Goal: Task Accomplishment & Management: Manage account settings

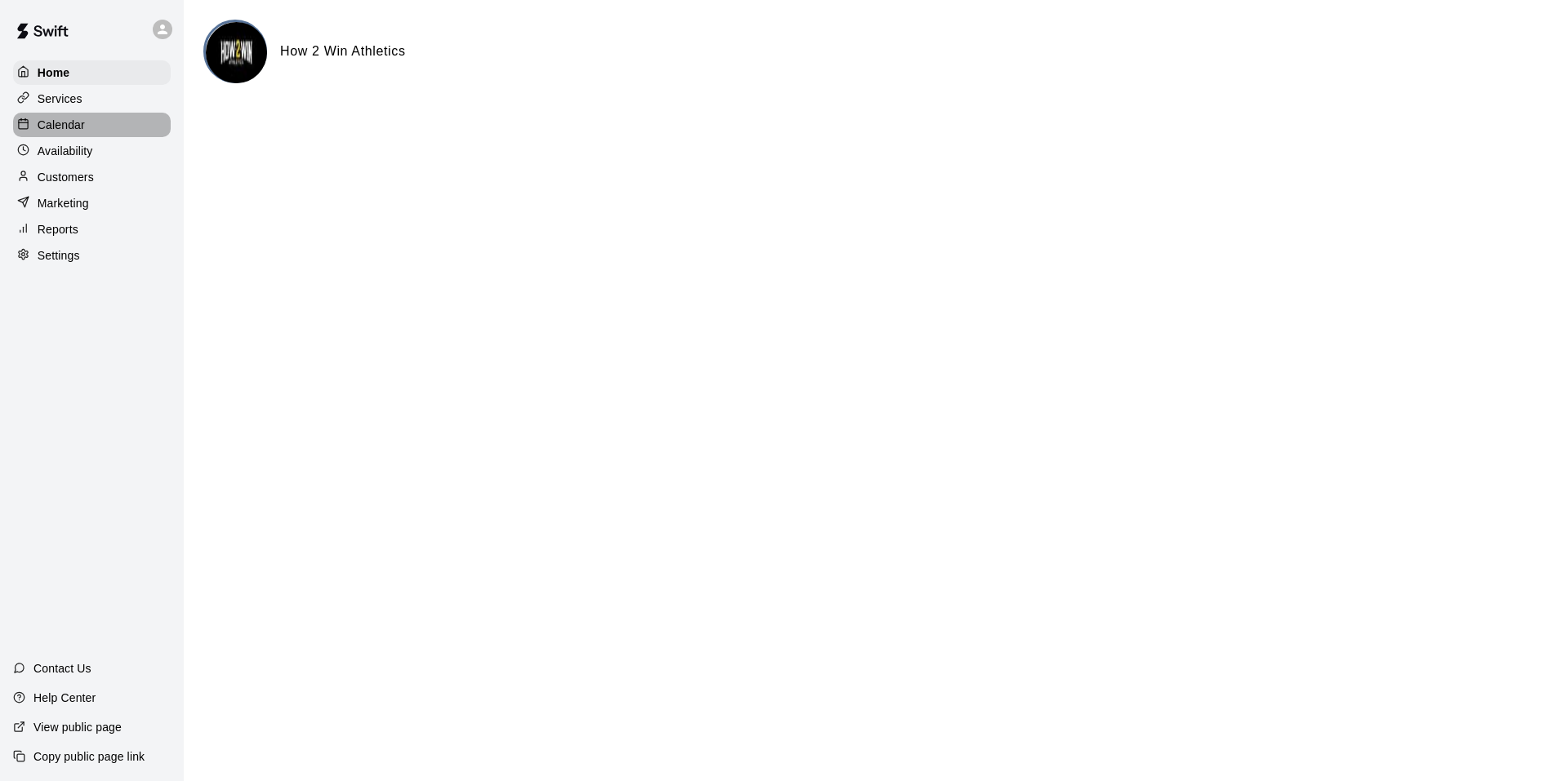
click at [81, 133] on p "Calendar" at bounding box center [60, 125] width 47 height 16
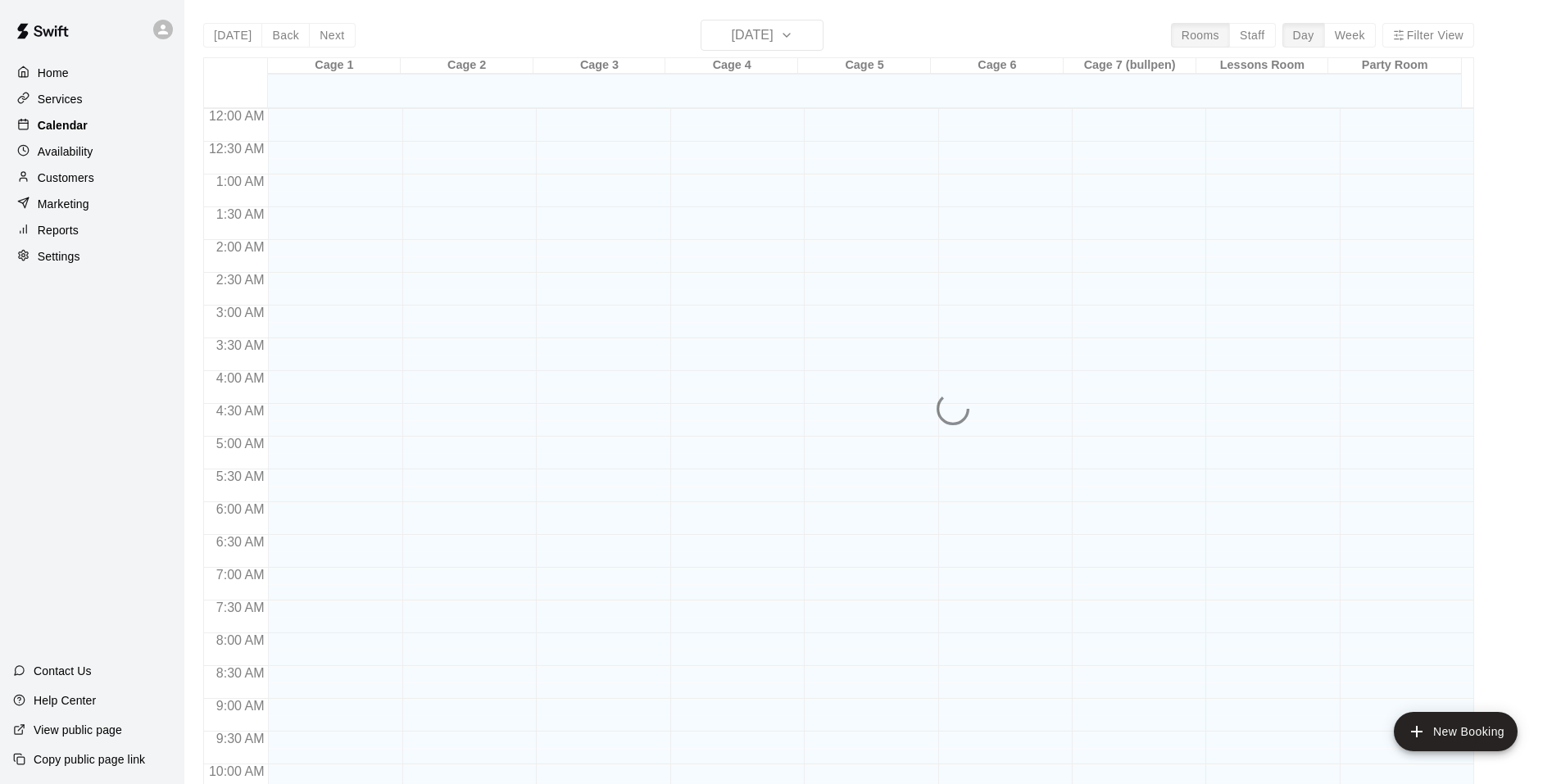
scroll to position [830, 0]
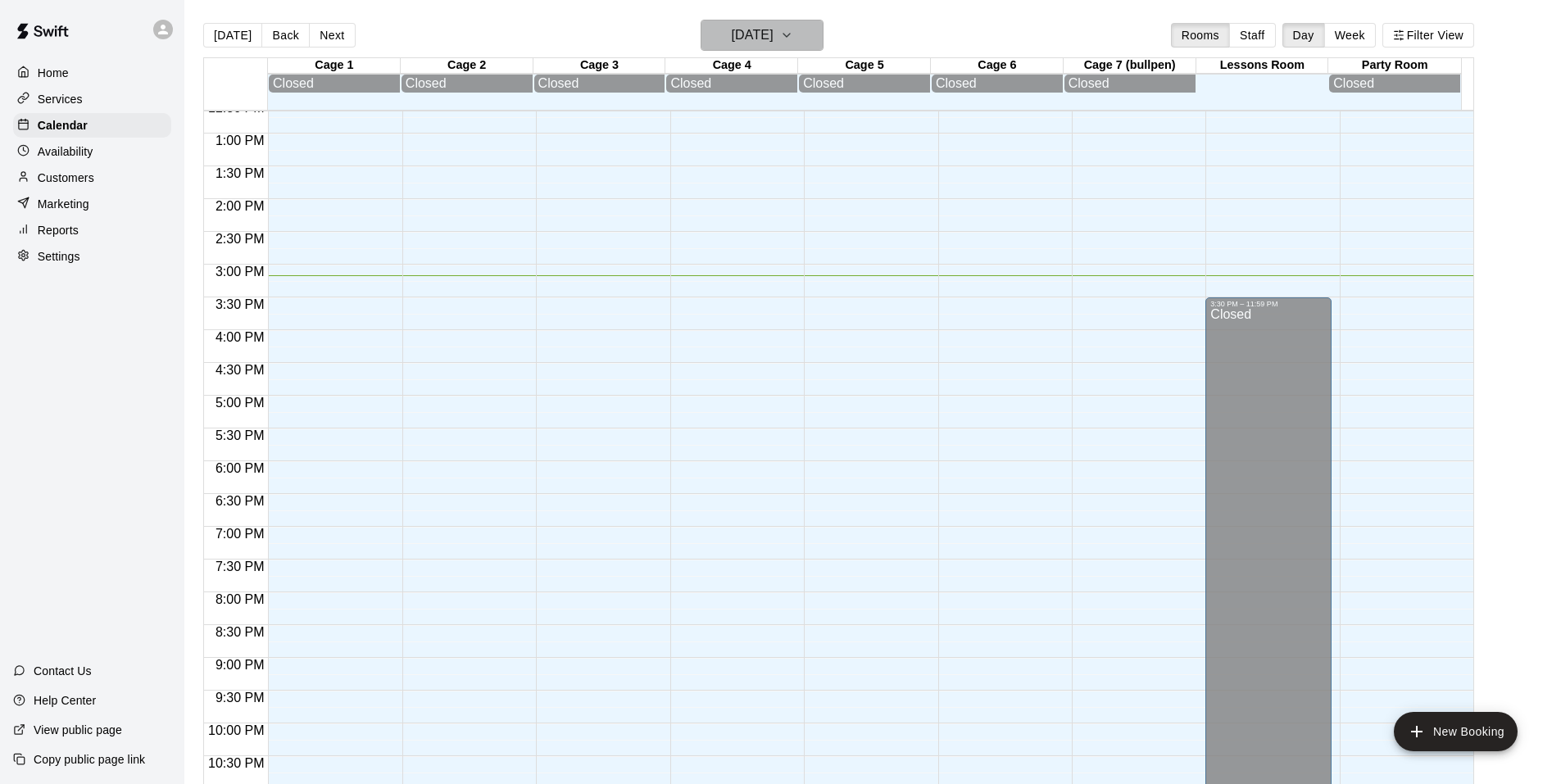
click at [773, 46] on h6 "[DATE]" at bounding box center [752, 36] width 42 height 23
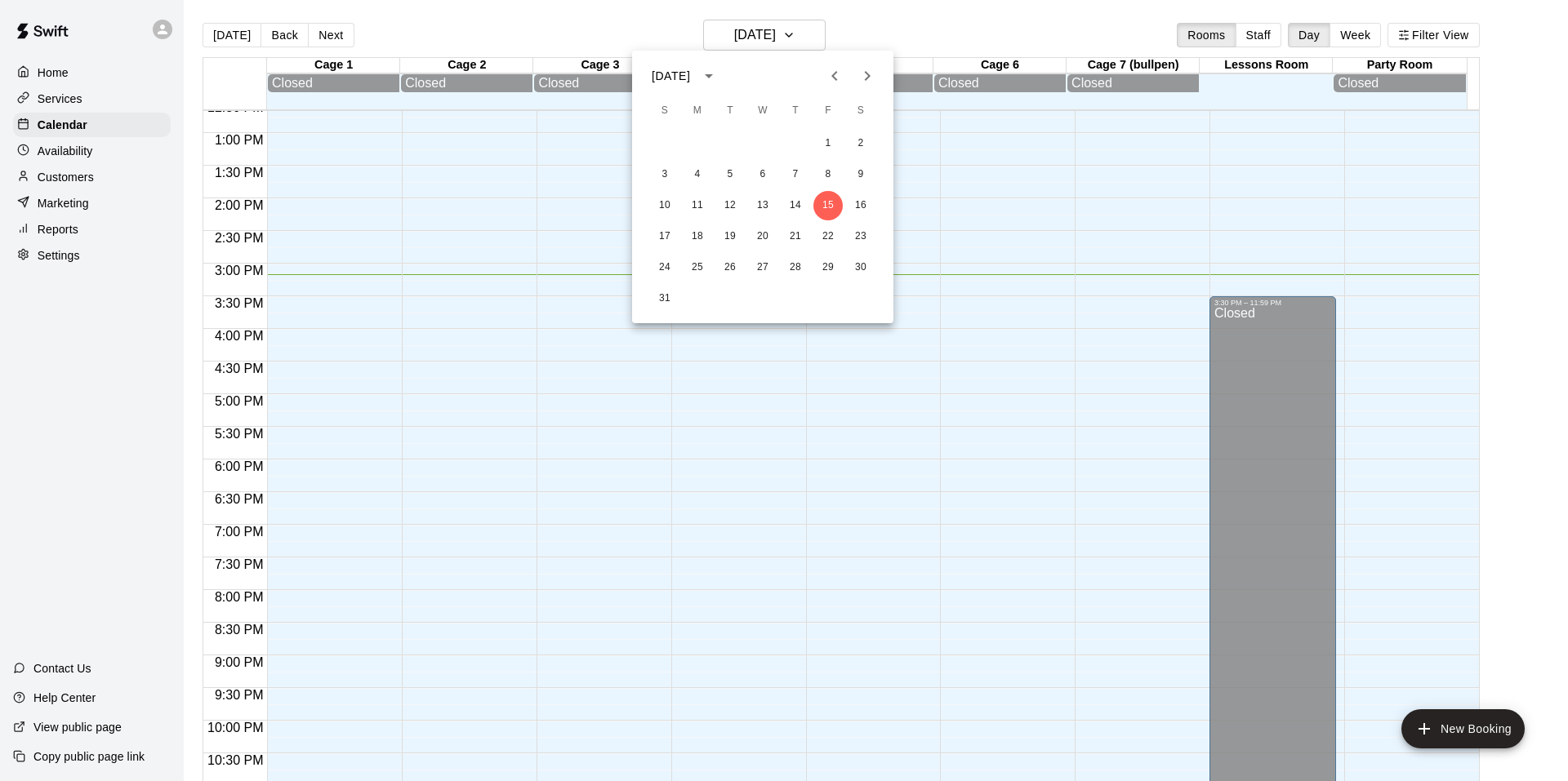
click at [808, 41] on div at bounding box center [784, 390] width 1568 height 781
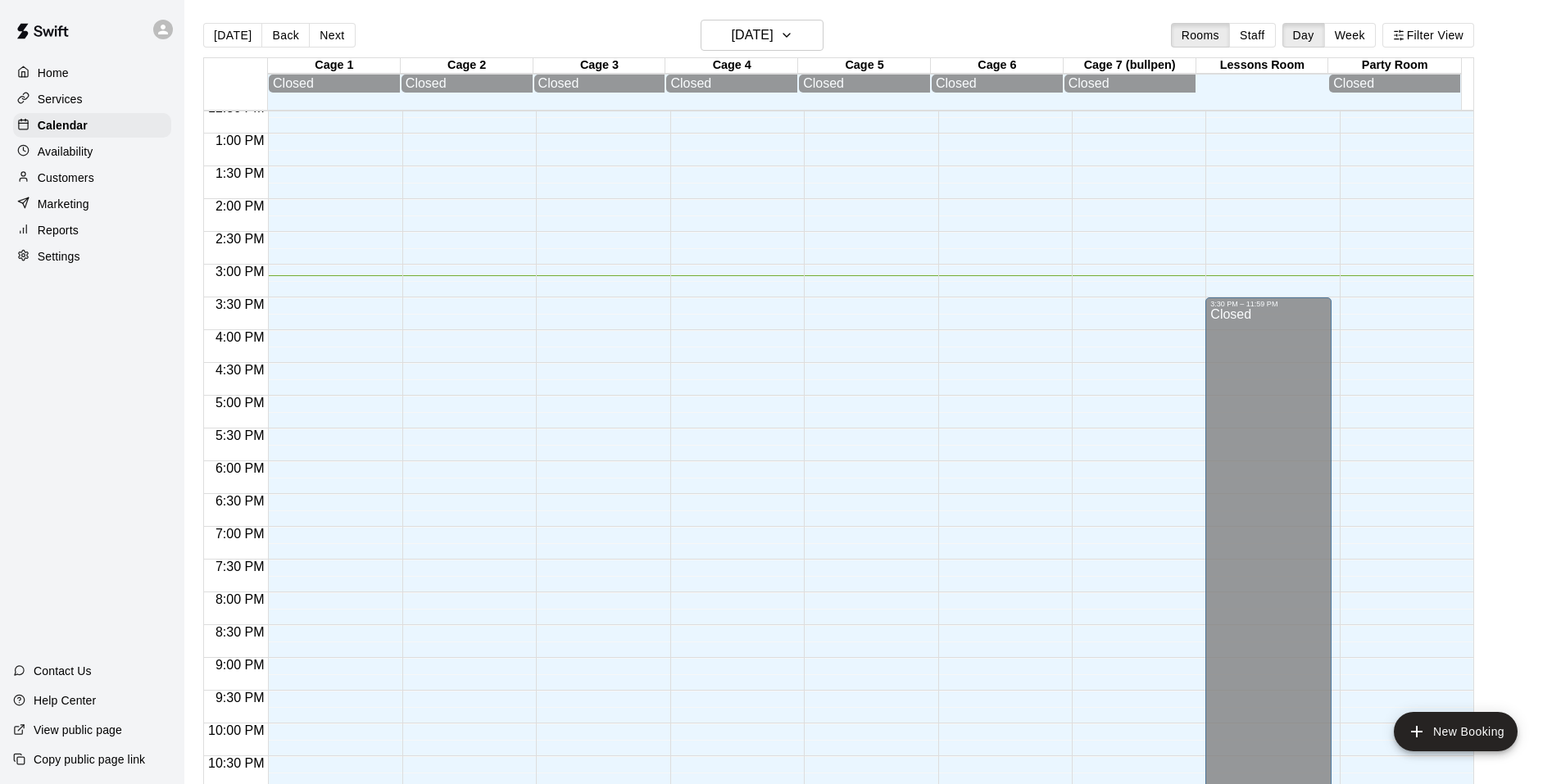
click at [80, 183] on p "Customers" at bounding box center [66, 178] width 57 height 16
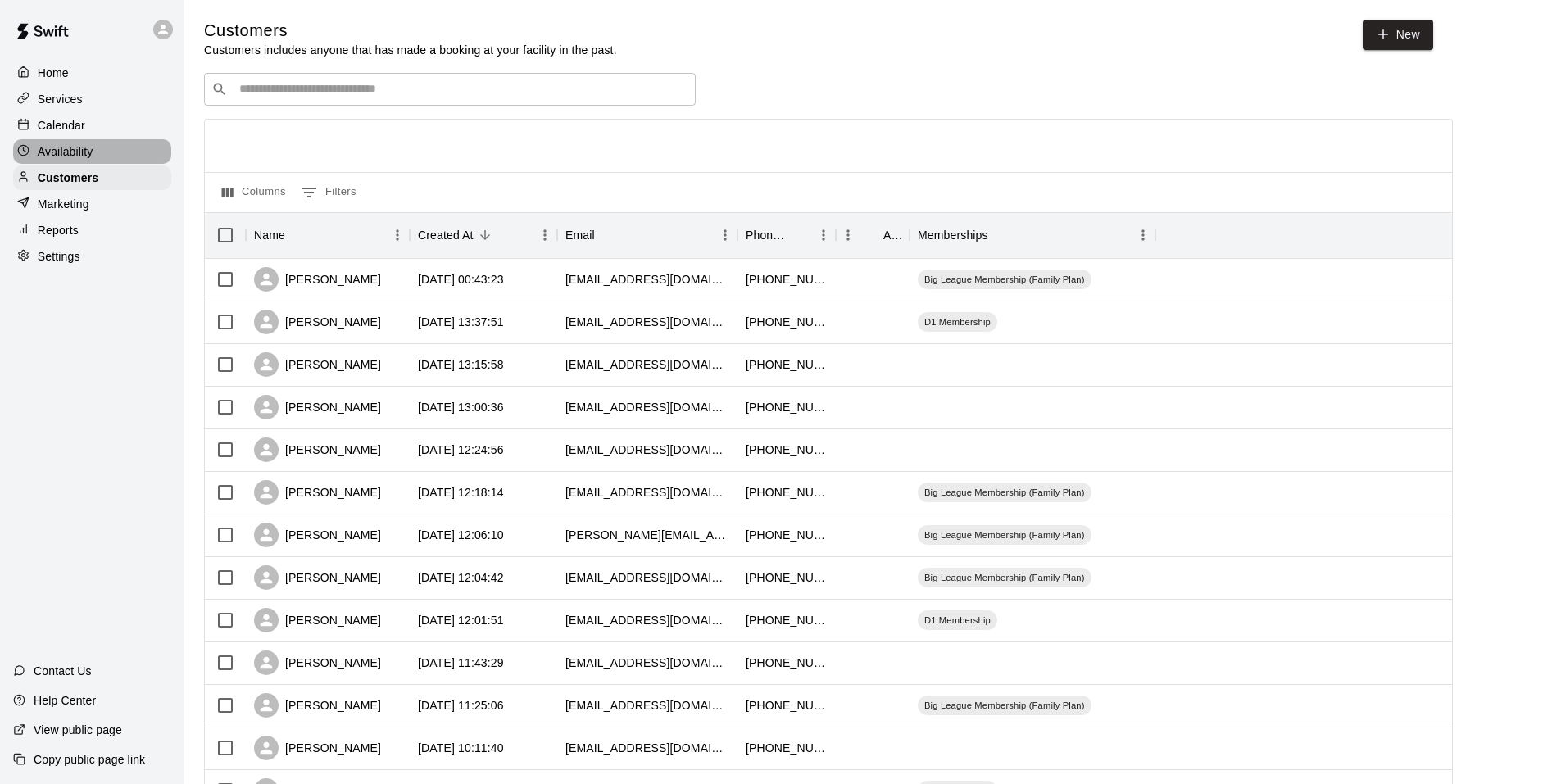
click at [78, 158] on p "Availability" at bounding box center [65, 151] width 56 height 16
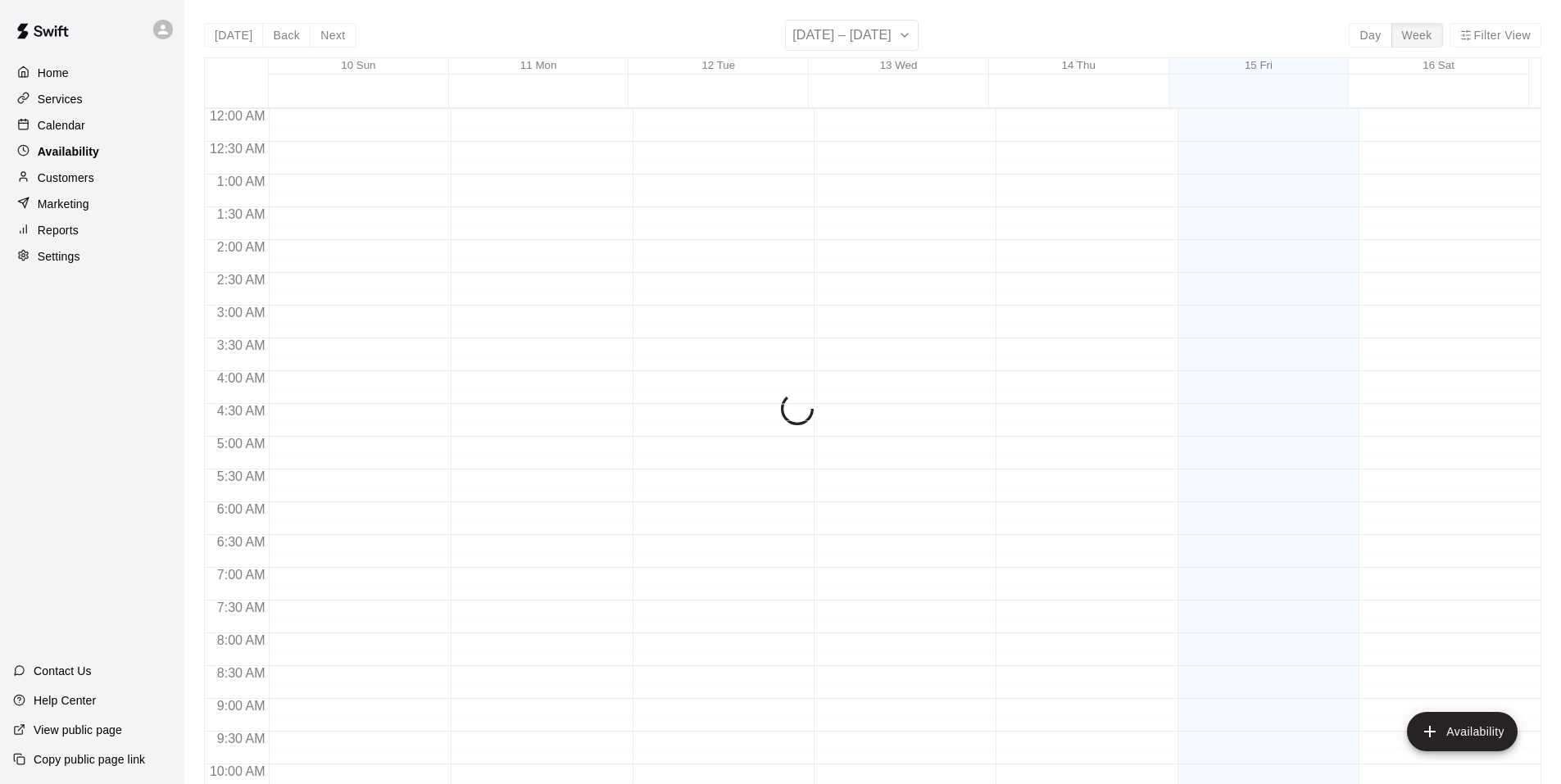
scroll to position [880, 0]
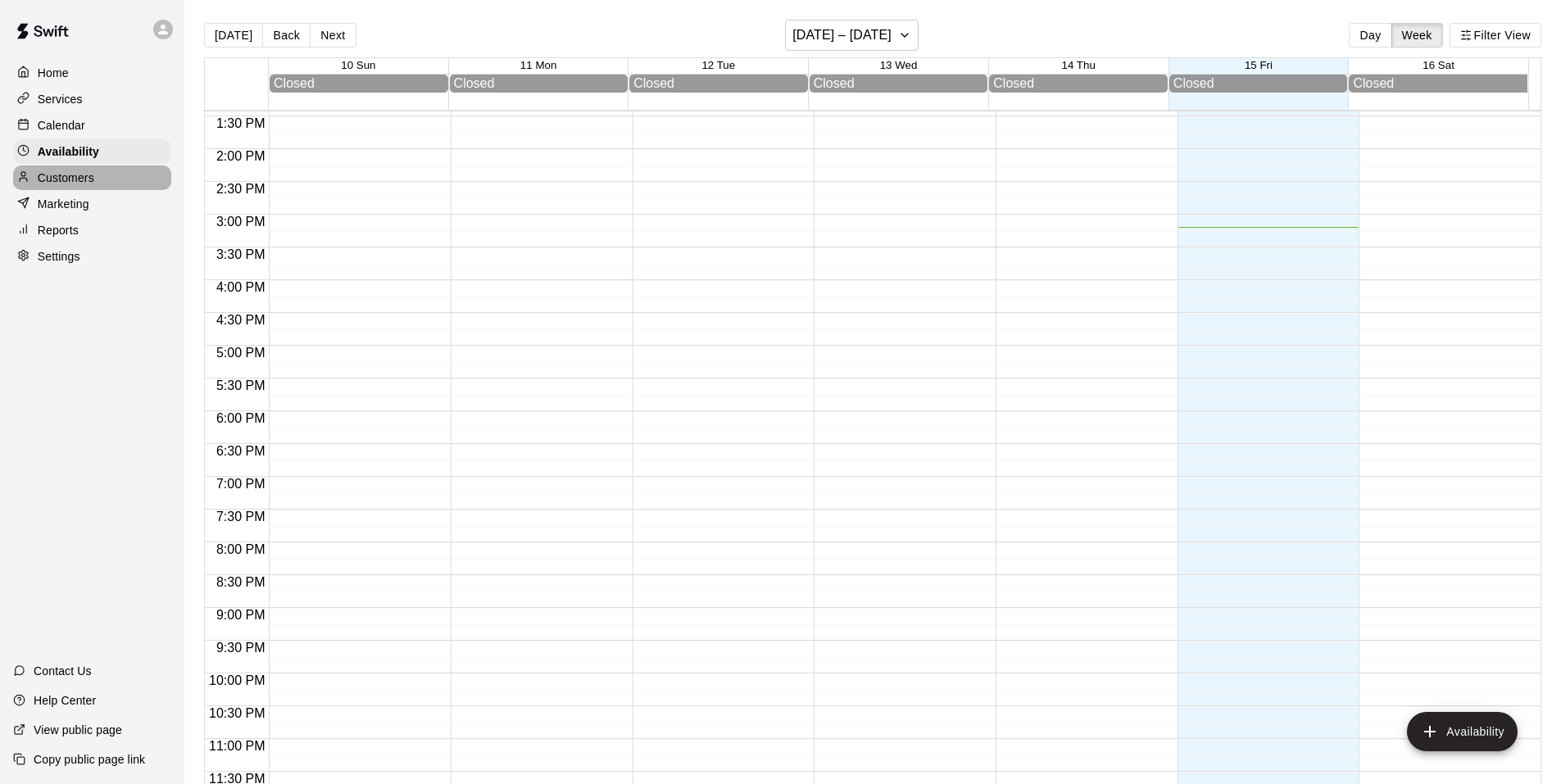
click at [80, 181] on p "Customers" at bounding box center [66, 178] width 57 height 16
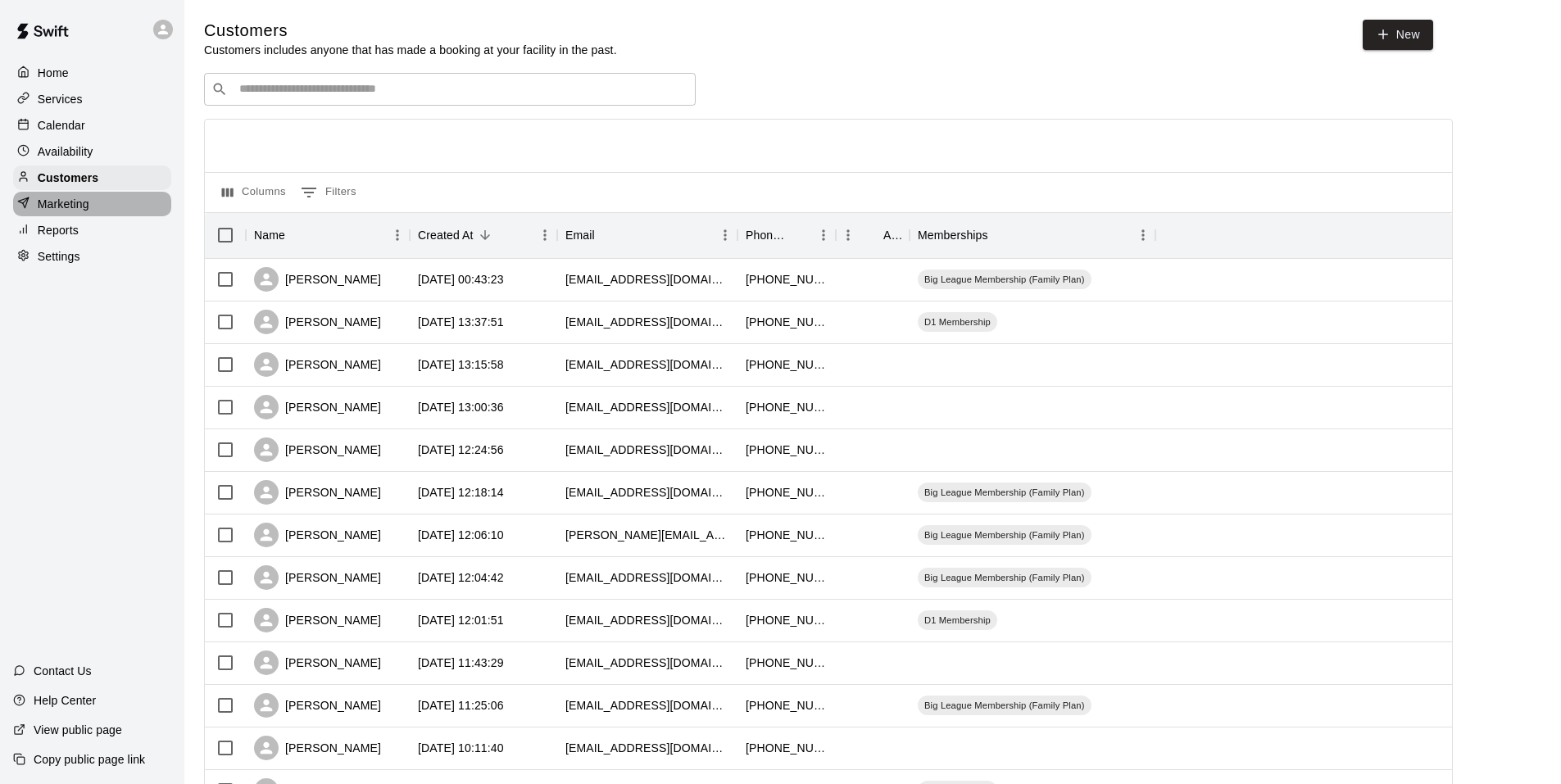
click at [76, 205] on p "Marketing" at bounding box center [63, 204] width 52 height 16
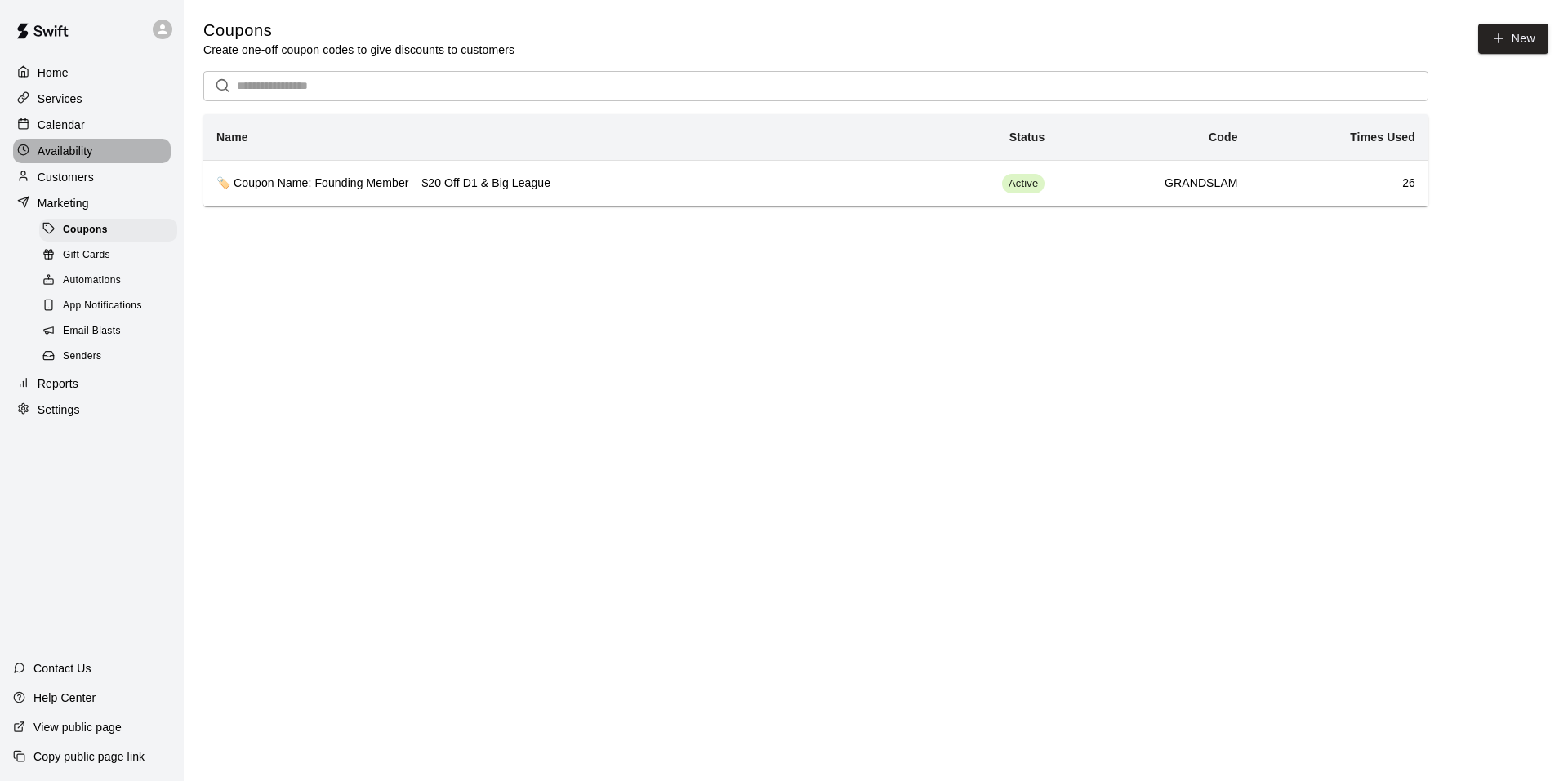
click at [82, 152] on p "Availability" at bounding box center [65, 151] width 56 height 16
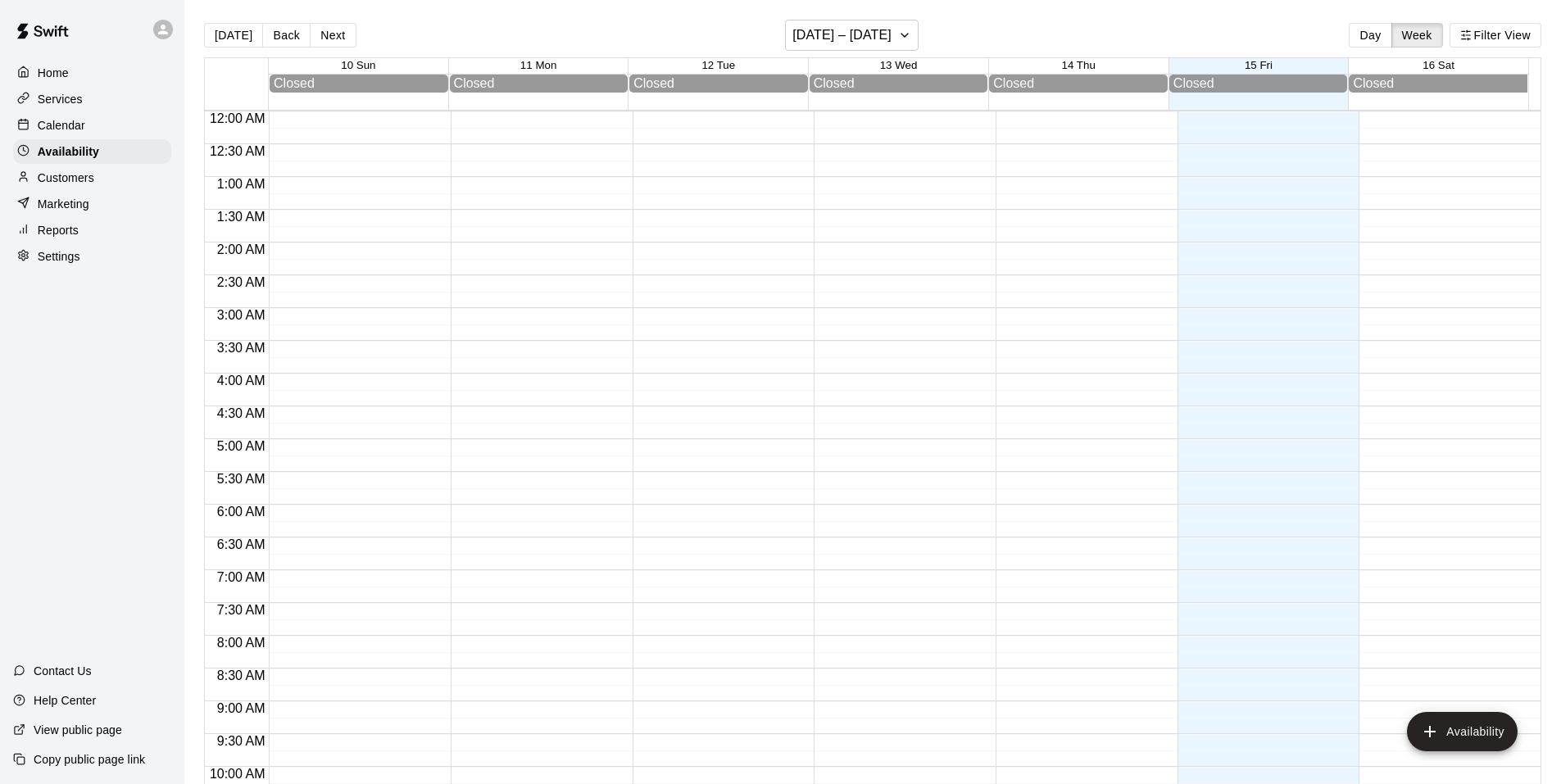
scroll to position [880, 0]
click at [79, 180] on p "Customers" at bounding box center [66, 178] width 57 height 16
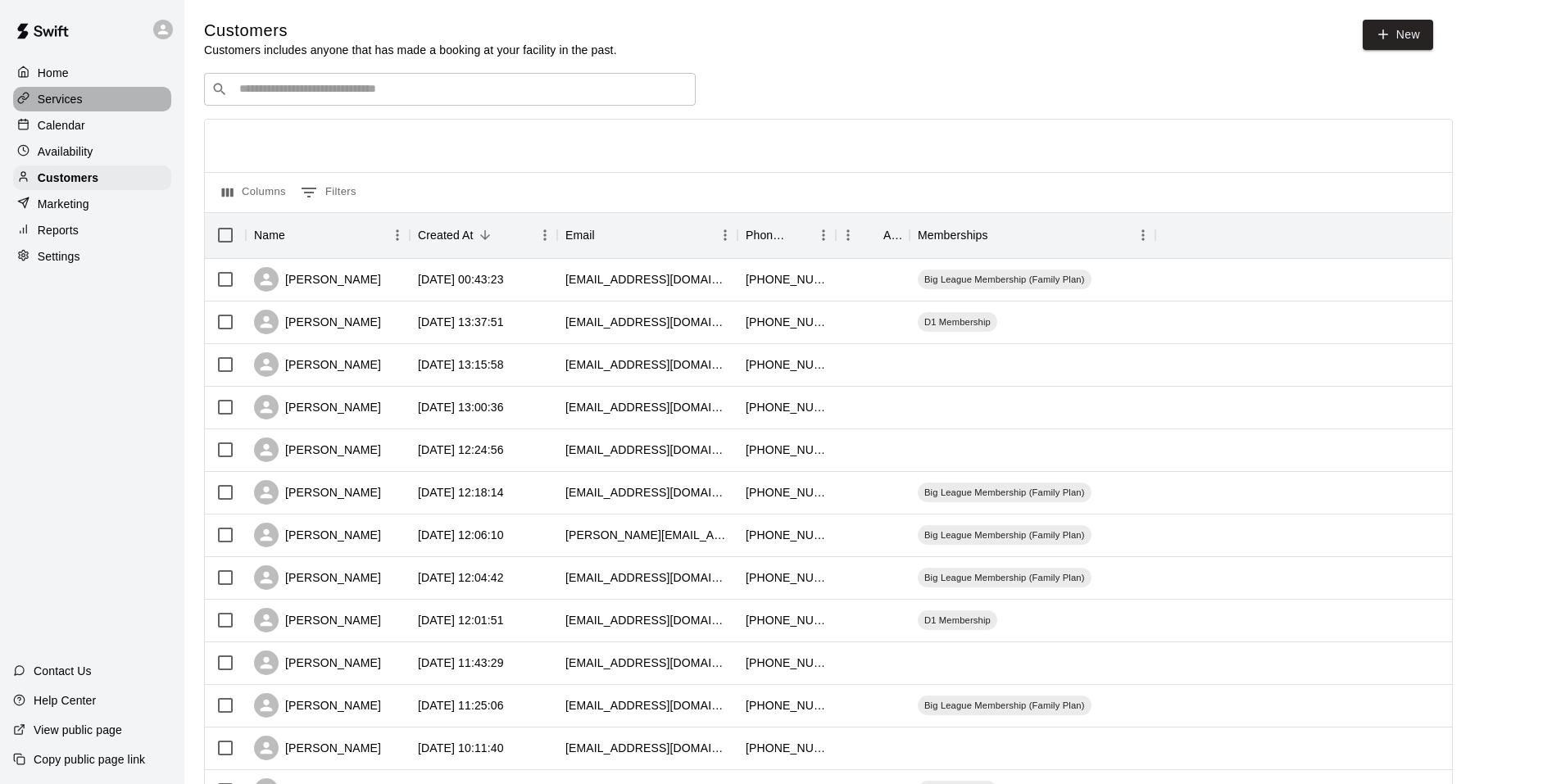
click at [69, 101] on p "Services" at bounding box center [60, 99] width 45 height 16
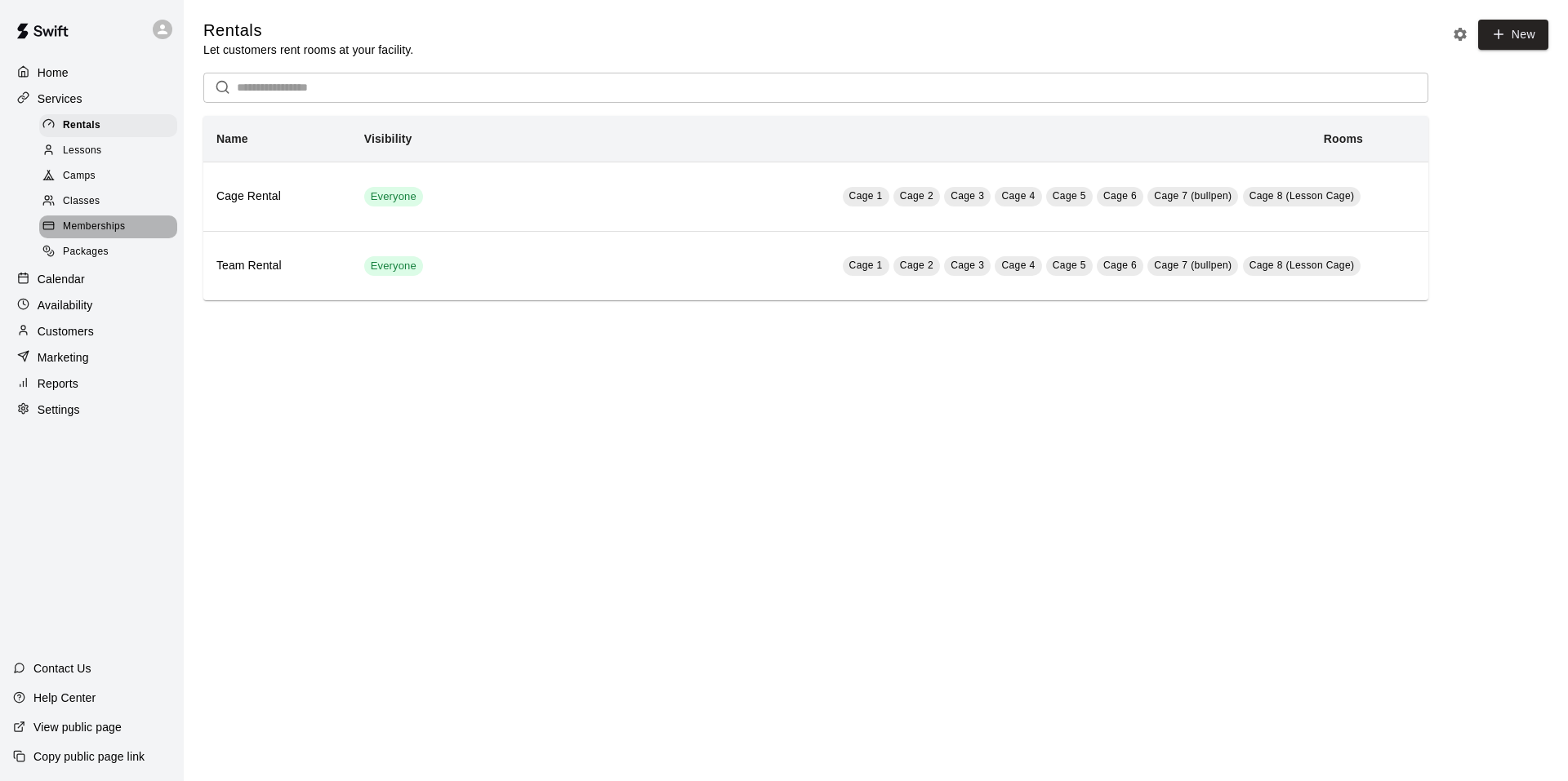
click at [75, 225] on span "Memberships" at bounding box center [94, 227] width 62 height 16
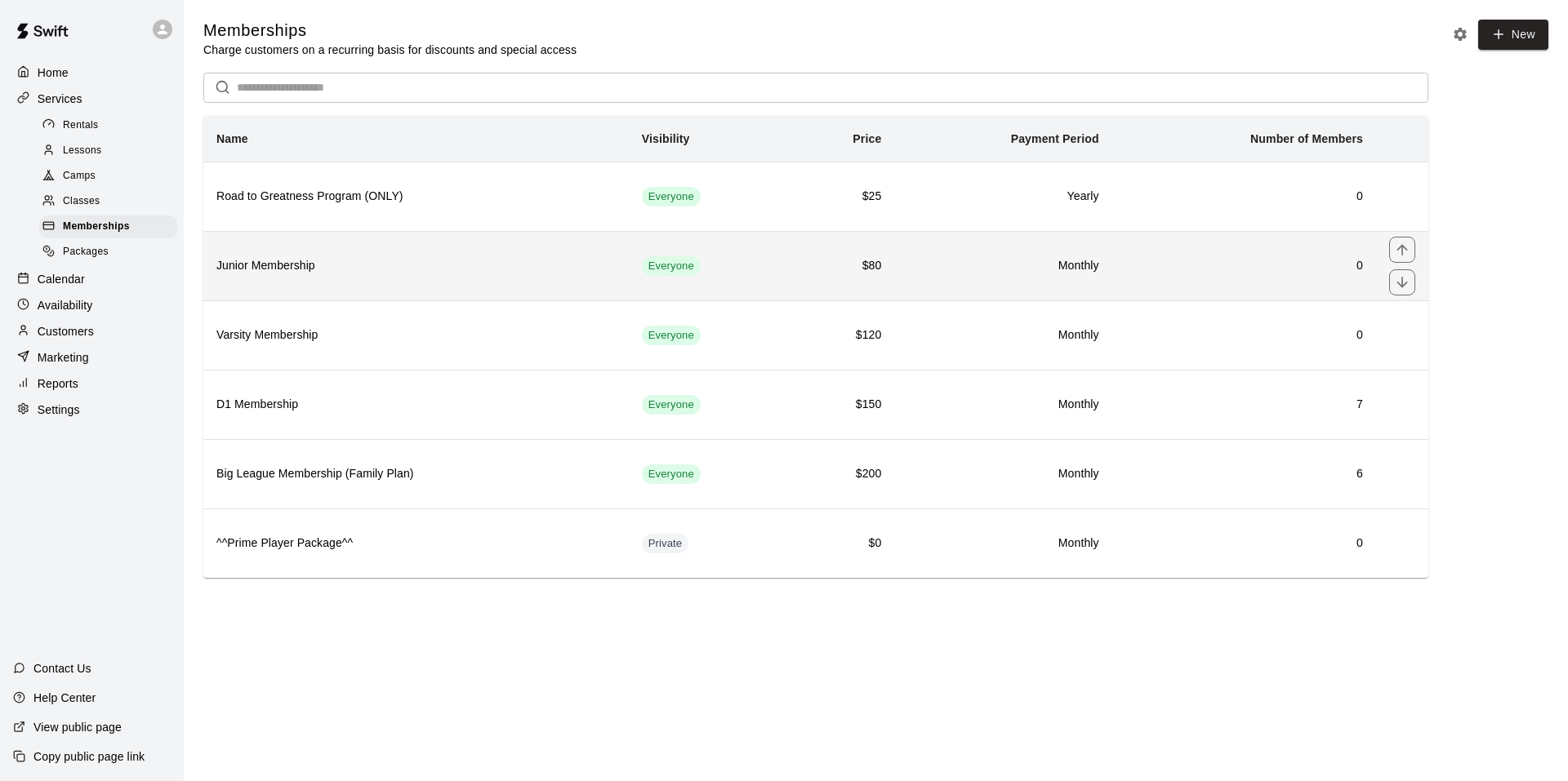
click at [592, 256] on th "Junior Membership" at bounding box center [416, 266] width 426 height 69
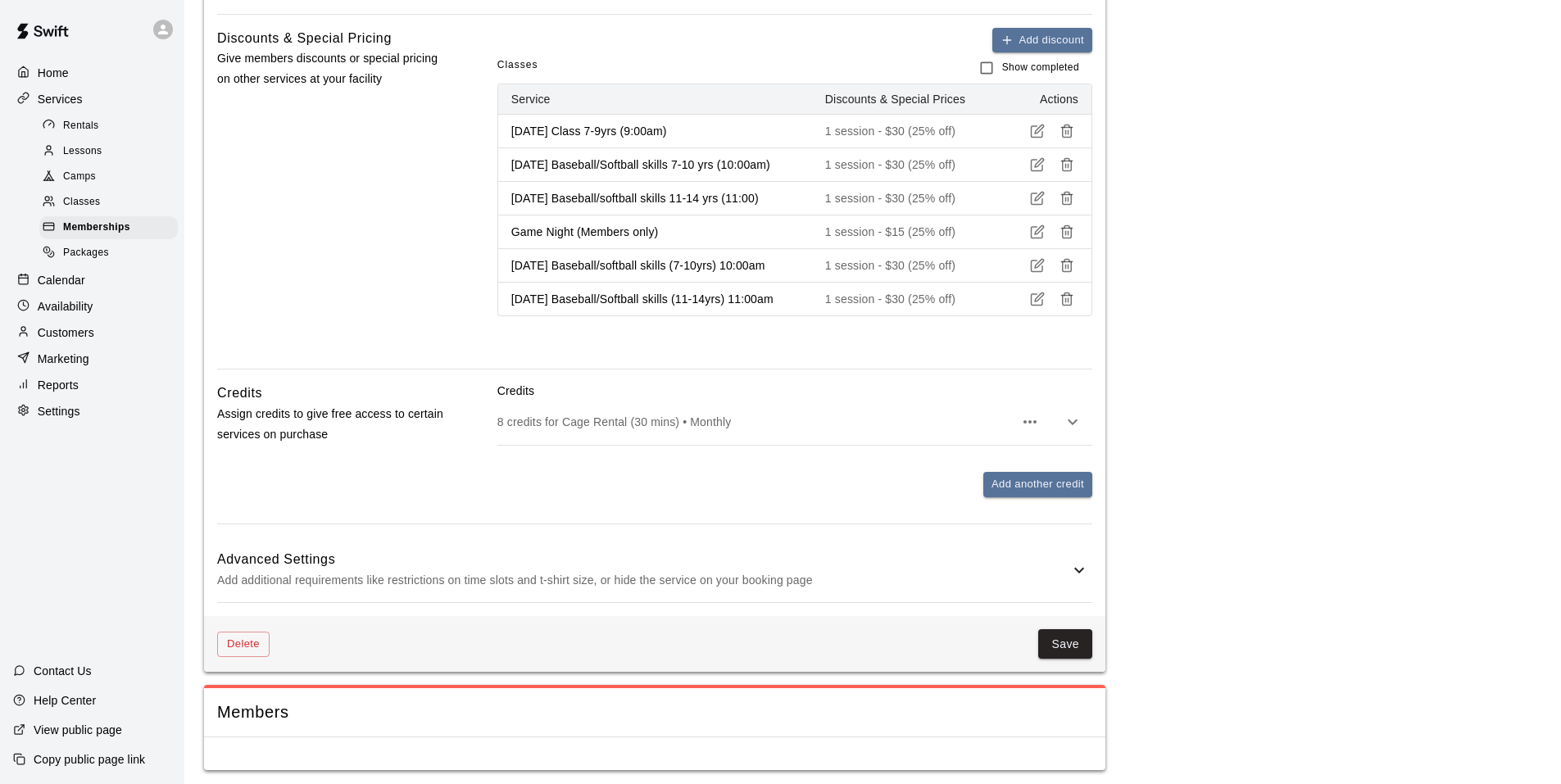
scroll to position [642, 0]
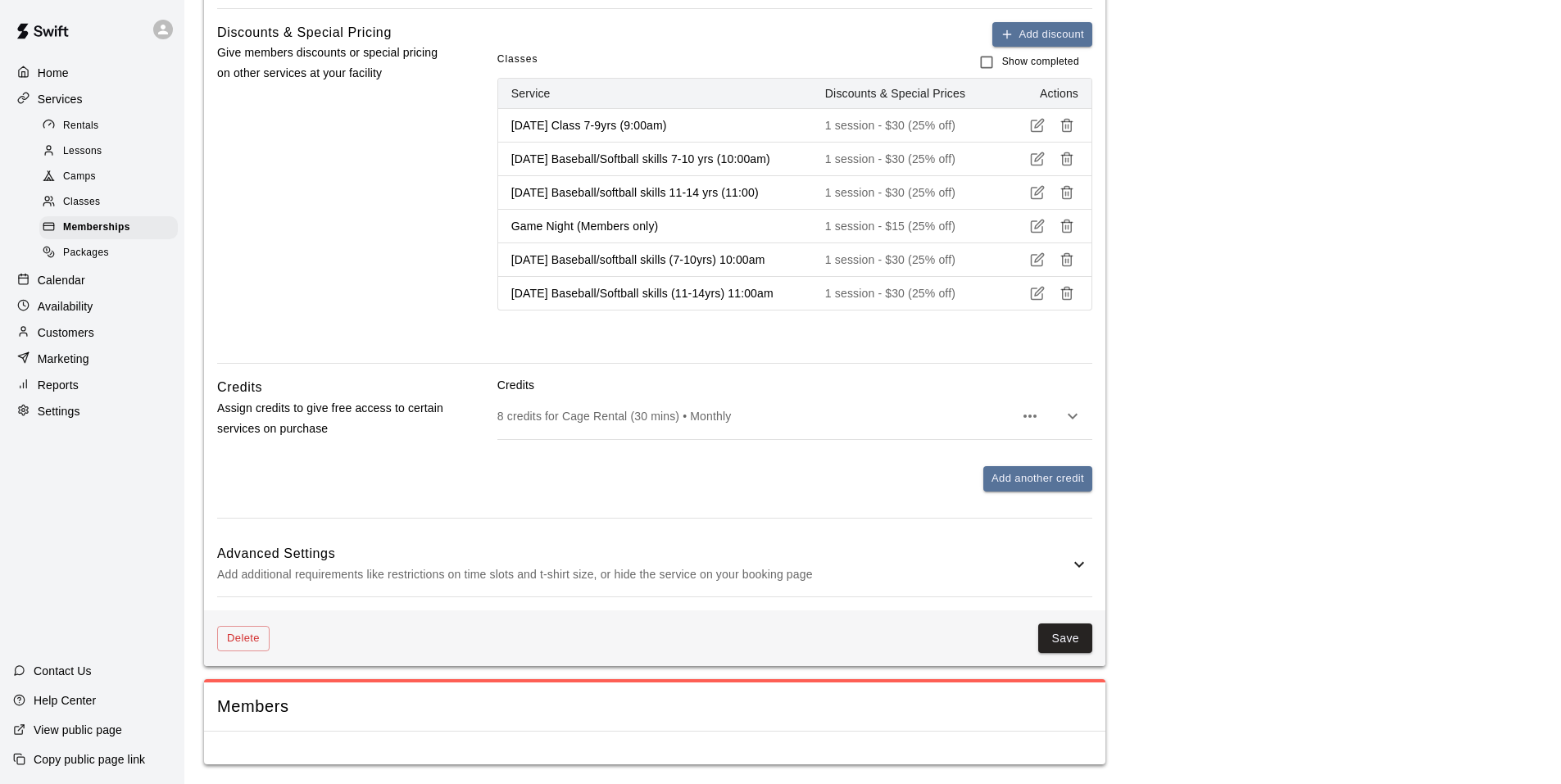
click at [945, 541] on div "Advanced Settings Add additional requirements like restrictions on time slots a…" at bounding box center [654, 564] width 875 height 65
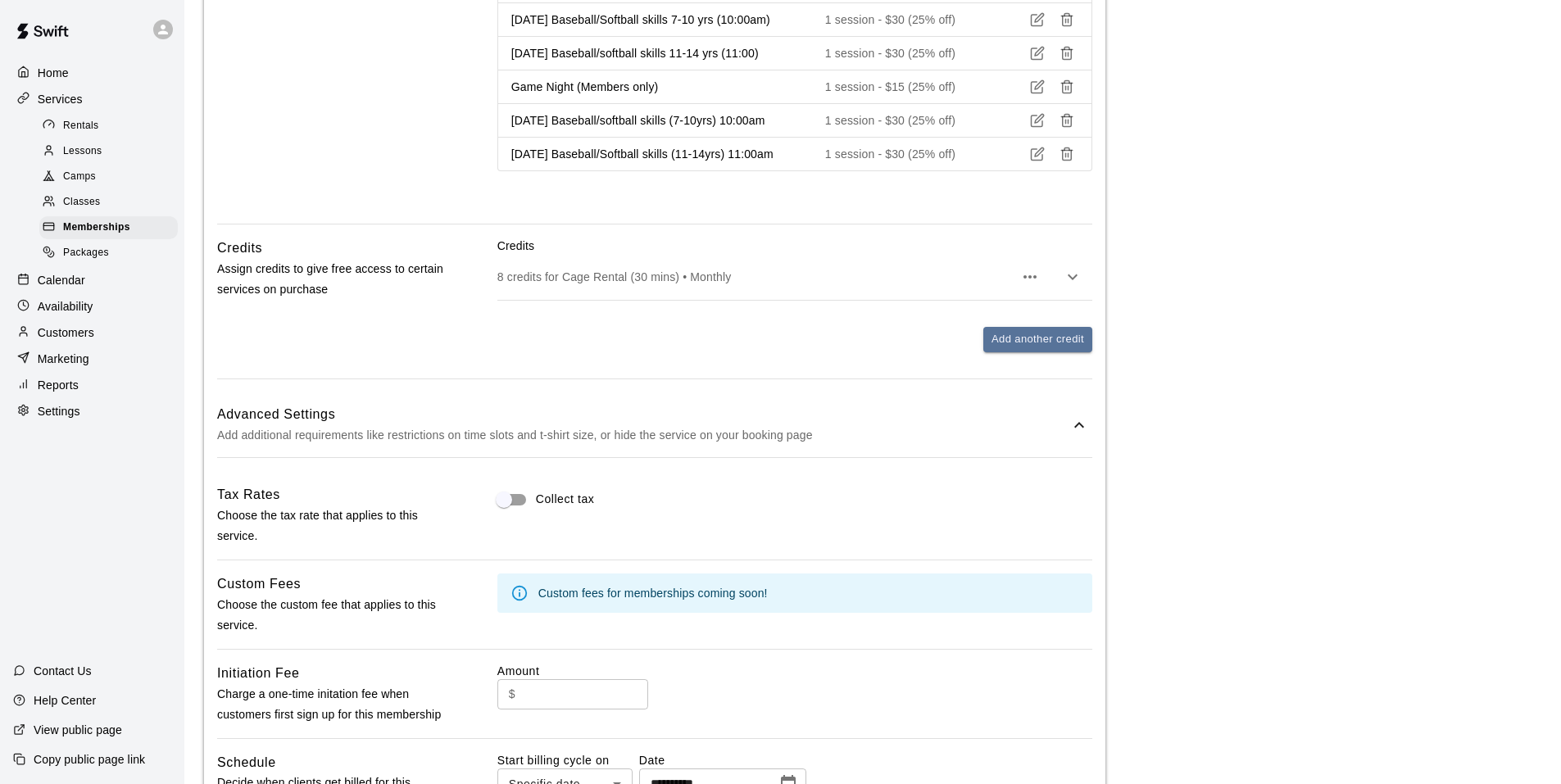
scroll to position [1051, 0]
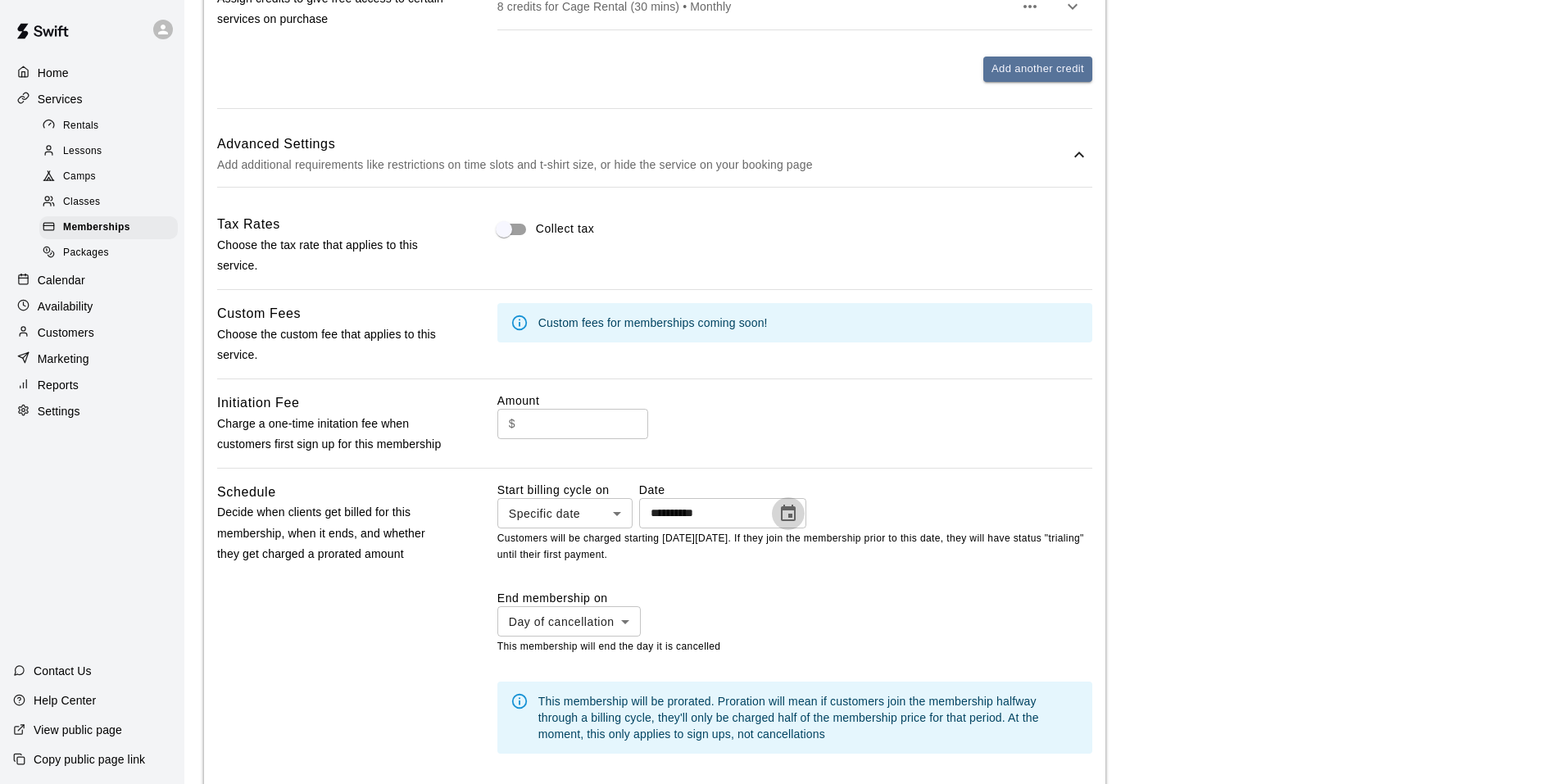
click at [798, 523] on icon "Choose date, selected date is Aug 23, 2025" at bounding box center [789, 513] width 20 height 20
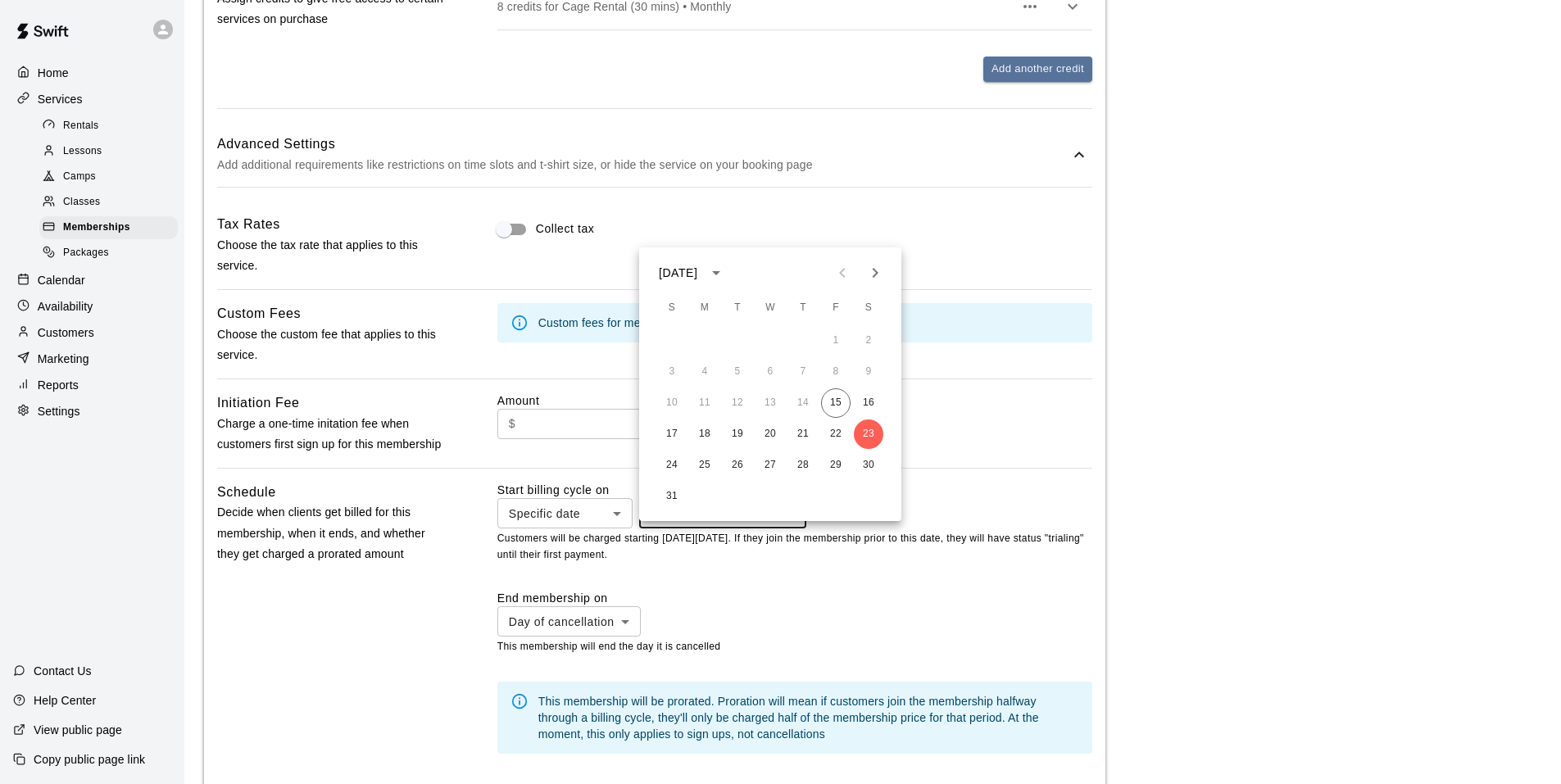
click at [876, 277] on icon "Next month" at bounding box center [875, 273] width 20 height 20
click at [843, 271] on icon "Previous month" at bounding box center [842, 272] width 5 height 10
click at [858, 237] on div "Collect tax" at bounding box center [795, 245] width 594 height 62
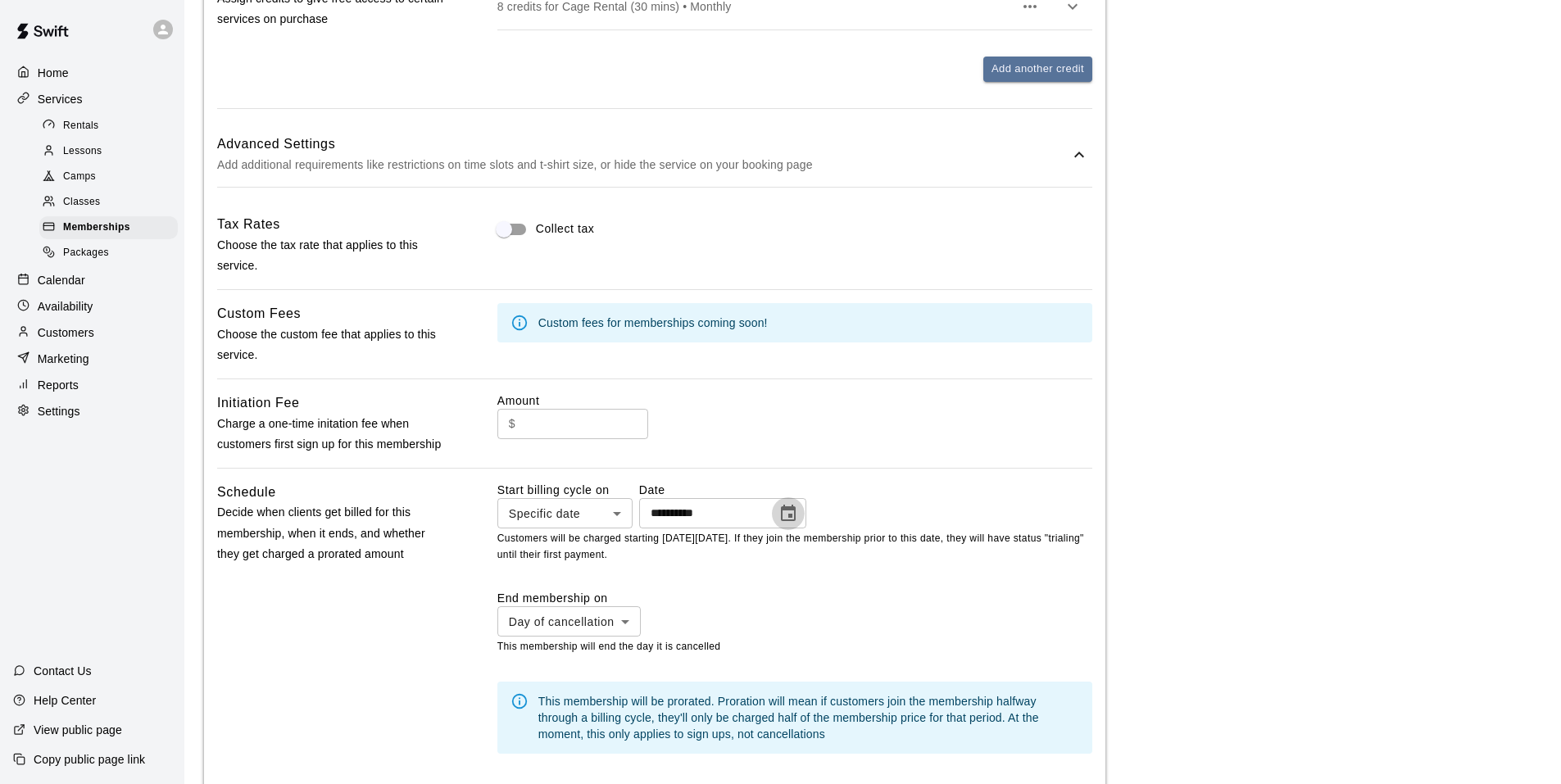
click at [798, 523] on icon "Choose date, selected date is Aug 23, 2025" at bounding box center [789, 513] width 20 height 20
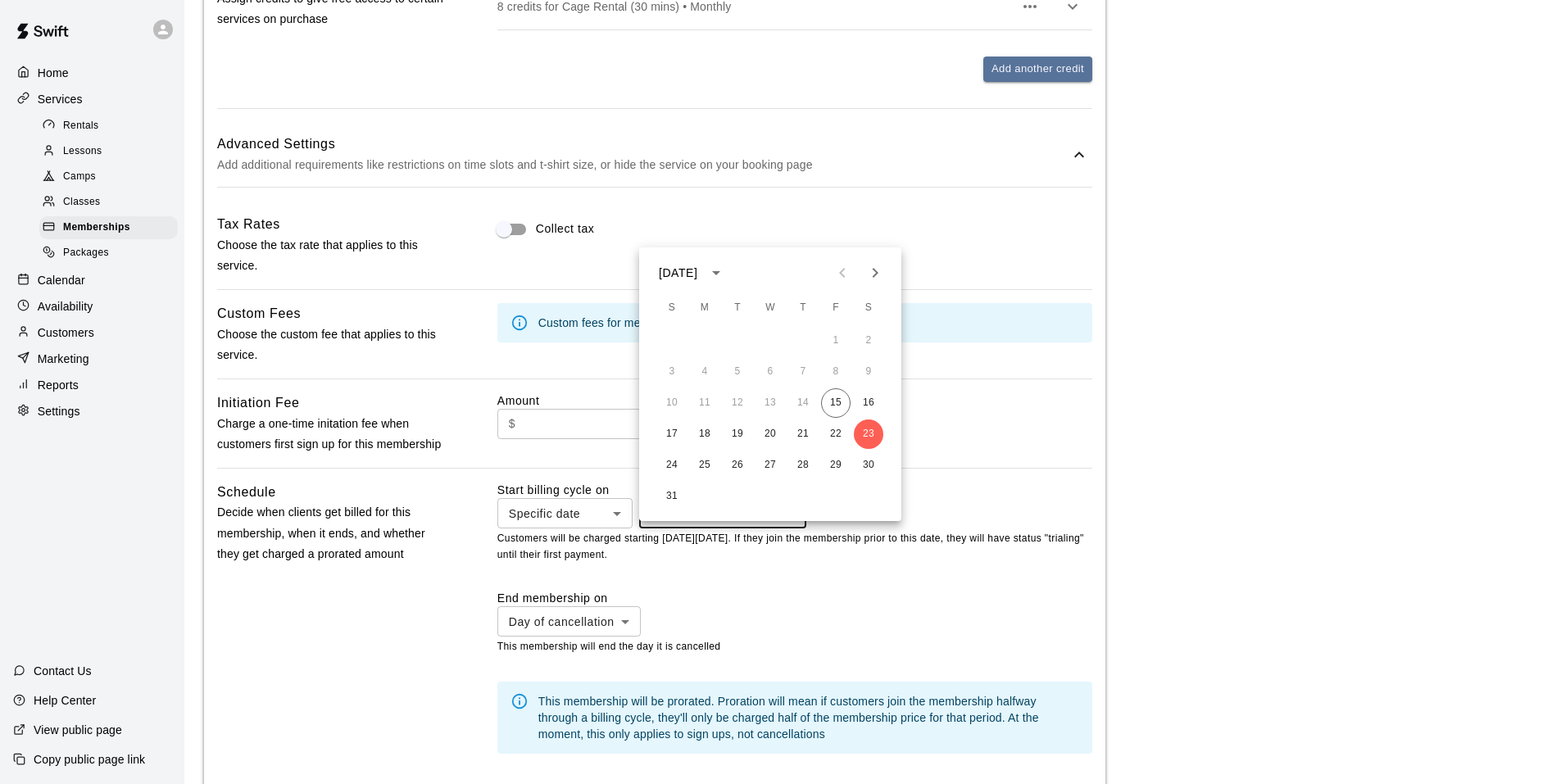
click at [910, 222] on div "Collect tax" at bounding box center [795, 245] width 594 height 62
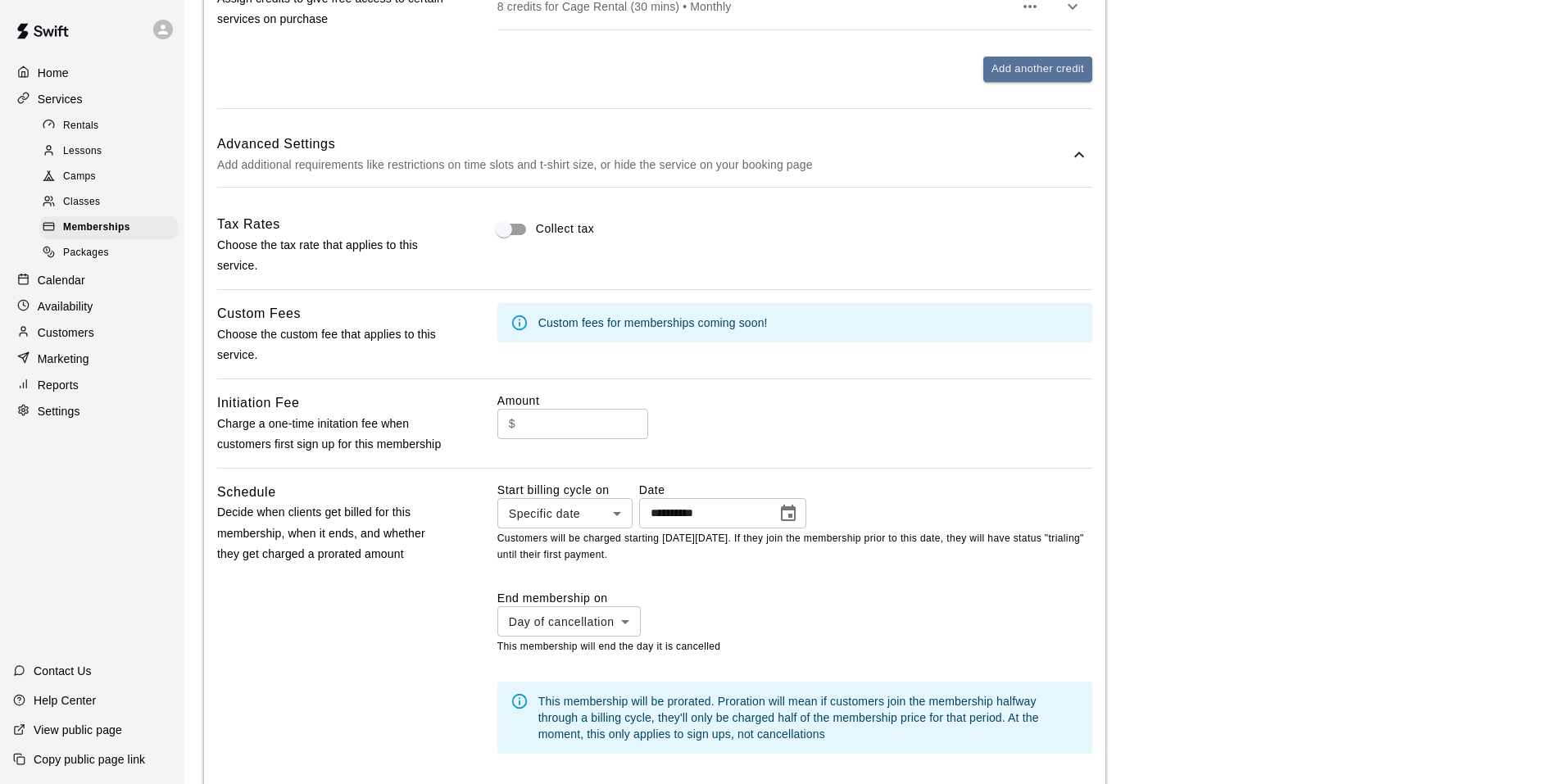
click at [626, 529] on body "**********" at bounding box center [780, 81] width 1561 height 2265
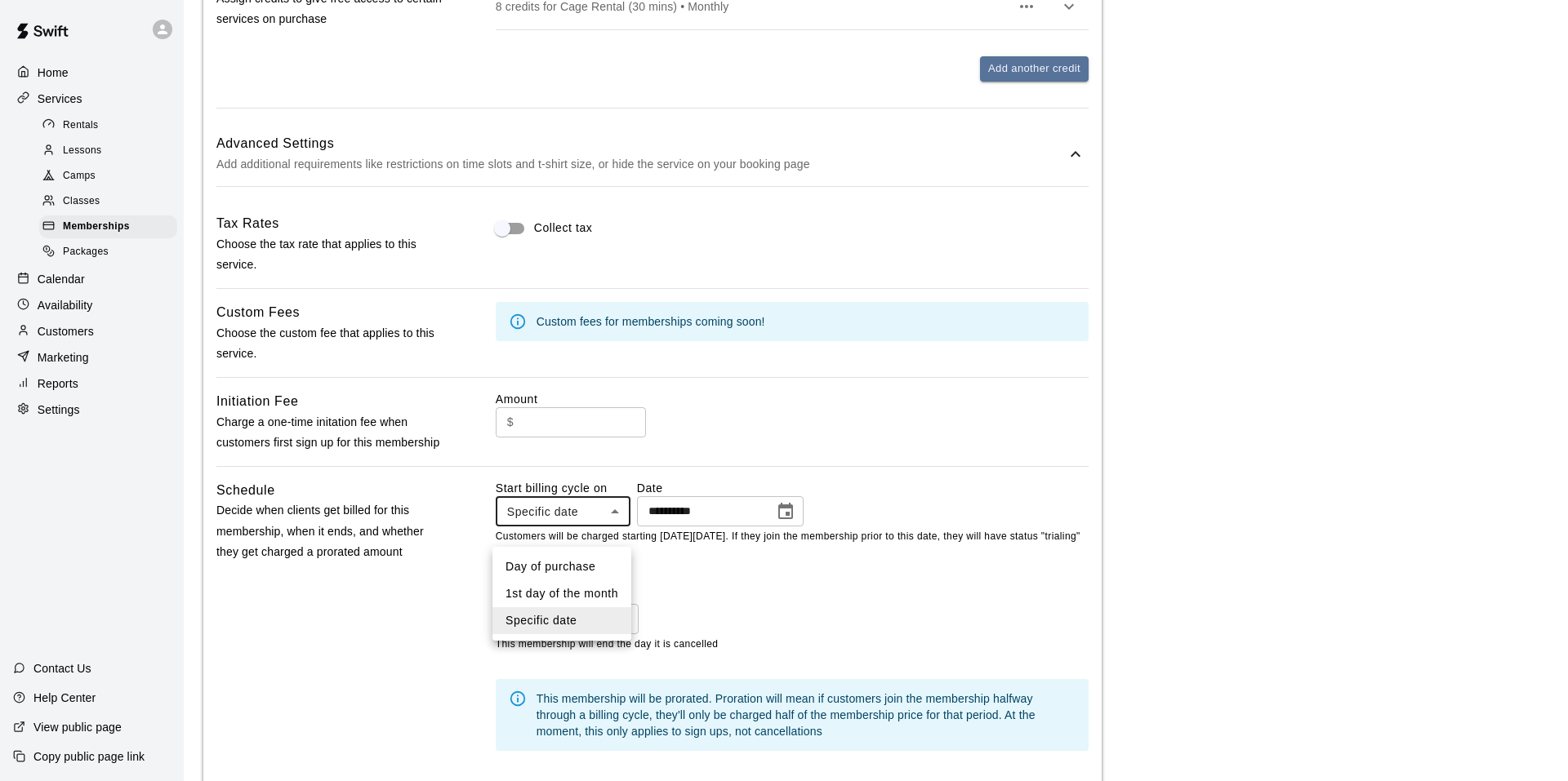
click at [585, 568] on li "Day of purchase" at bounding box center [561, 566] width 139 height 27
type input "**********"
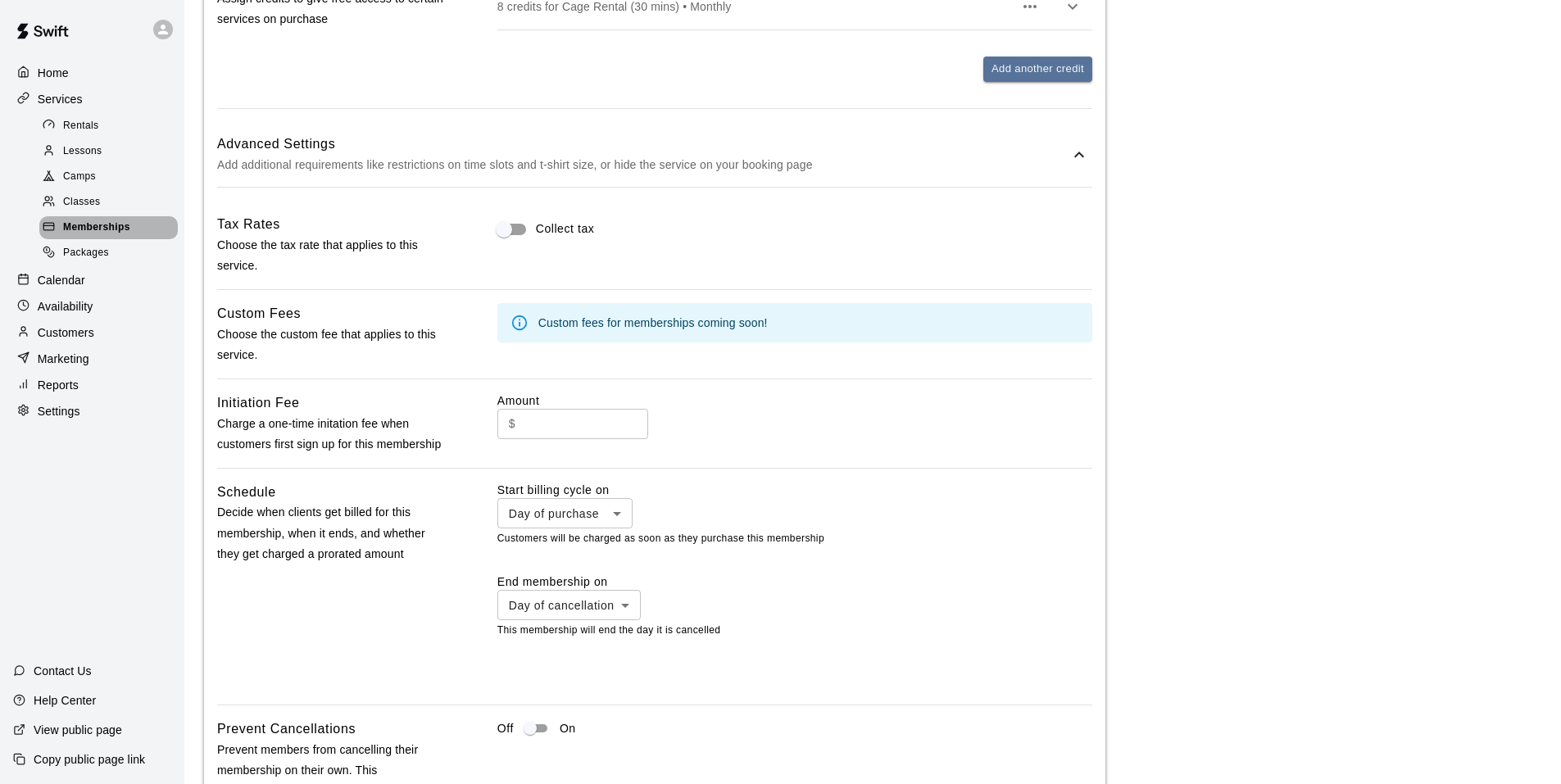
click at [131, 230] on div "Memberships" at bounding box center [109, 228] width 139 height 23
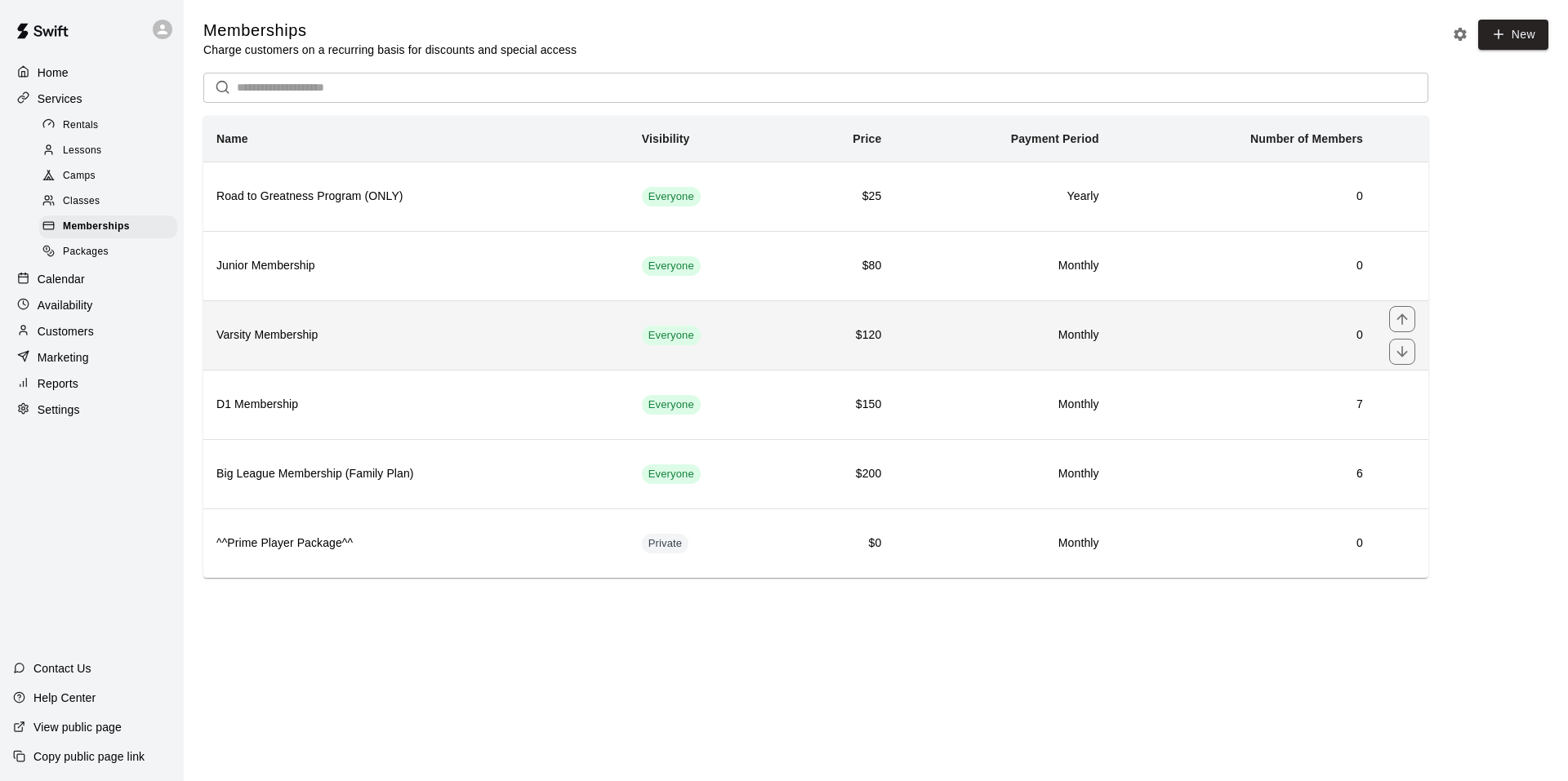
click at [540, 337] on h6 "Varsity Membership" at bounding box center [416, 335] width 399 height 18
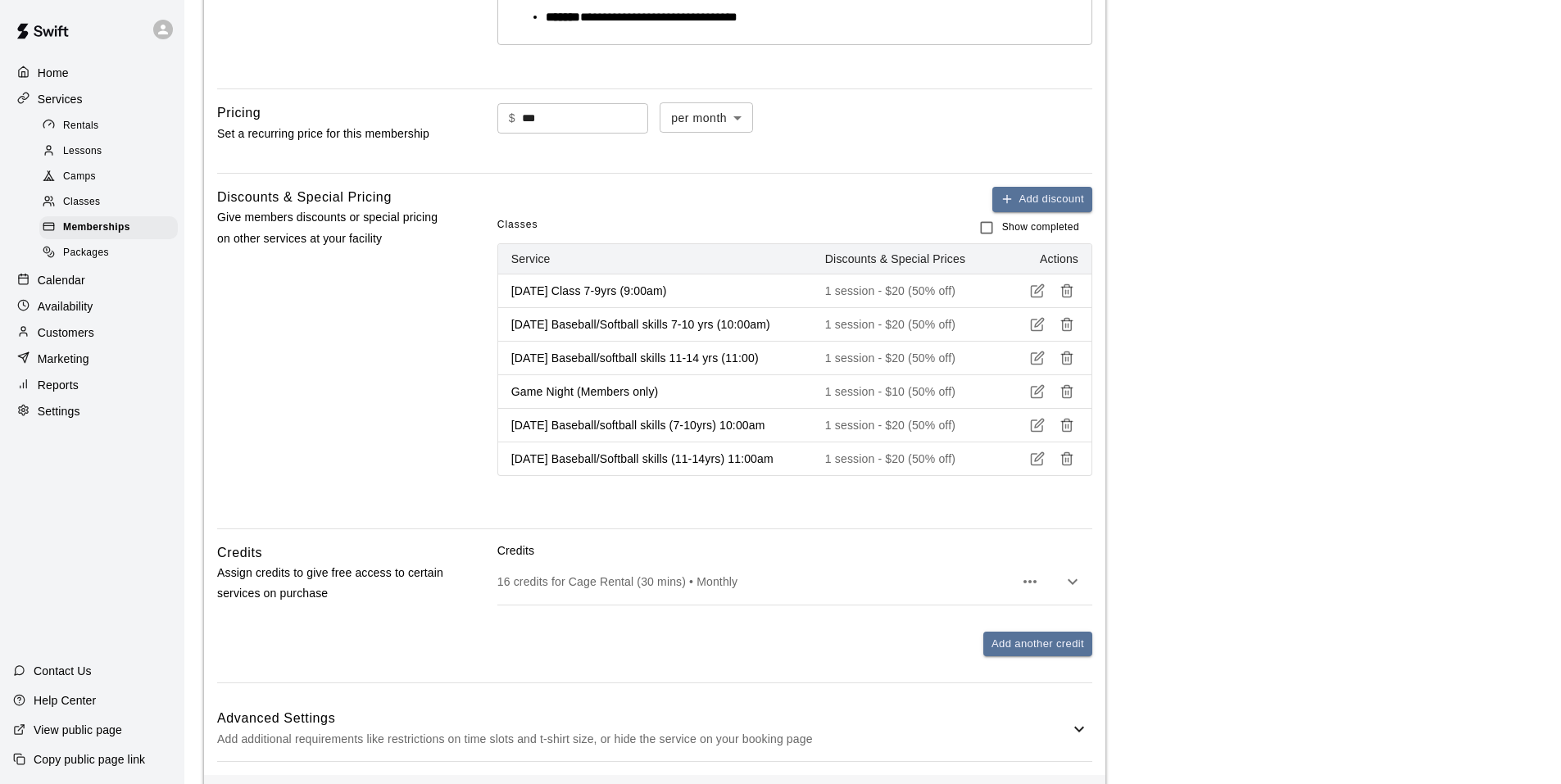
scroll to position [693, 0]
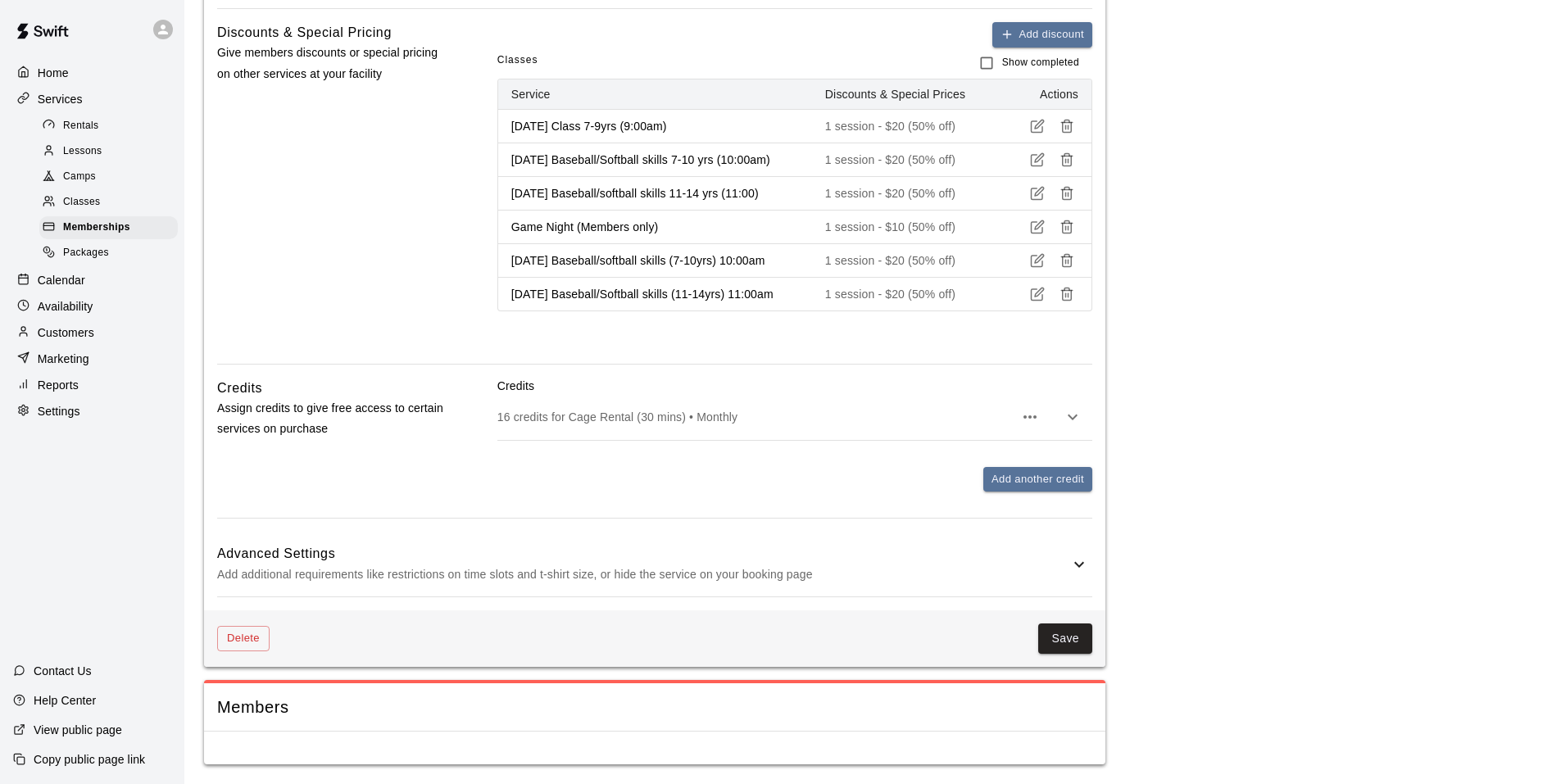
click at [916, 541] on div "Advanced Settings Add additional requirements like restrictions on time slots a…" at bounding box center [654, 564] width 875 height 65
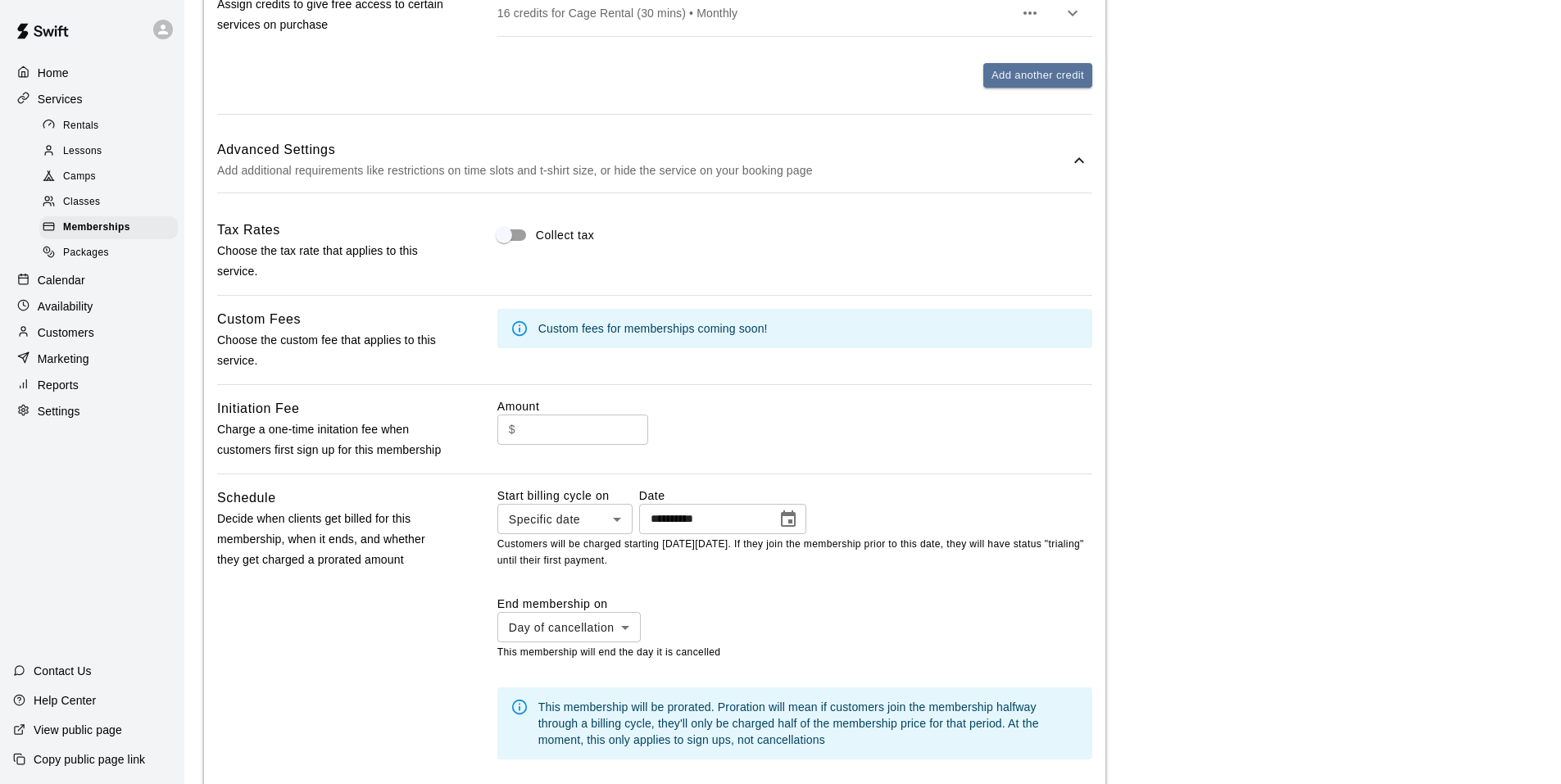
scroll to position [1184, 0]
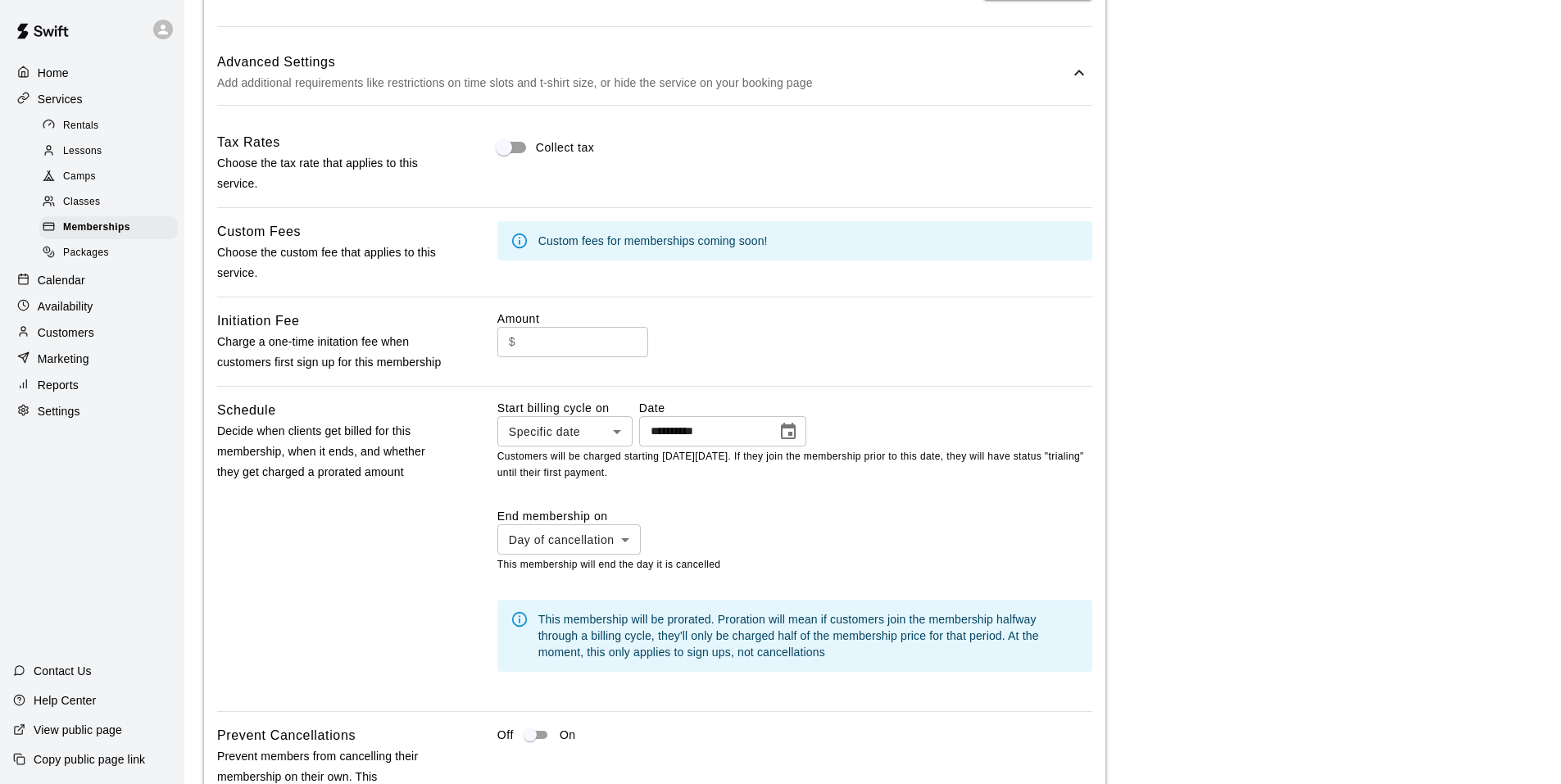
click at [798, 441] on icon "Choose date, selected date is Aug 23, 2025" at bounding box center [789, 432] width 20 height 20
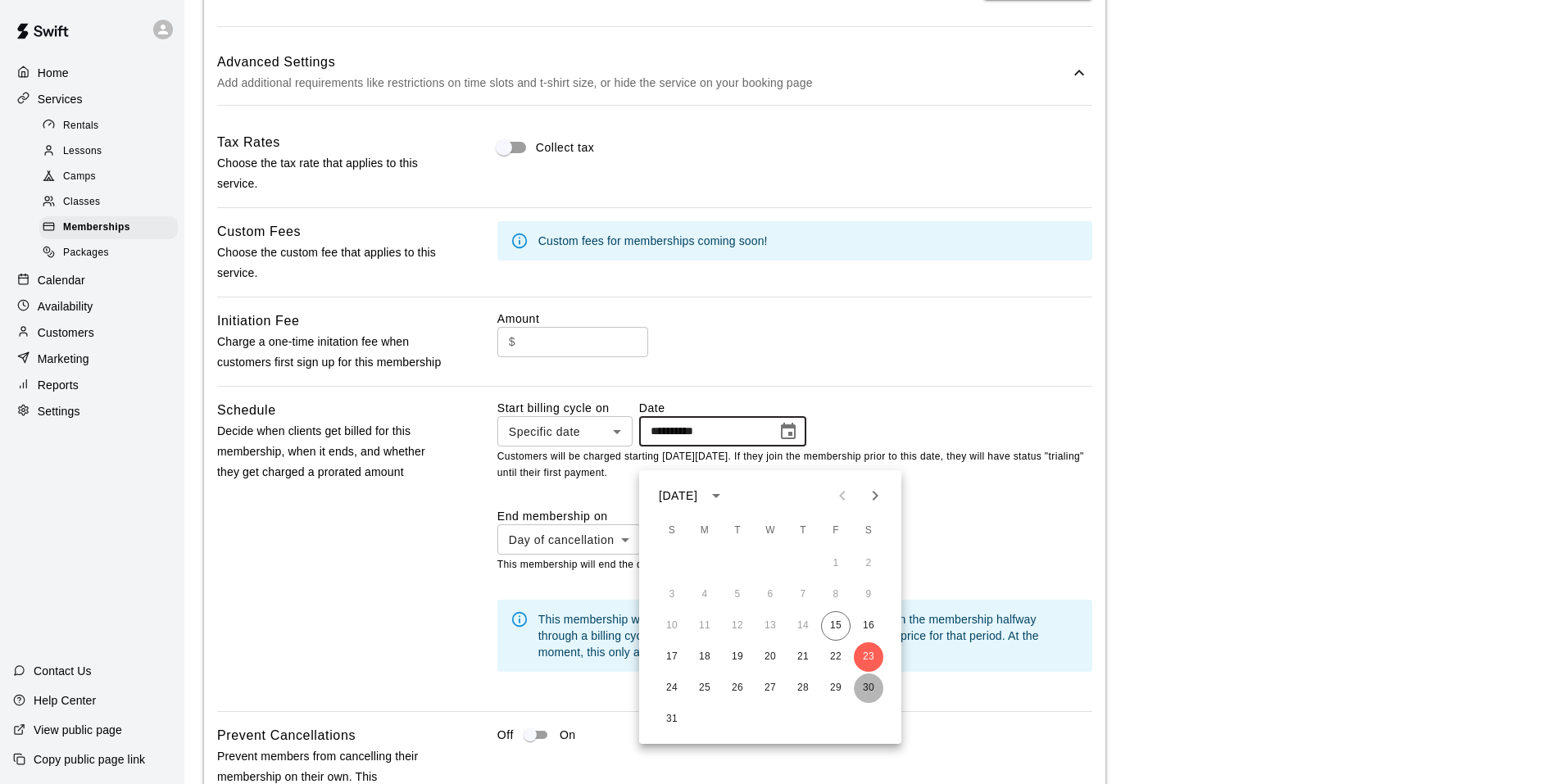
click at [872, 692] on button "30" at bounding box center [868, 688] width 29 height 29
type input "**********"
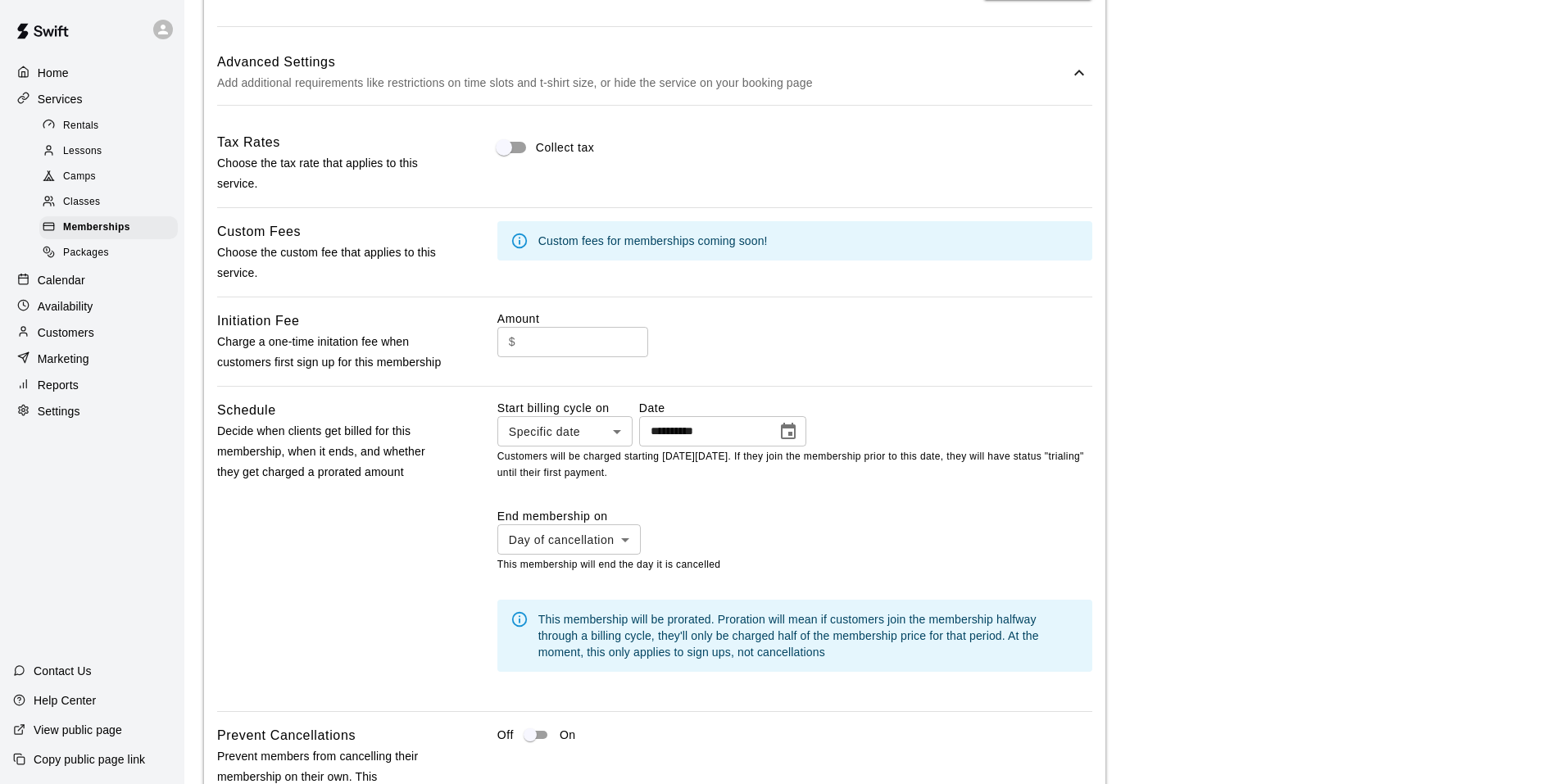
click at [861, 433] on div "**********" at bounding box center [795, 423] width 594 height 46
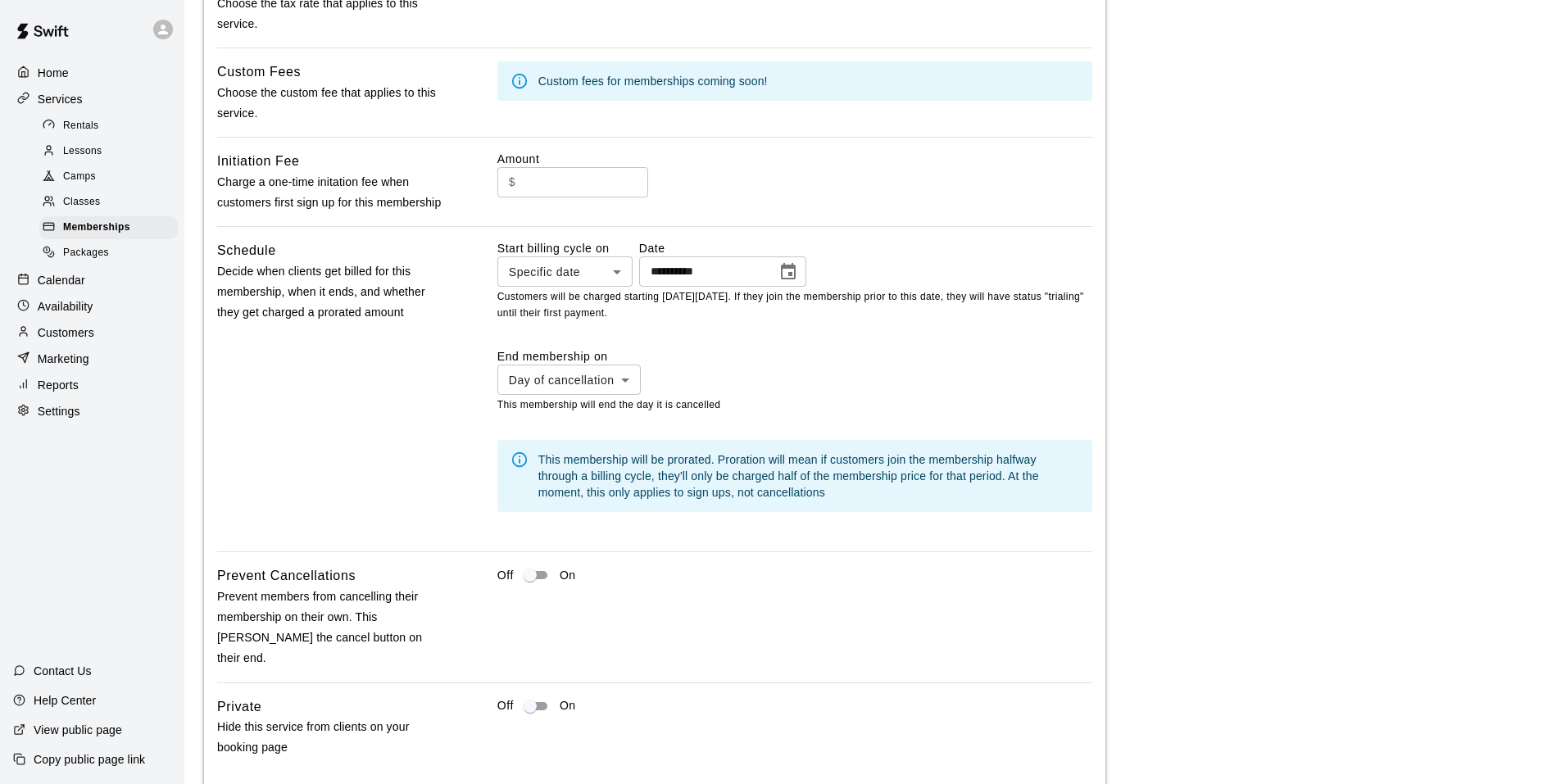
scroll to position [1266, 0]
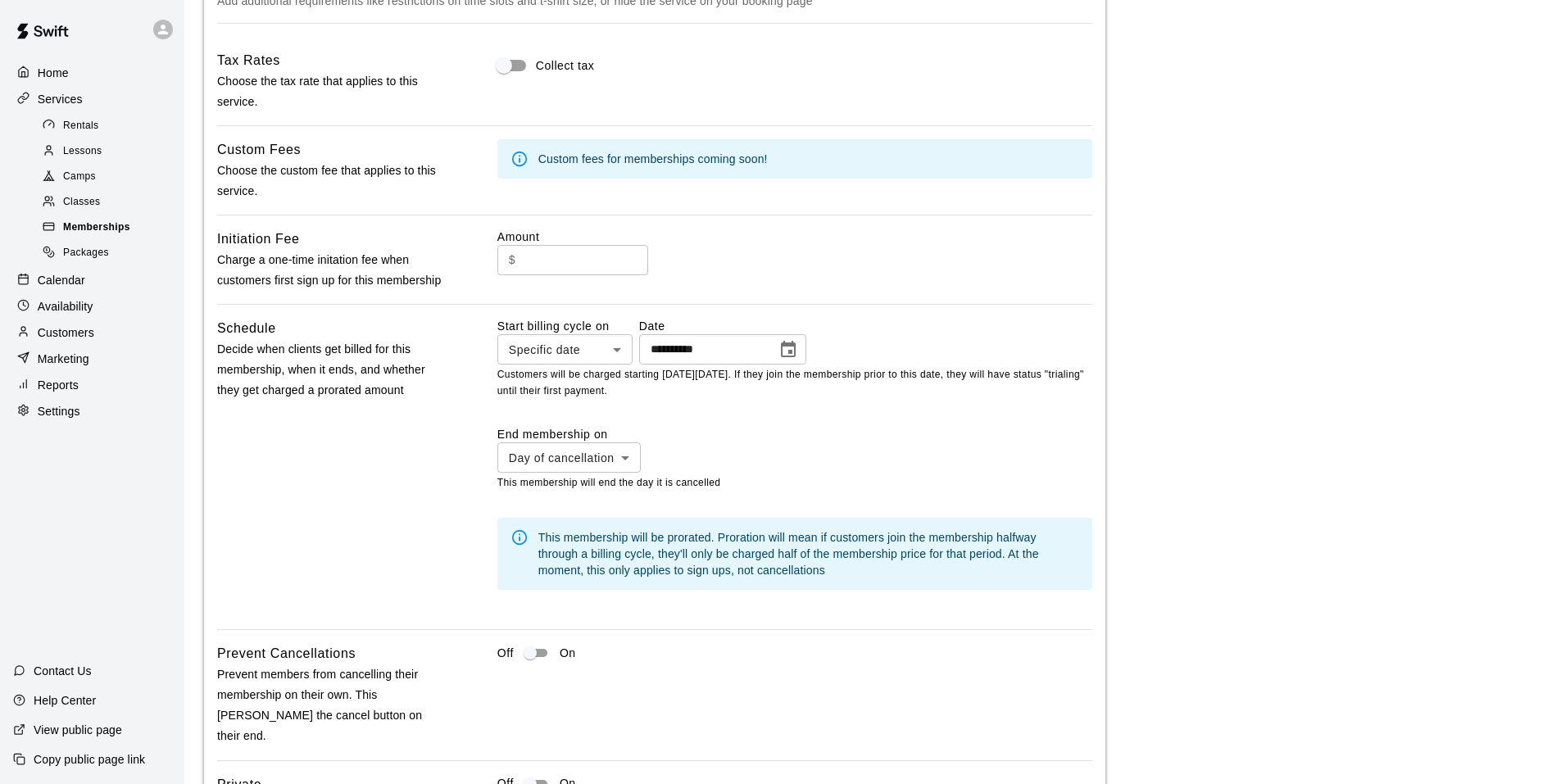
click at [125, 236] on span "Memberships" at bounding box center [96, 228] width 67 height 16
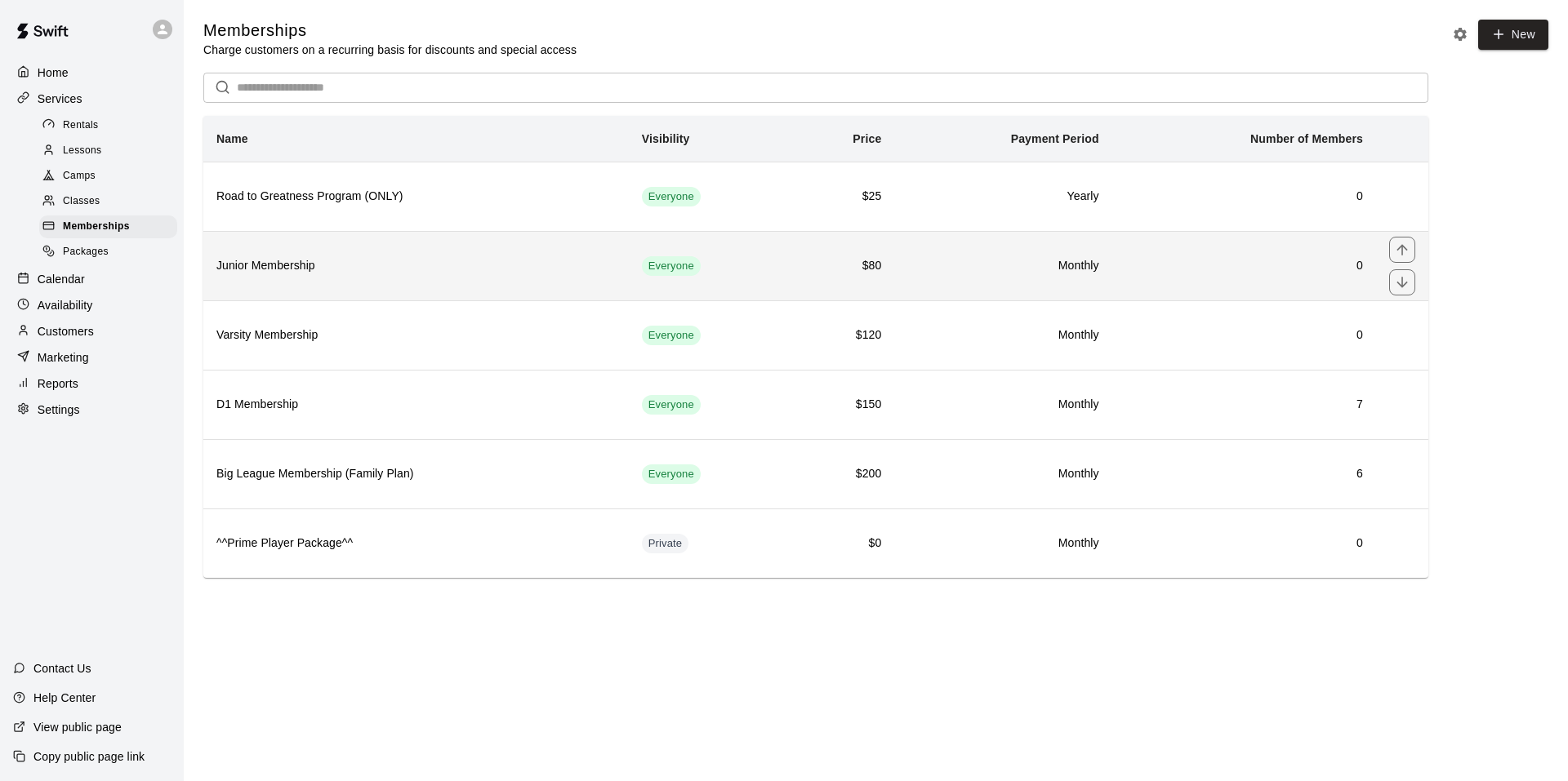
click at [516, 262] on h6 "Junior Membership" at bounding box center [416, 266] width 399 height 18
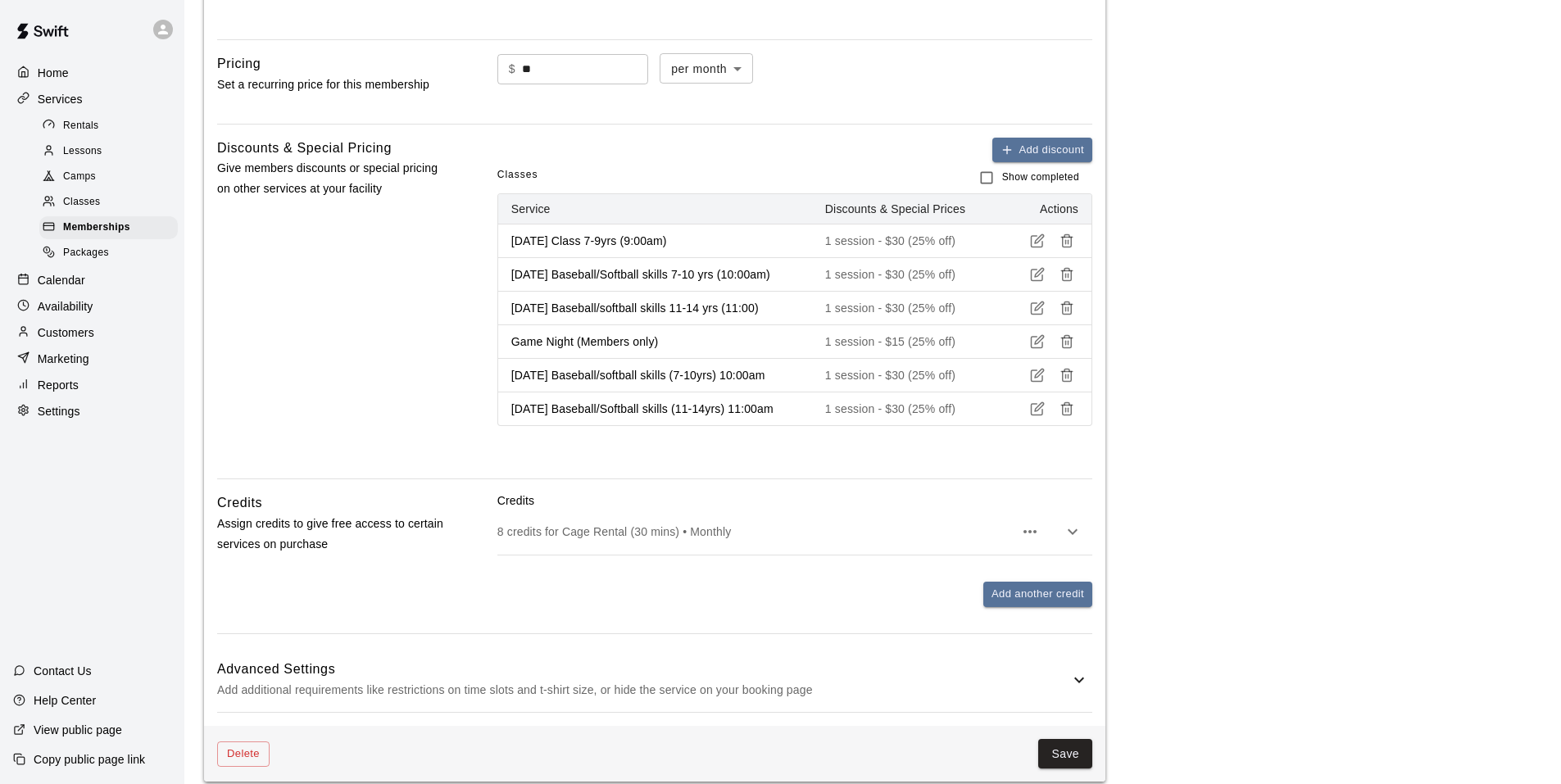
scroll to position [642, 0]
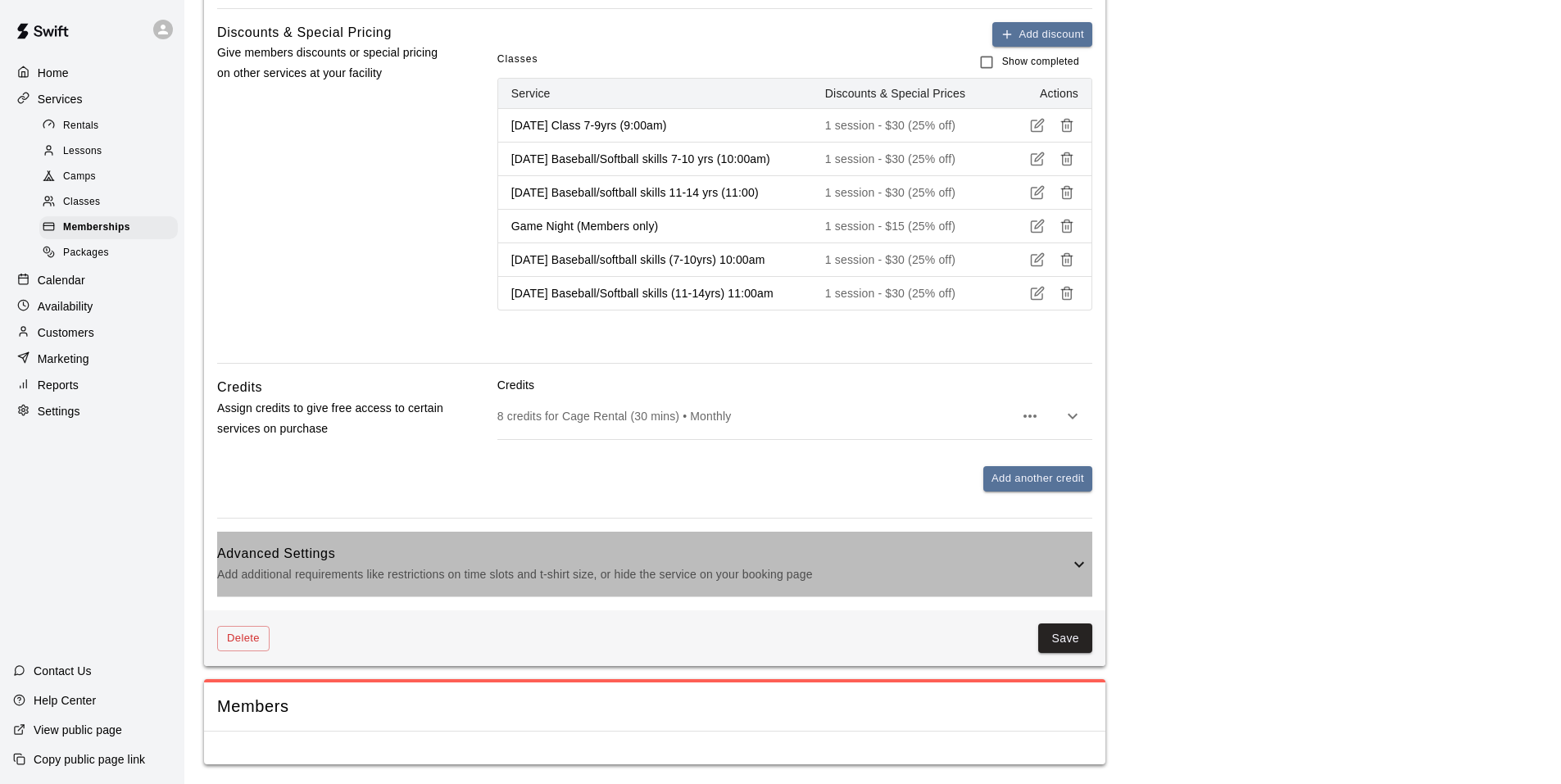
click at [918, 553] on h6 "Advanced Settings" at bounding box center [643, 554] width 852 height 21
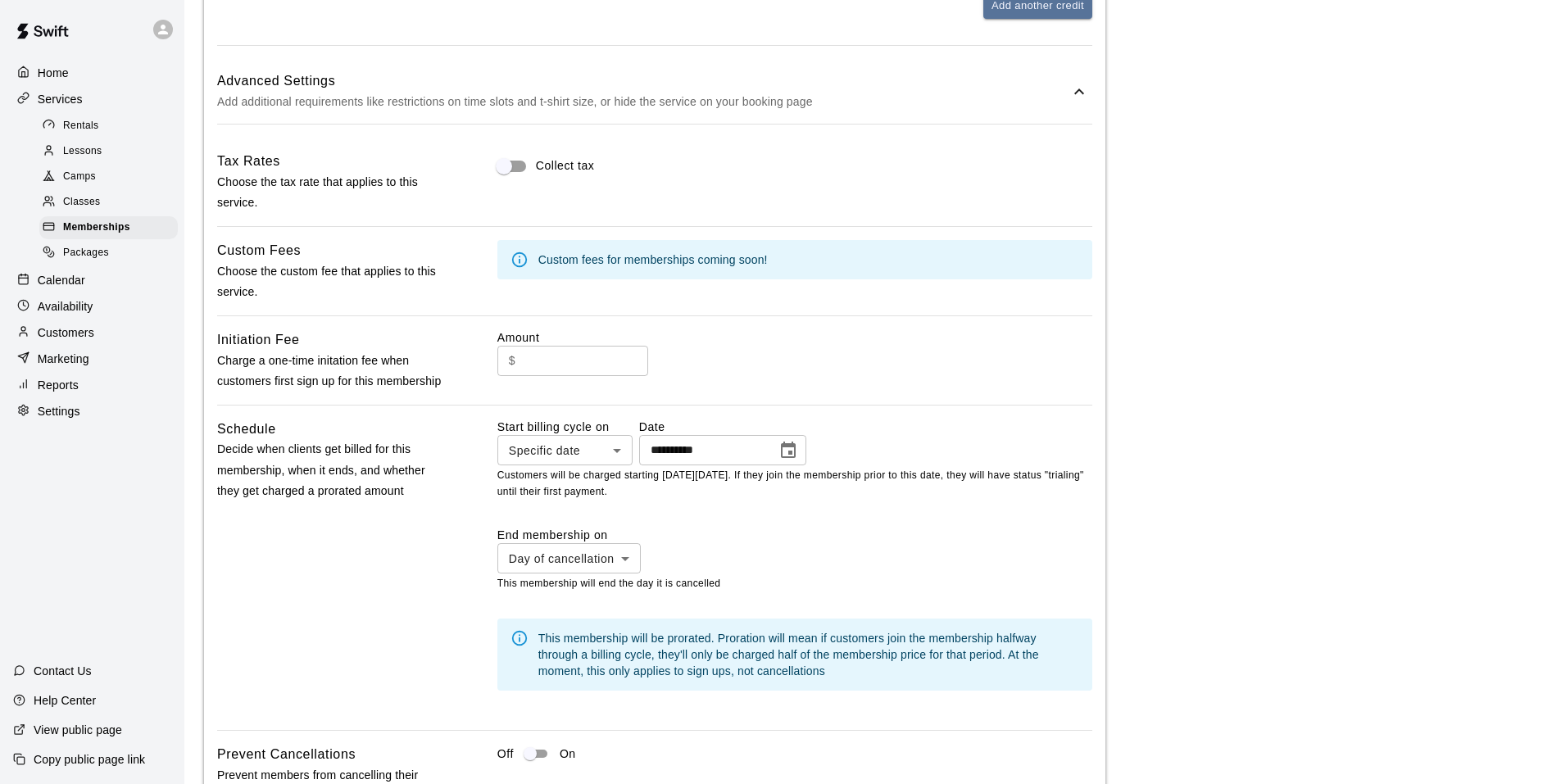
scroll to position [1133, 0]
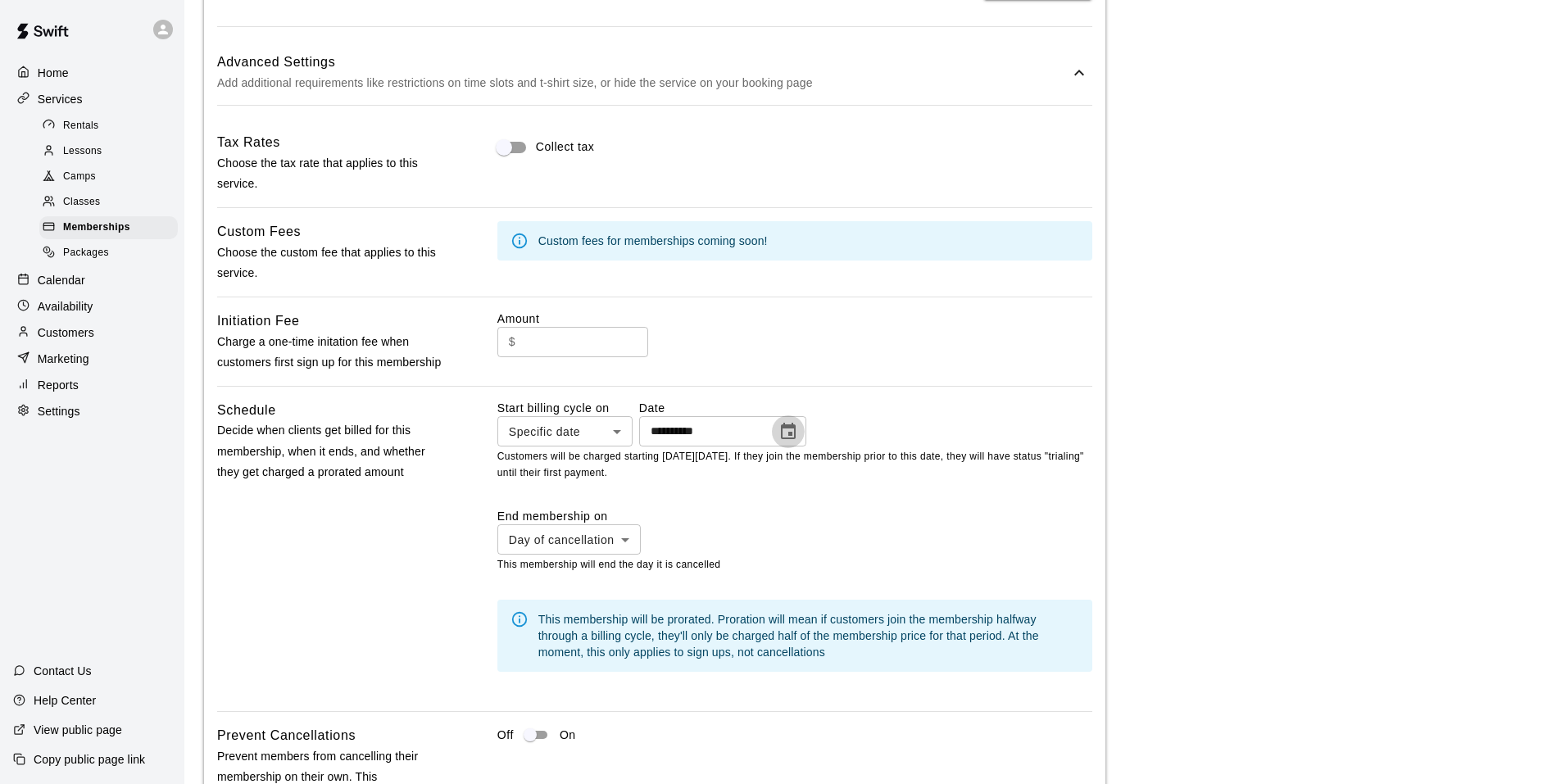
click at [796, 439] on icon "Choose date, selected date is Aug 23, 2025" at bounding box center [788, 431] width 15 height 16
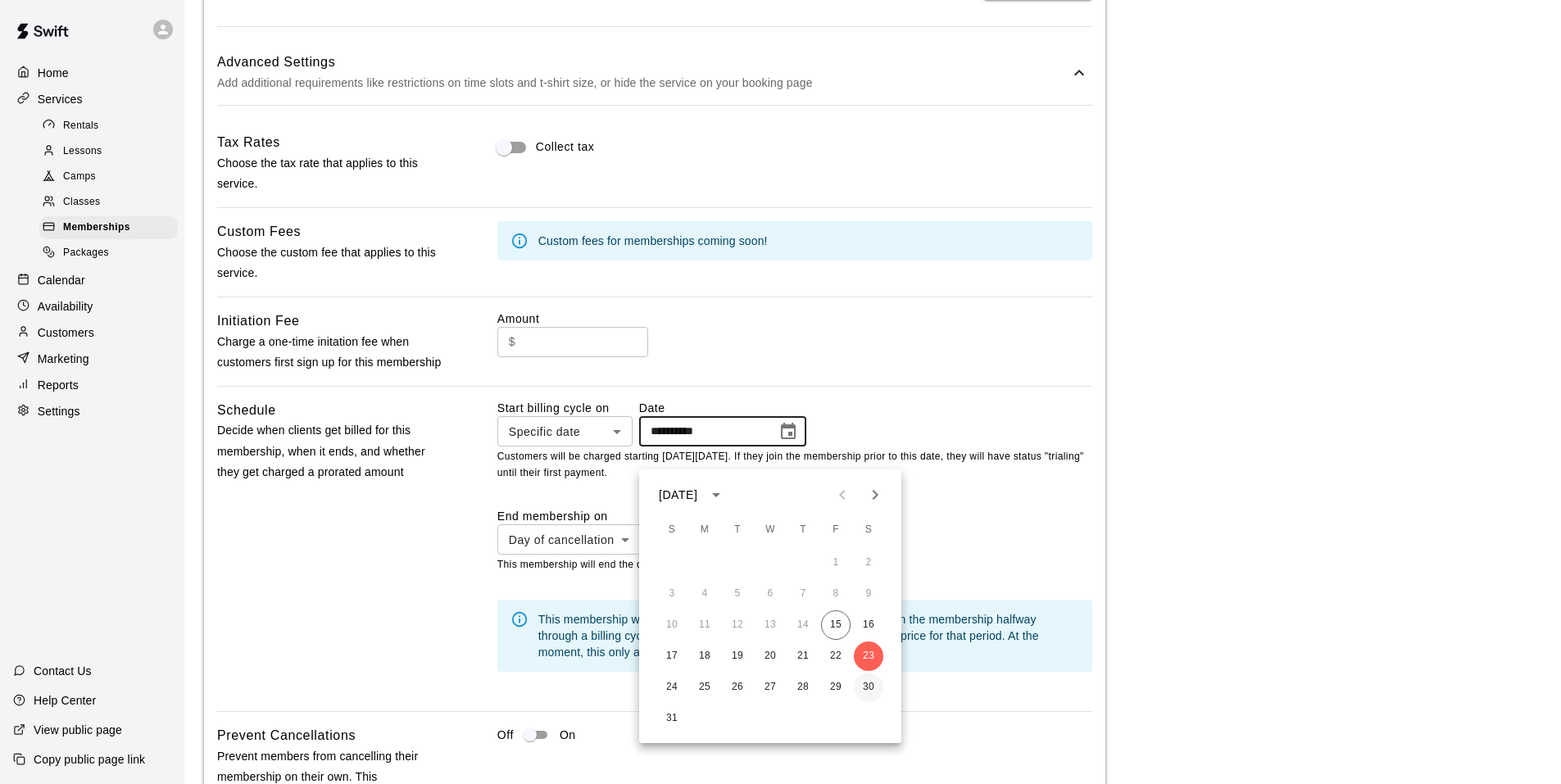
click at [872, 690] on button "30" at bounding box center [868, 687] width 29 height 29
type input "**********"
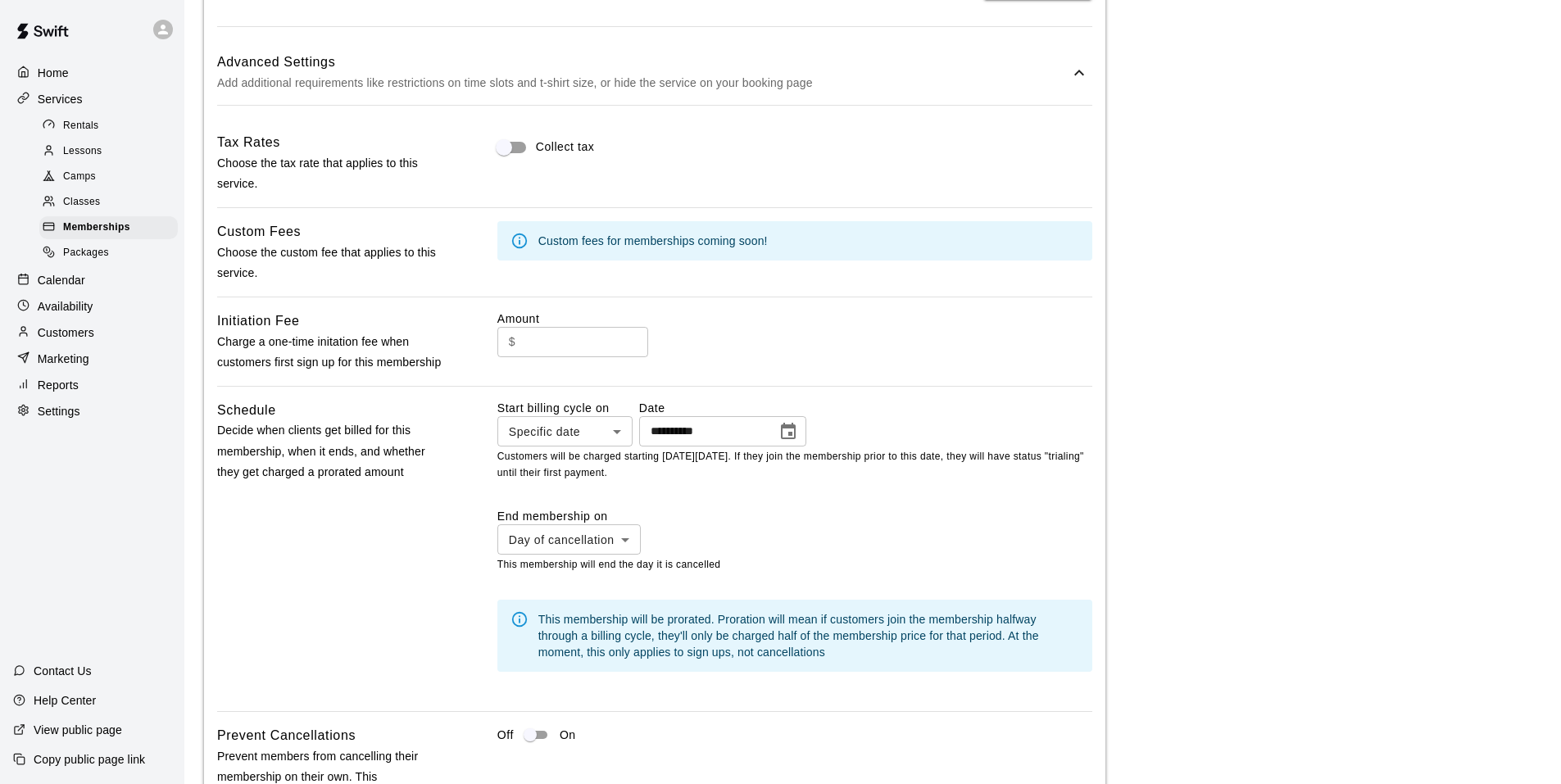
click at [838, 373] on div "Amount $ ​" at bounding box center [795, 342] width 594 height 62
click at [140, 238] on div "Memberships" at bounding box center [109, 228] width 139 height 23
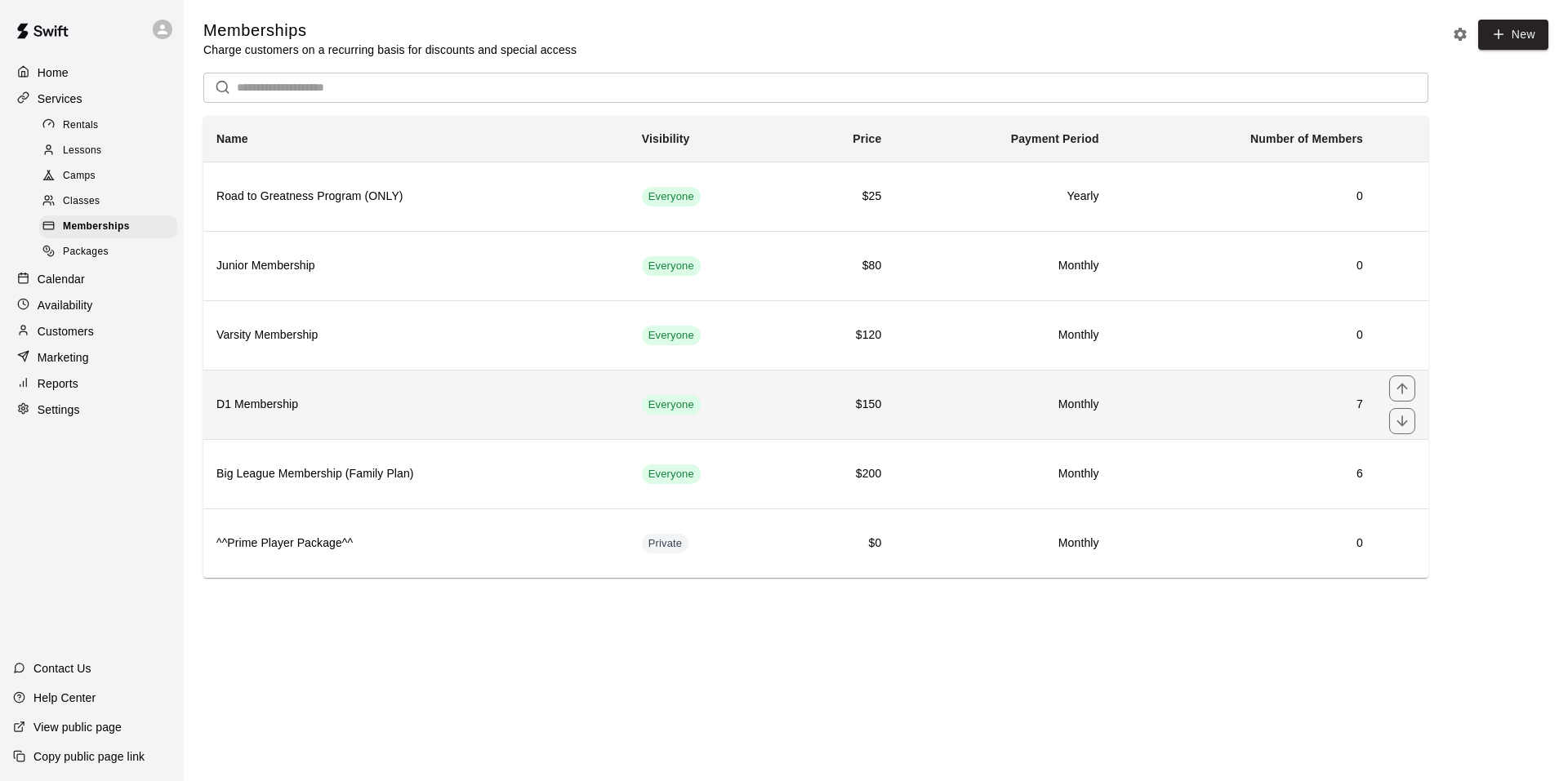
click at [764, 404] on td "Everyone" at bounding box center [710, 404] width 161 height 69
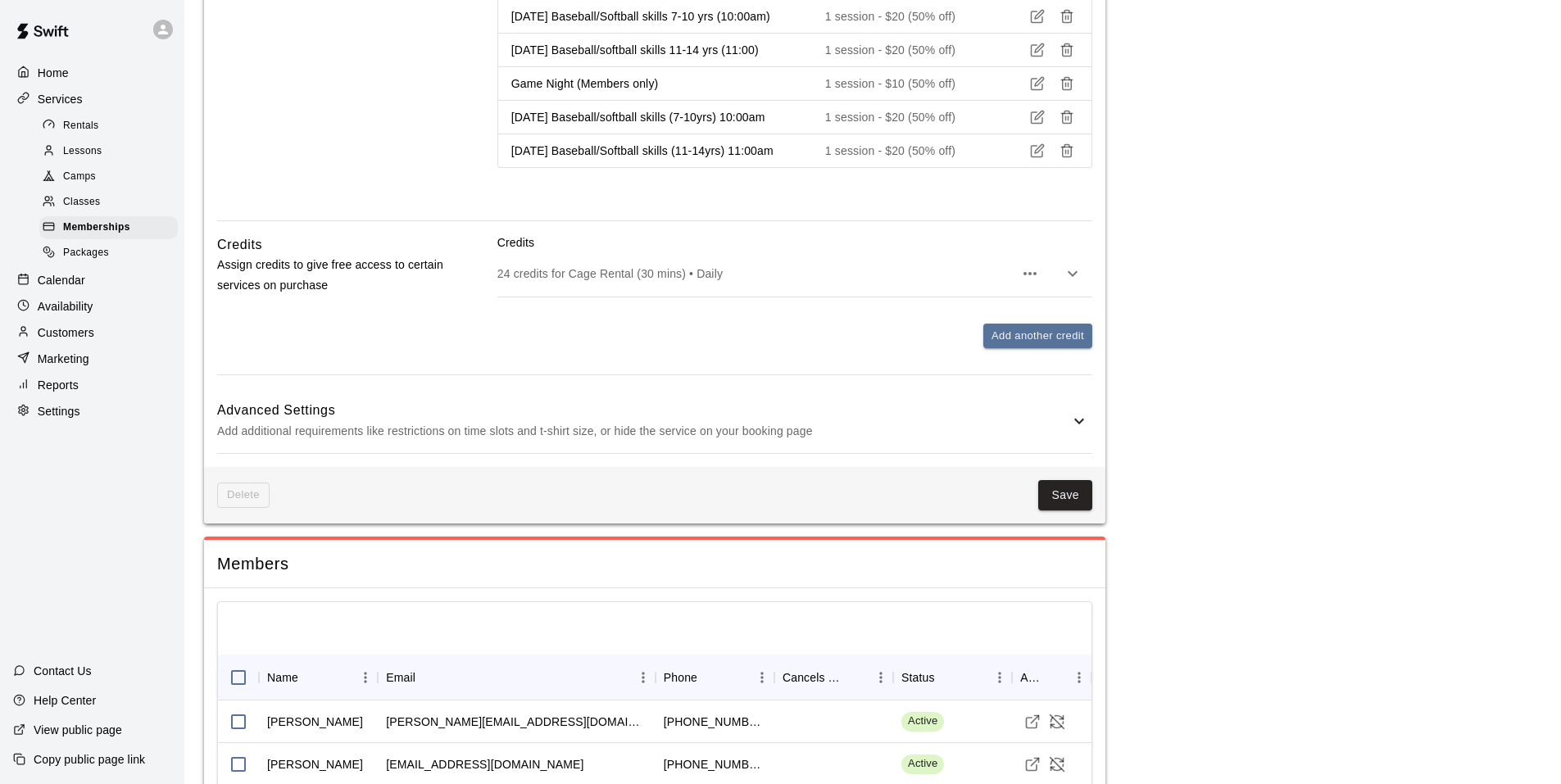
scroll to position [1065, 0]
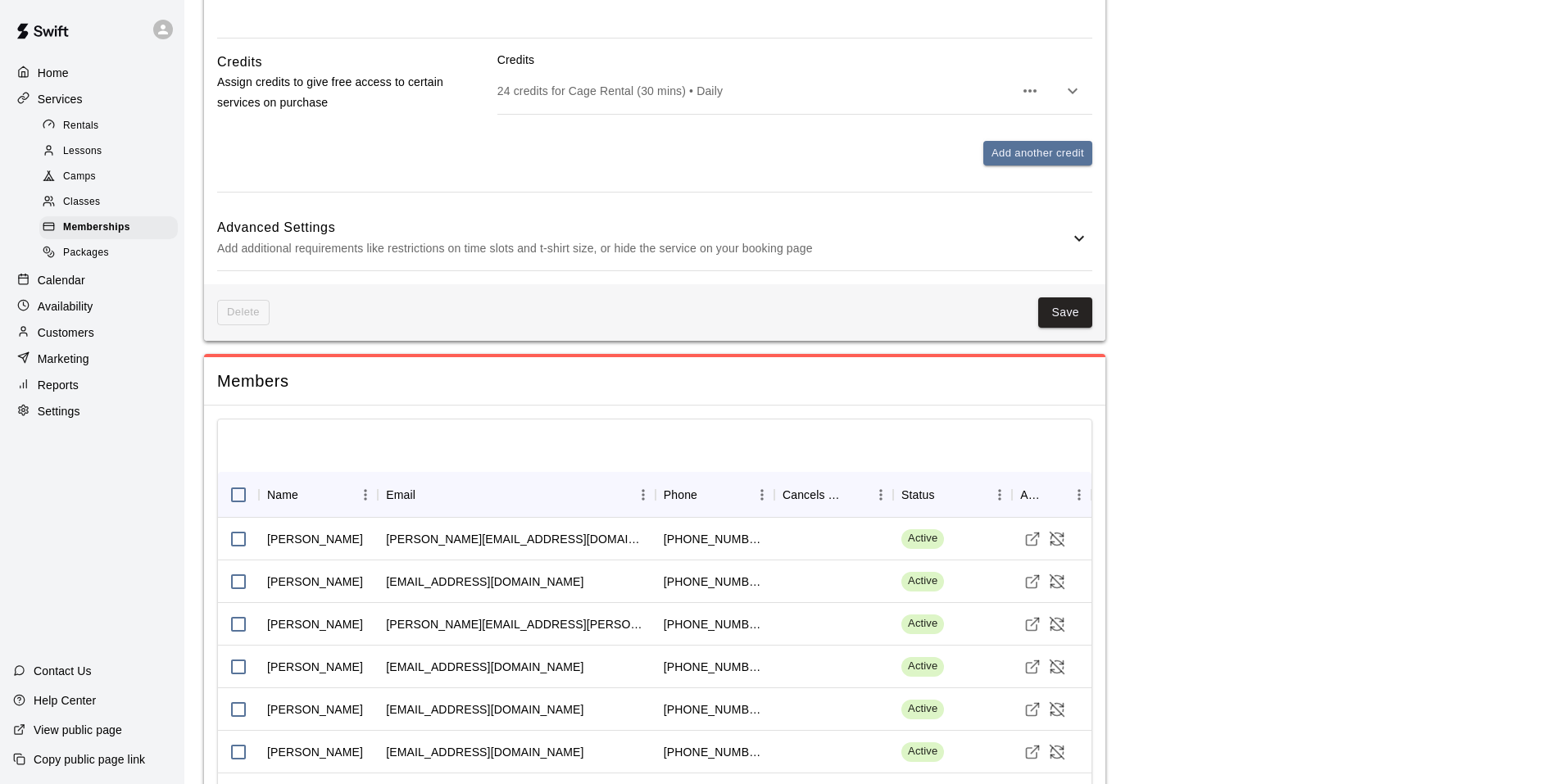
click at [886, 247] on p "Add additional requirements like restrictions on time slots and t-shirt size, o…" at bounding box center [643, 248] width 852 height 20
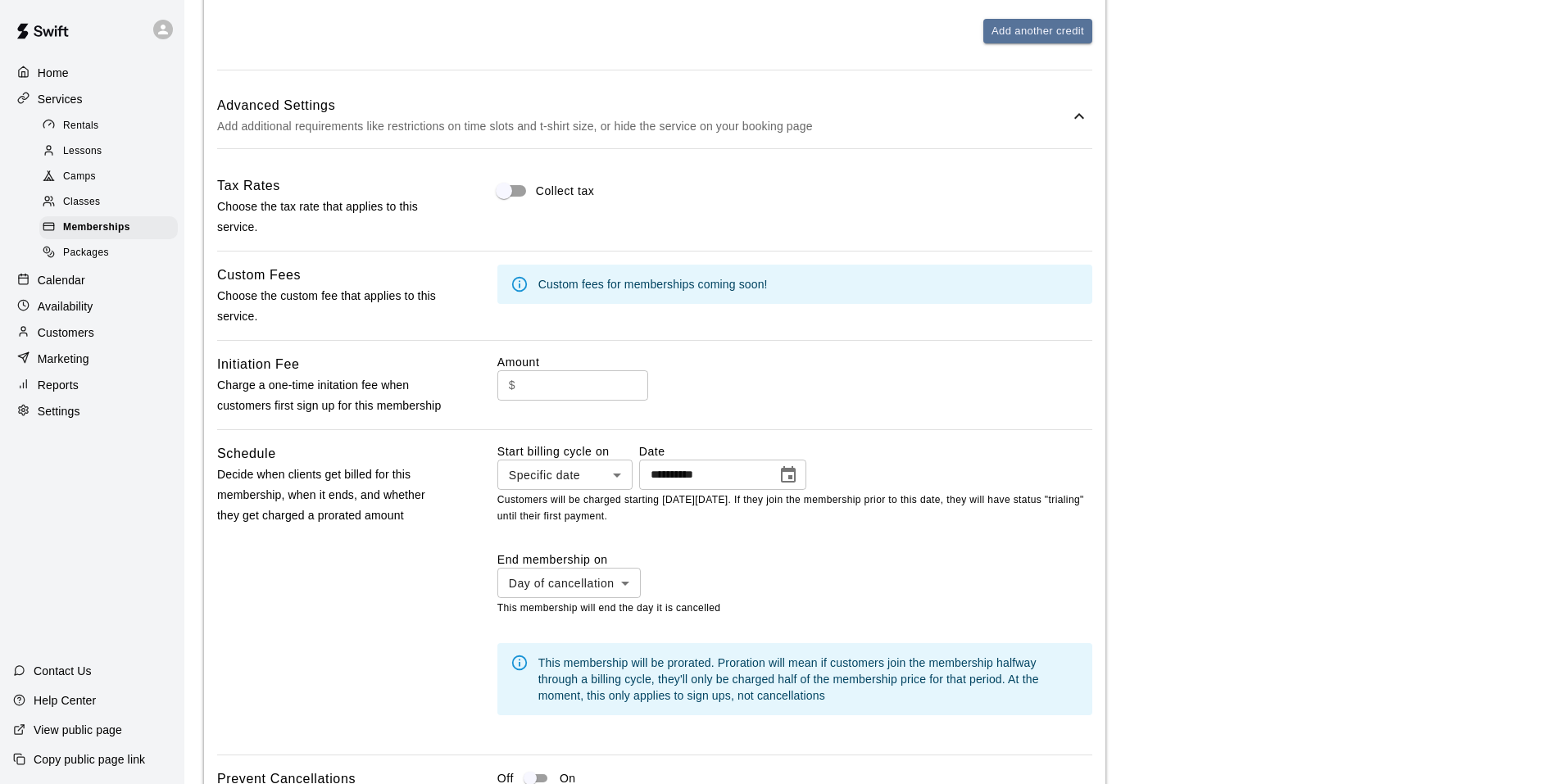
scroll to position [1393, 0]
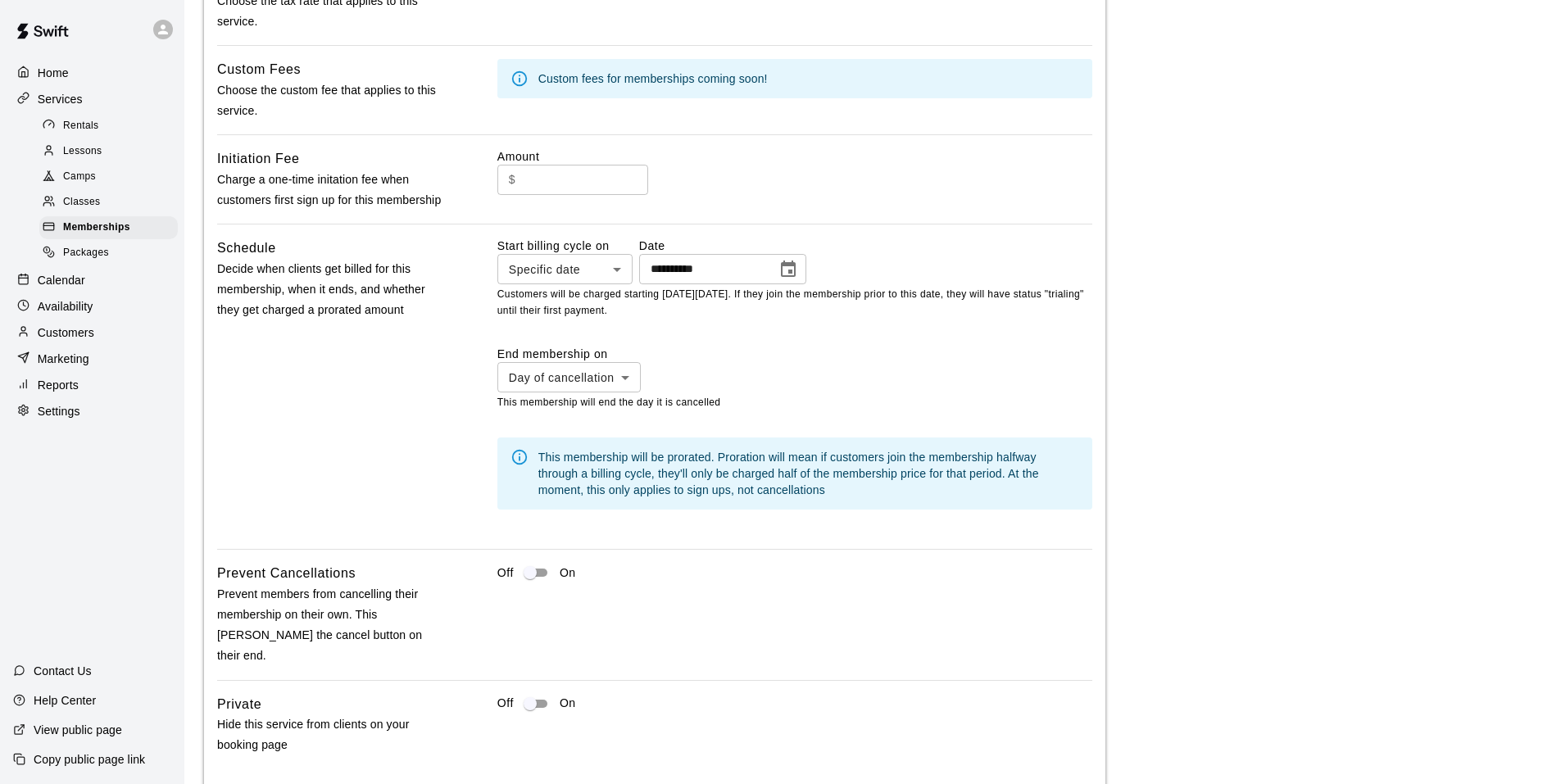
click at [796, 277] on icon "Choose date, selected date is Aug 23, 2025" at bounding box center [788, 269] width 15 height 16
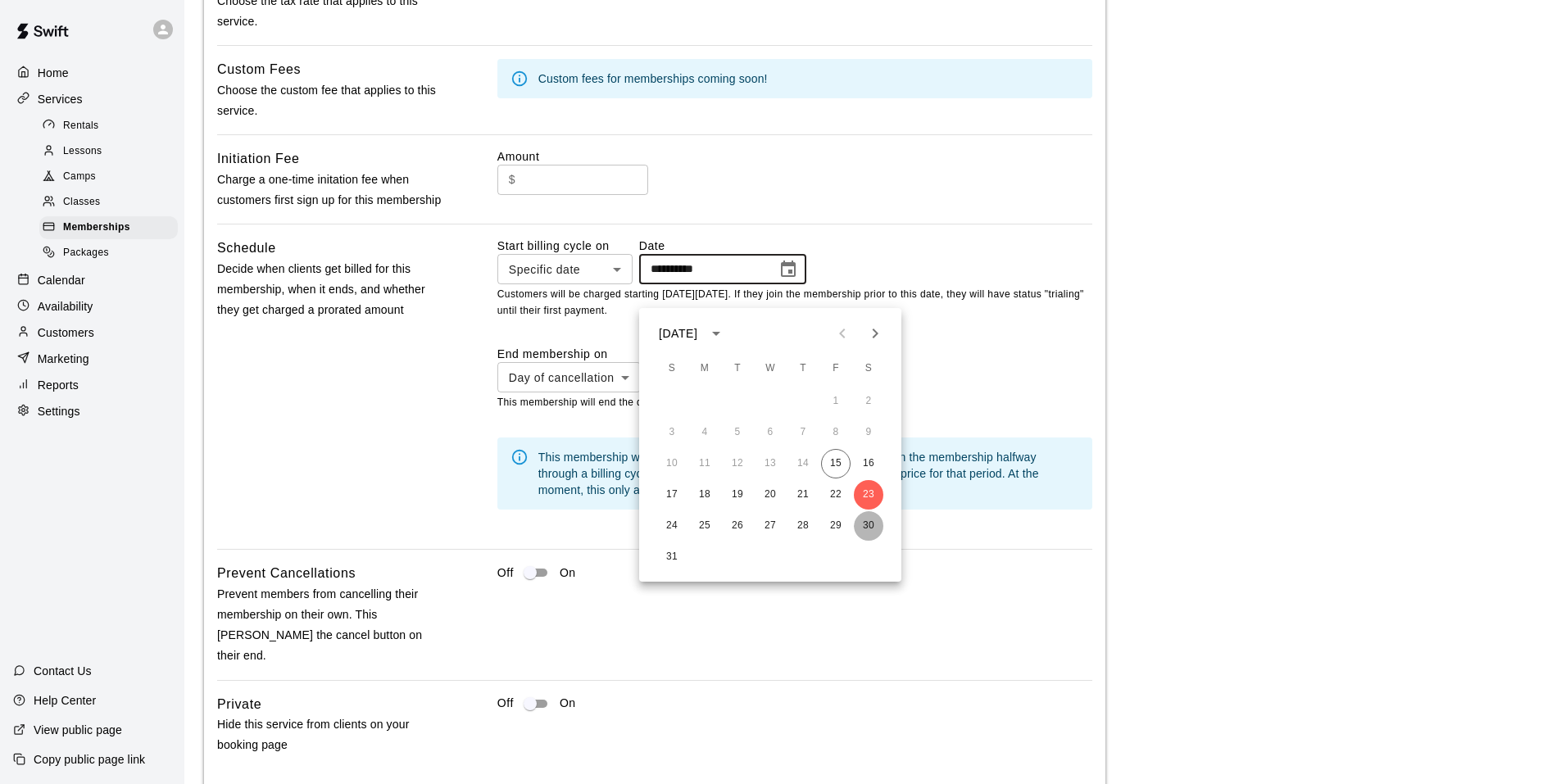
click at [873, 521] on button "30" at bounding box center [868, 525] width 29 height 29
type input "**********"
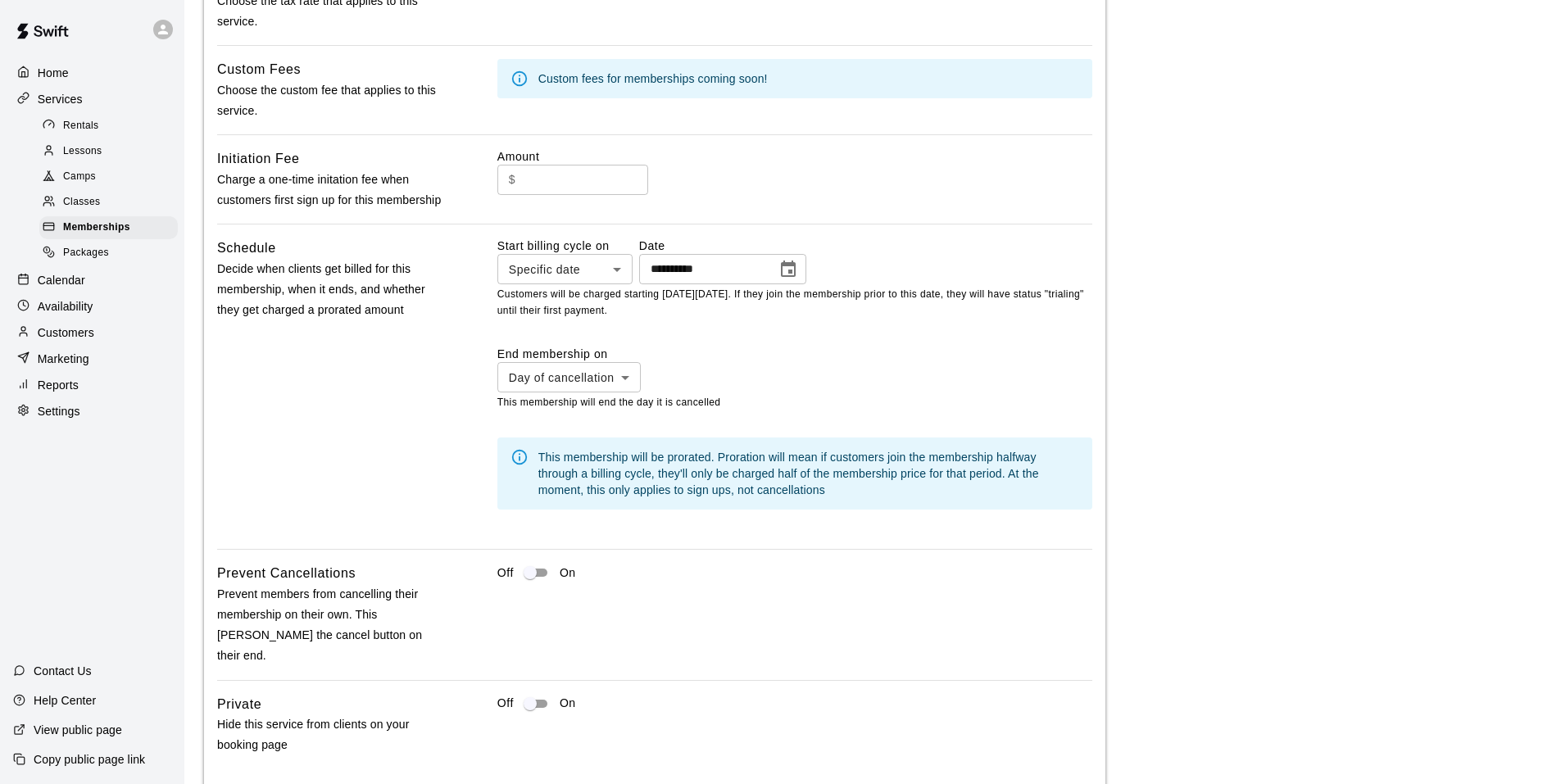
click at [875, 254] on div "**********" at bounding box center [654, 362] width 875 height 786
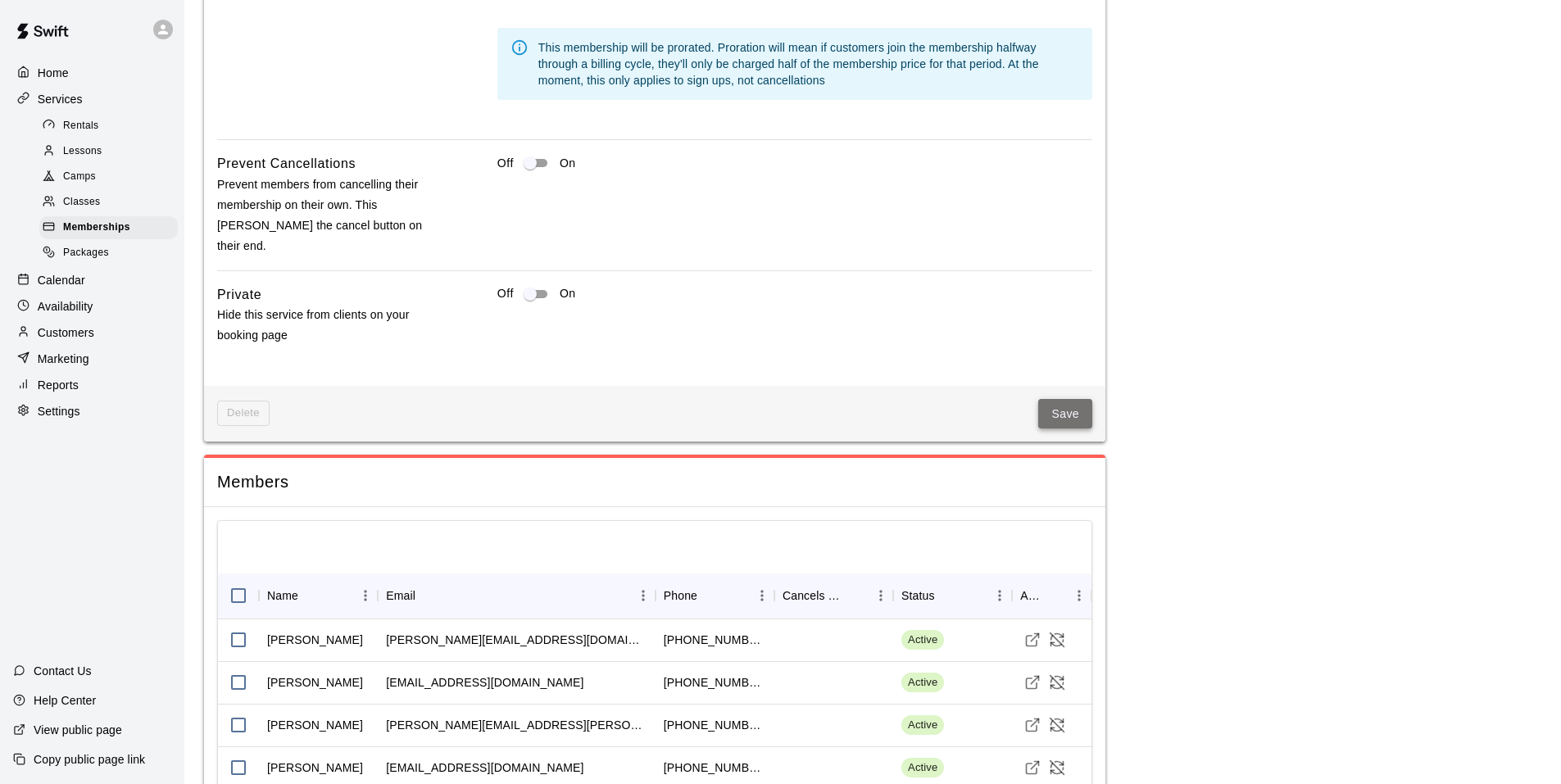
click at [1044, 418] on button "Save" at bounding box center [1064, 414] width 54 height 30
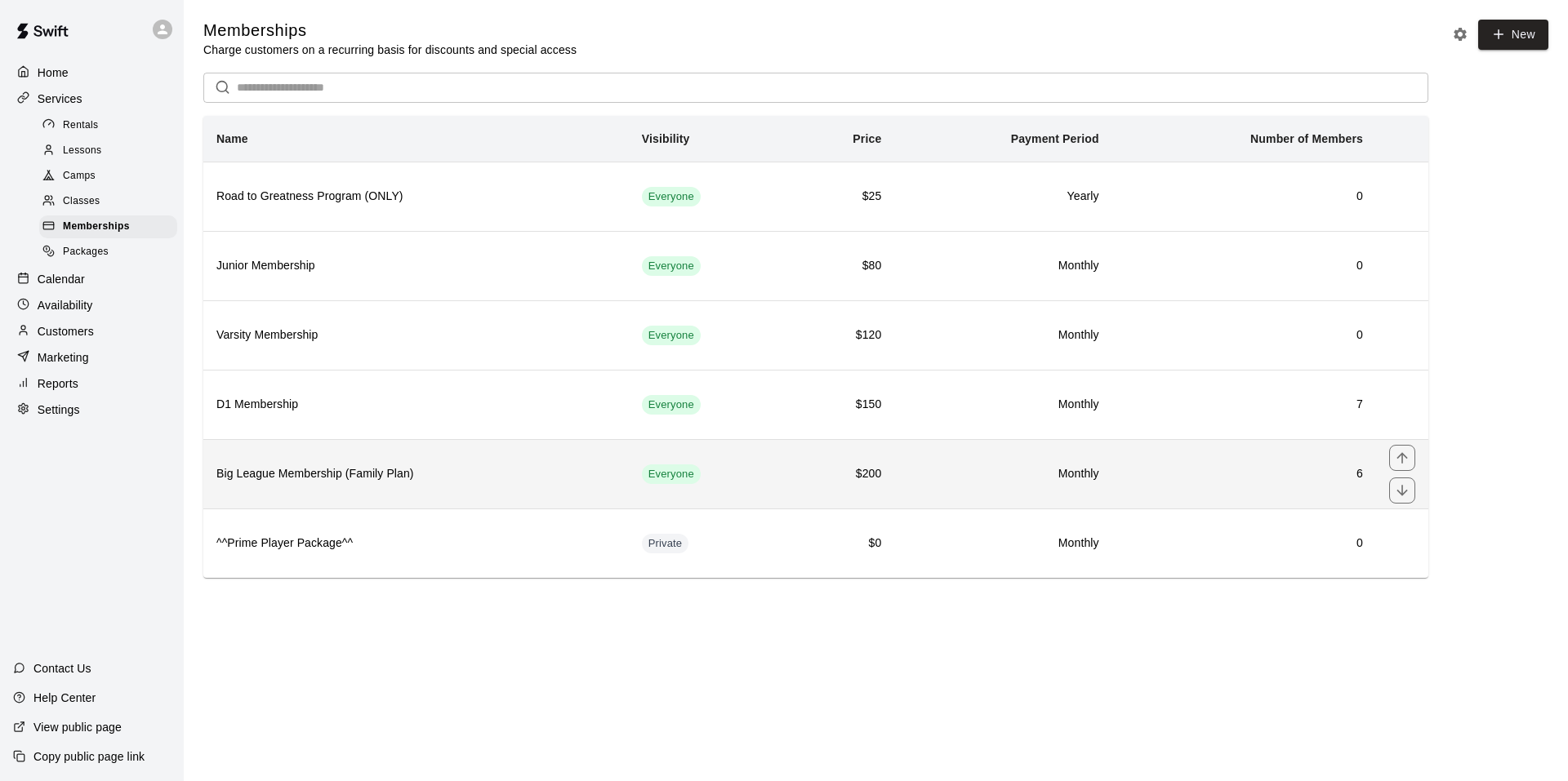
click at [777, 465] on td "Everyone" at bounding box center [710, 473] width 161 height 69
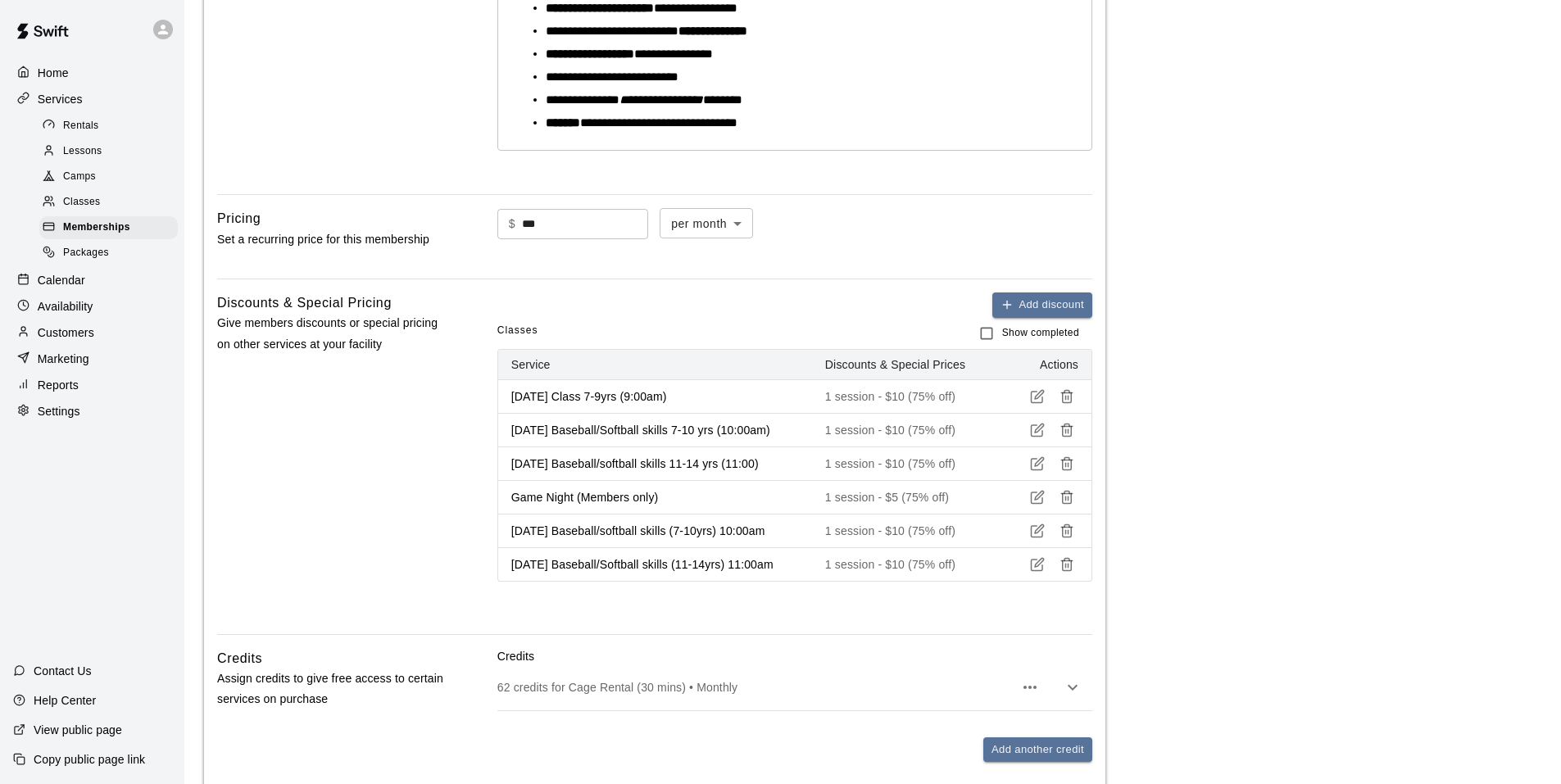
scroll to position [901, 0]
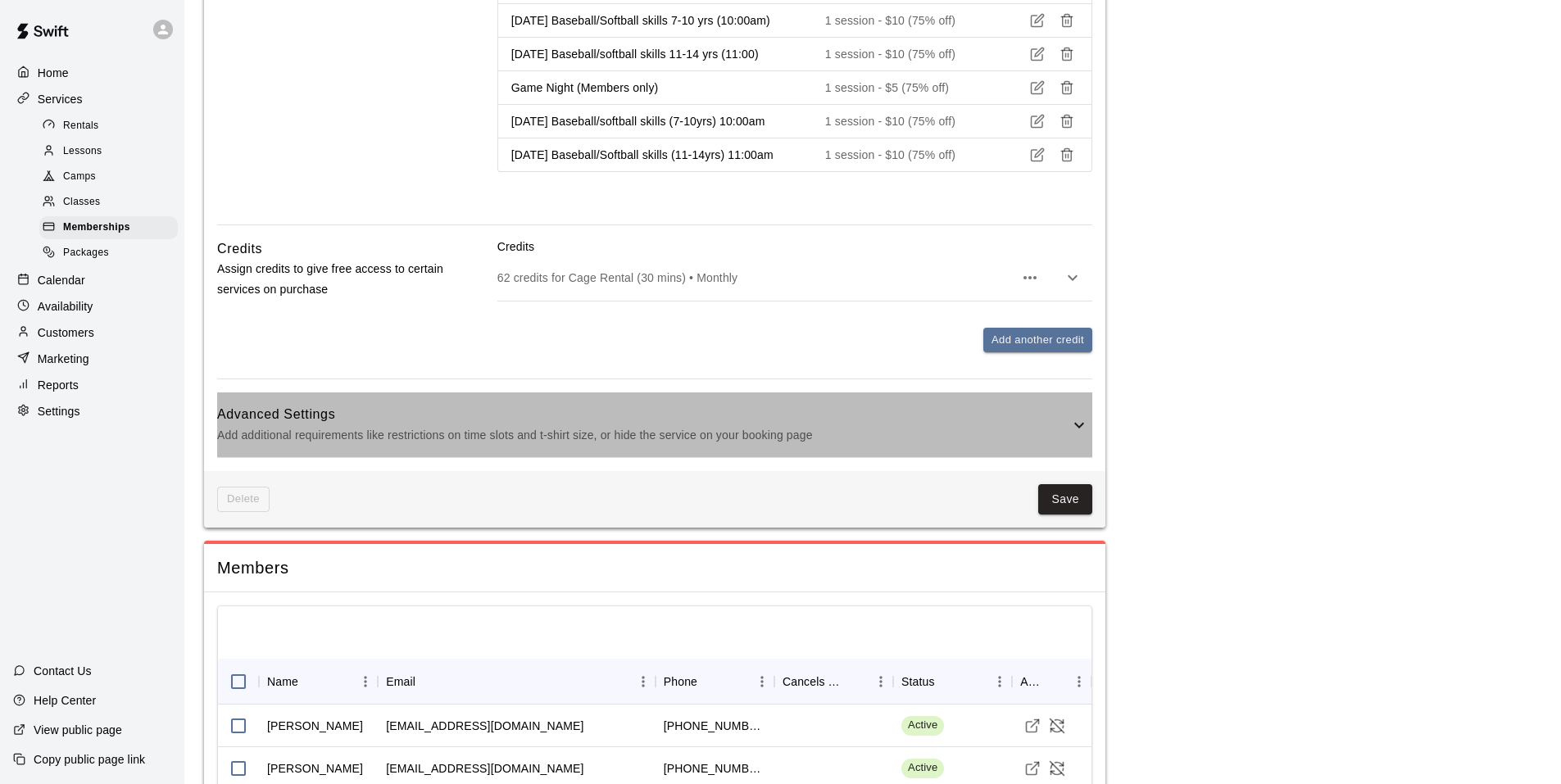
click at [1029, 423] on h6 "Advanced Settings" at bounding box center [643, 415] width 852 height 21
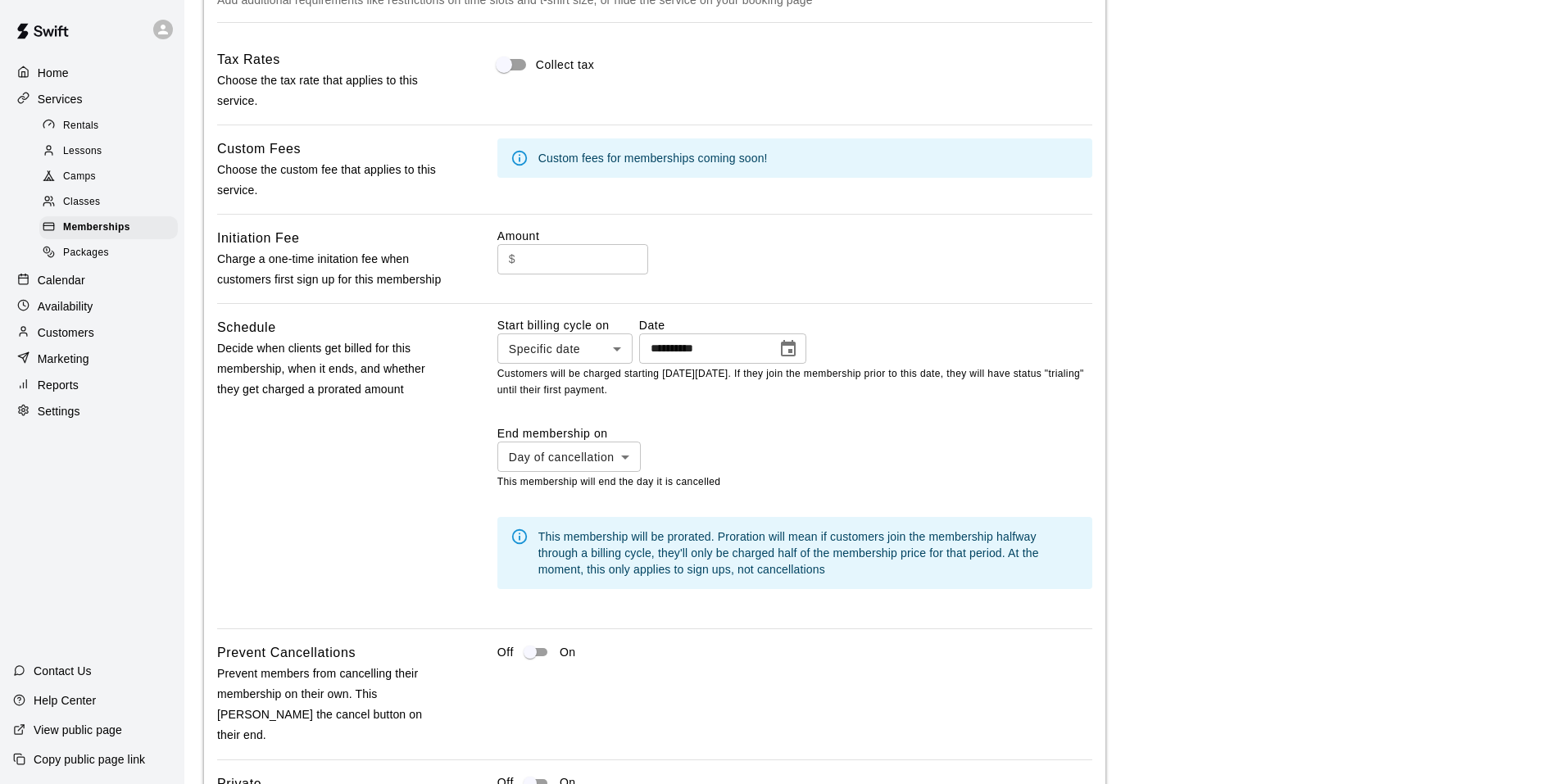
scroll to position [1556, 0]
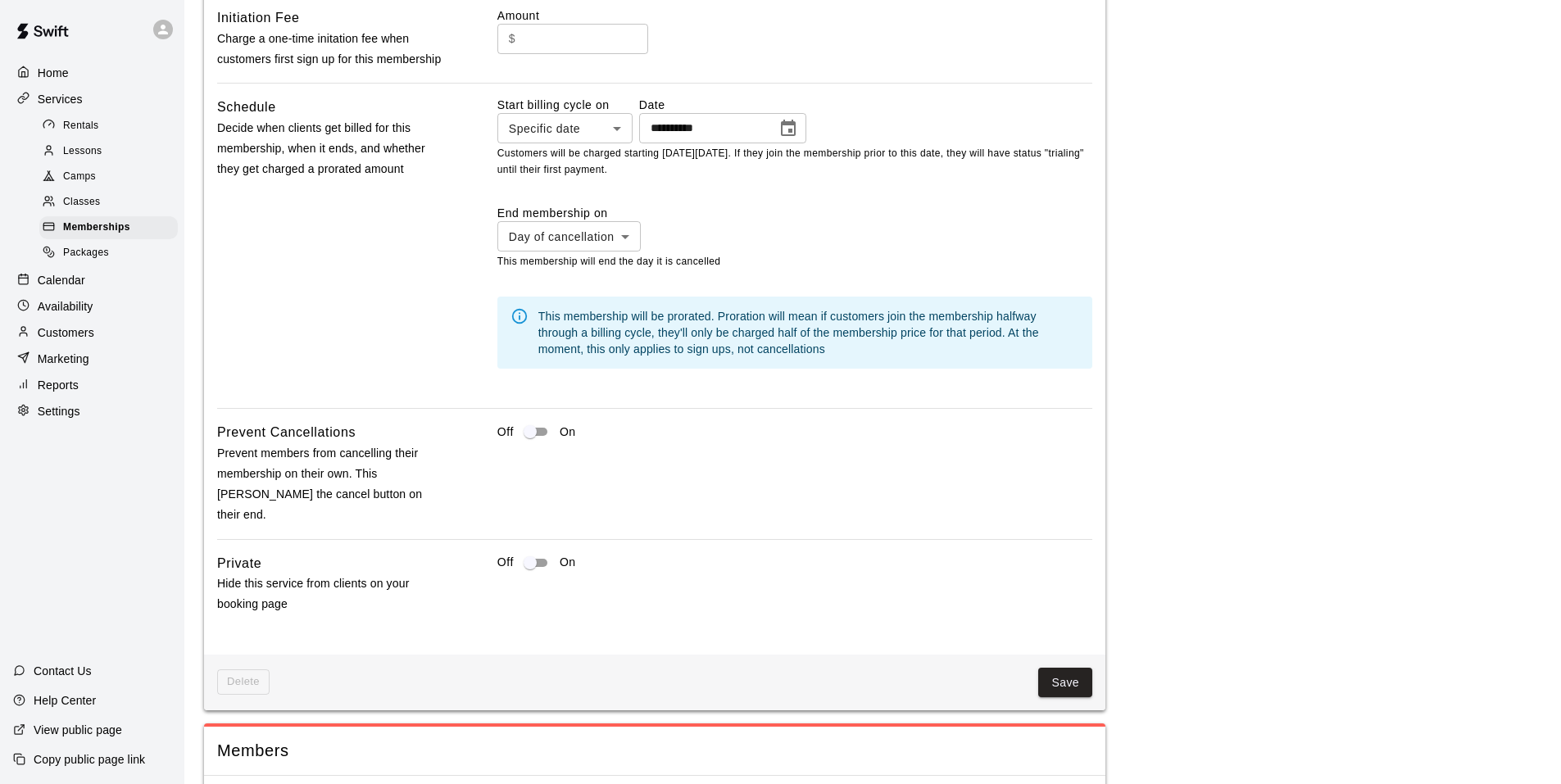
click at [796, 136] on icon "Choose date, selected date is Aug 23, 2025" at bounding box center [788, 127] width 15 height 16
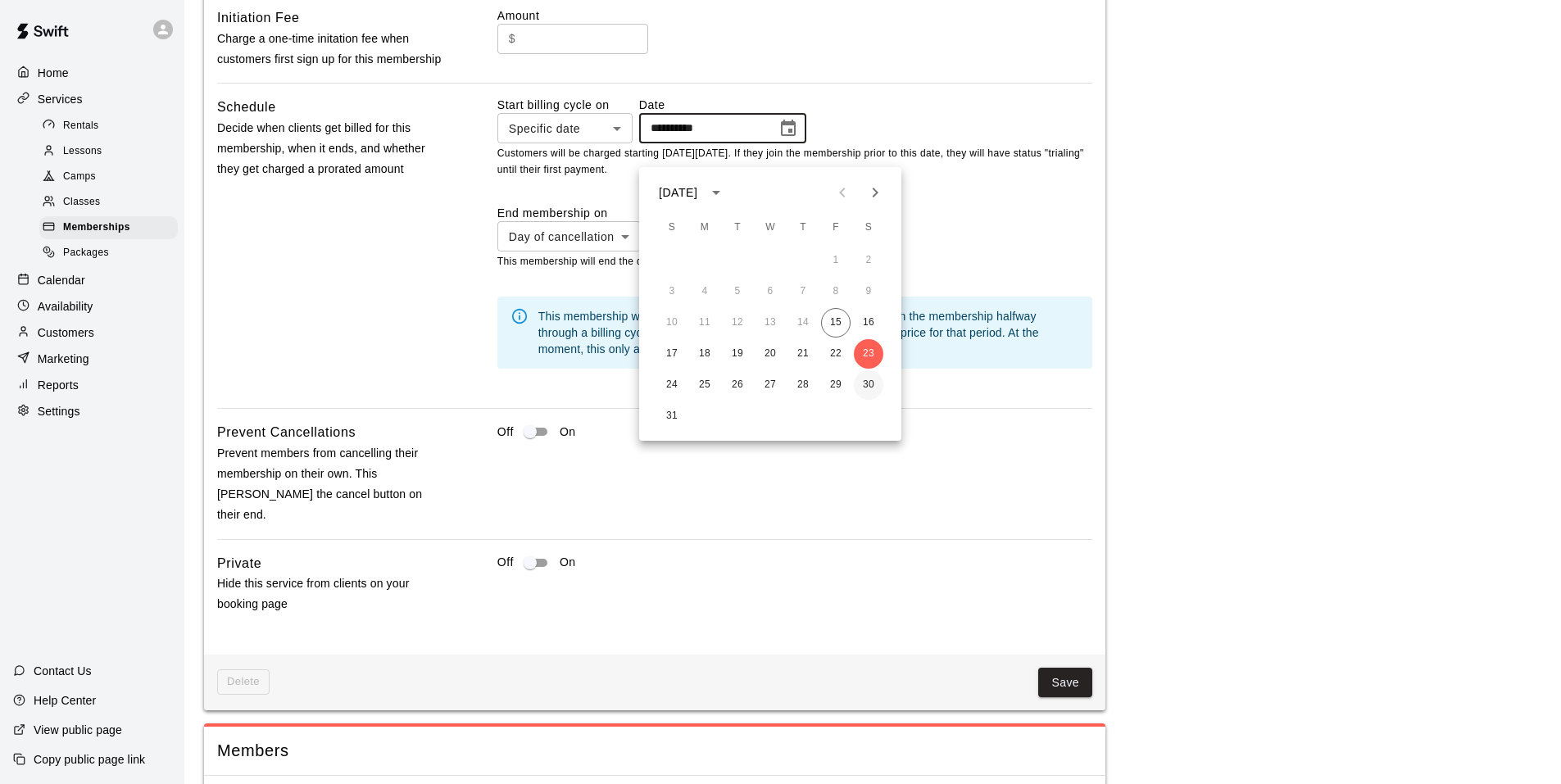
click at [863, 382] on button "30" at bounding box center [868, 384] width 29 height 29
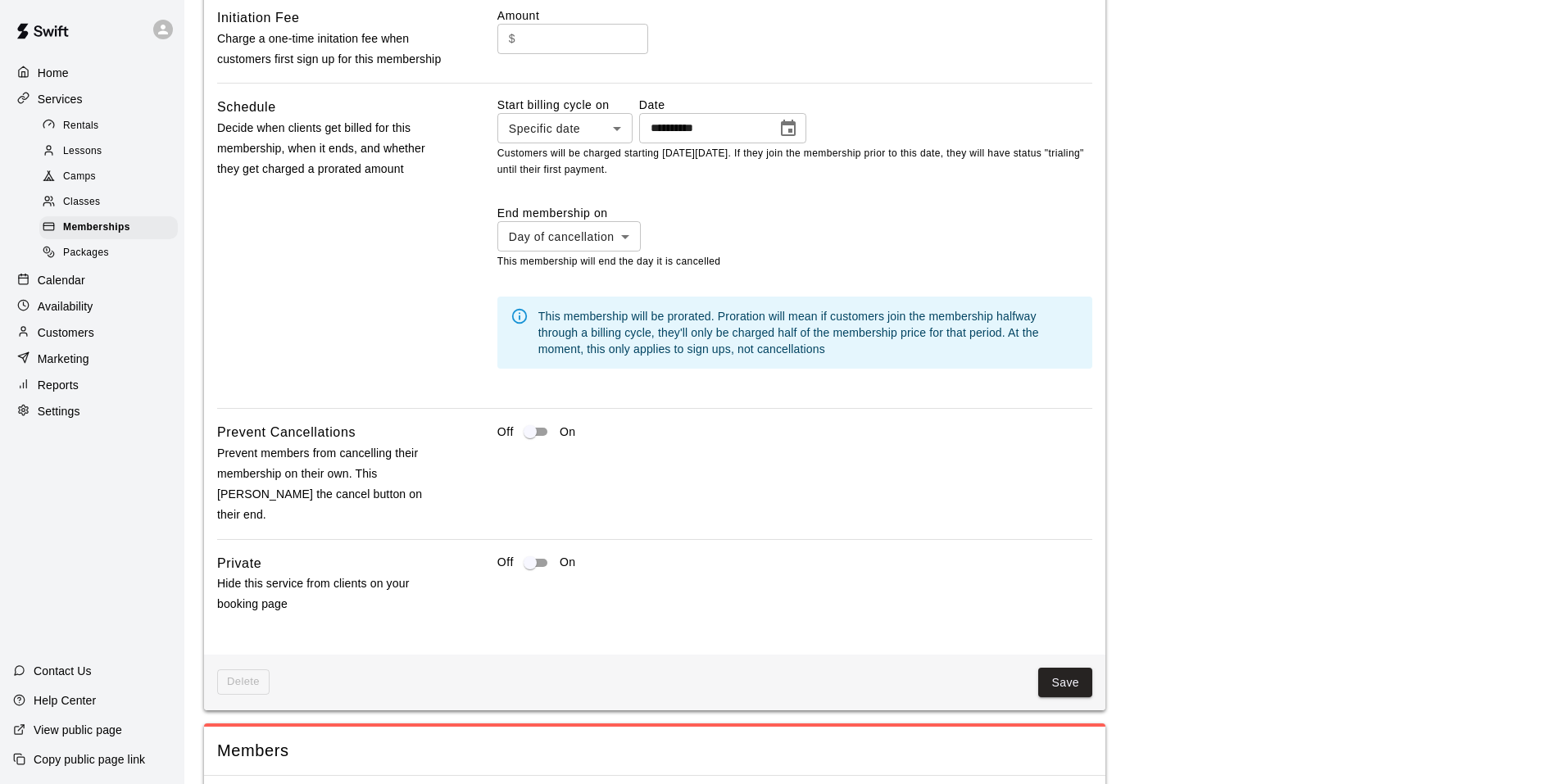
type input "**********"
click at [1064, 665] on div "Delete Save" at bounding box center [654, 683] width 902 height 57
click at [1064, 674] on button "Save" at bounding box center [1064, 683] width 54 height 30
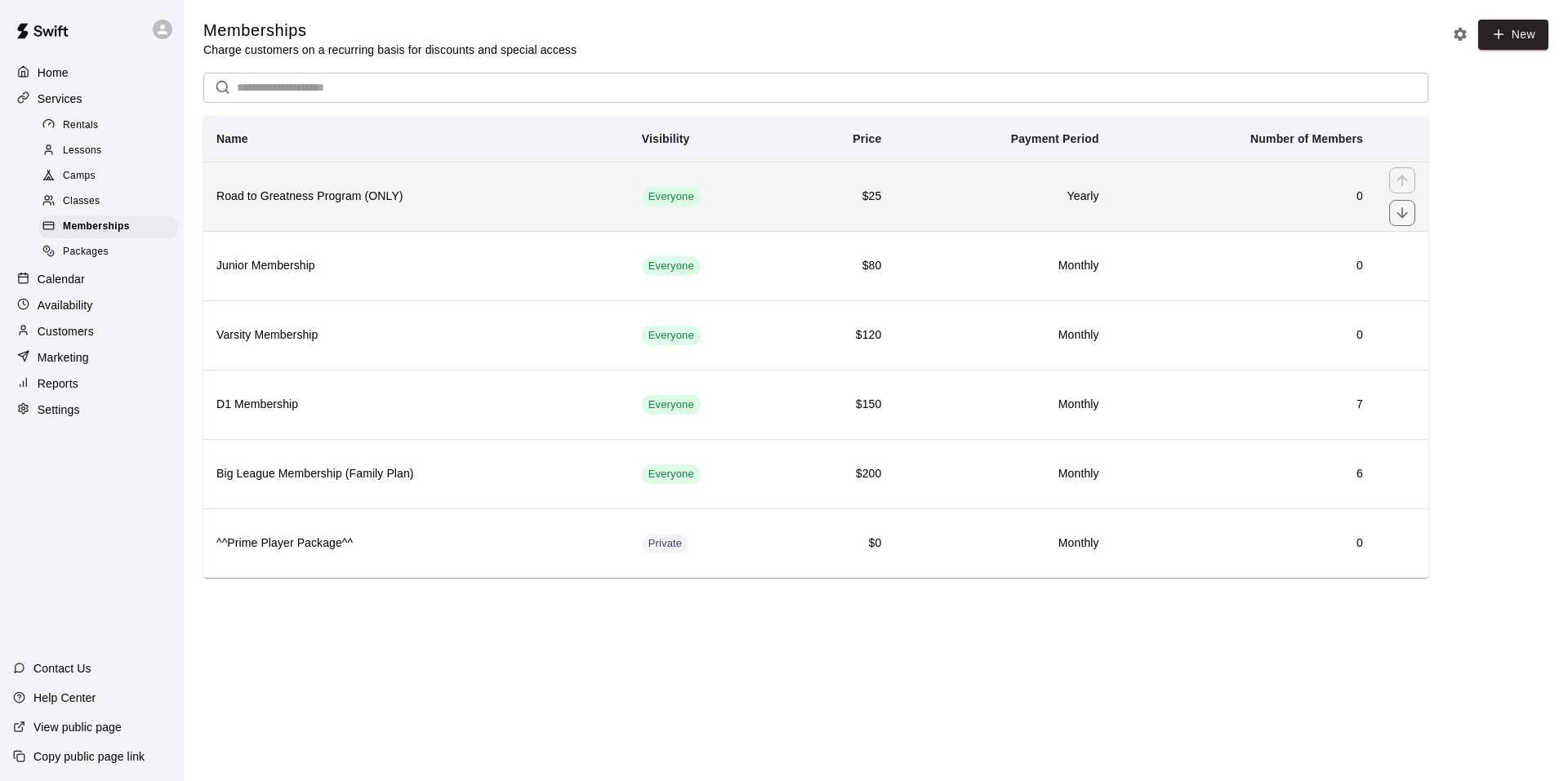
click at [762, 215] on td "Everyone" at bounding box center [710, 196] width 161 height 69
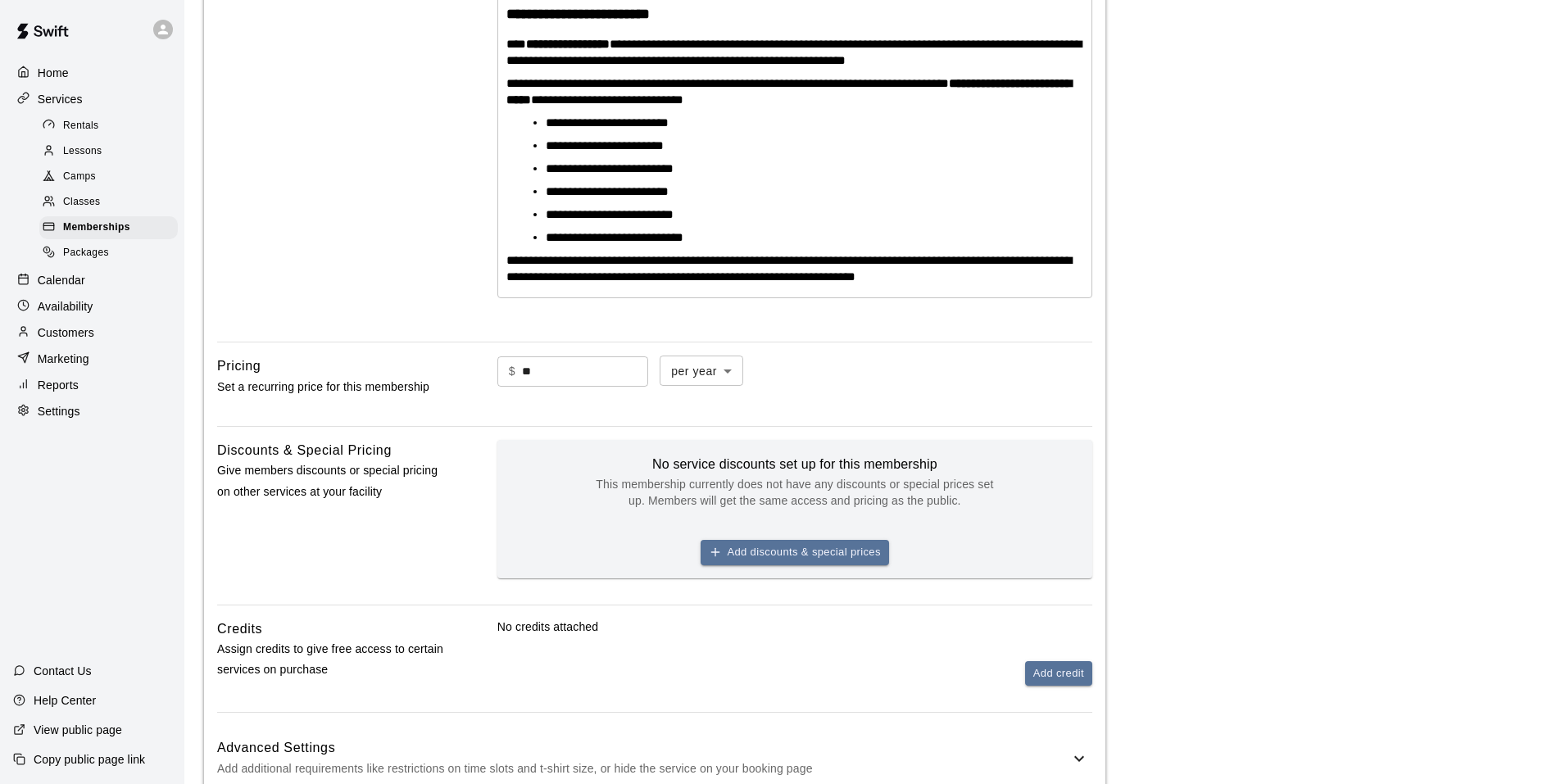
scroll to position [604, 0]
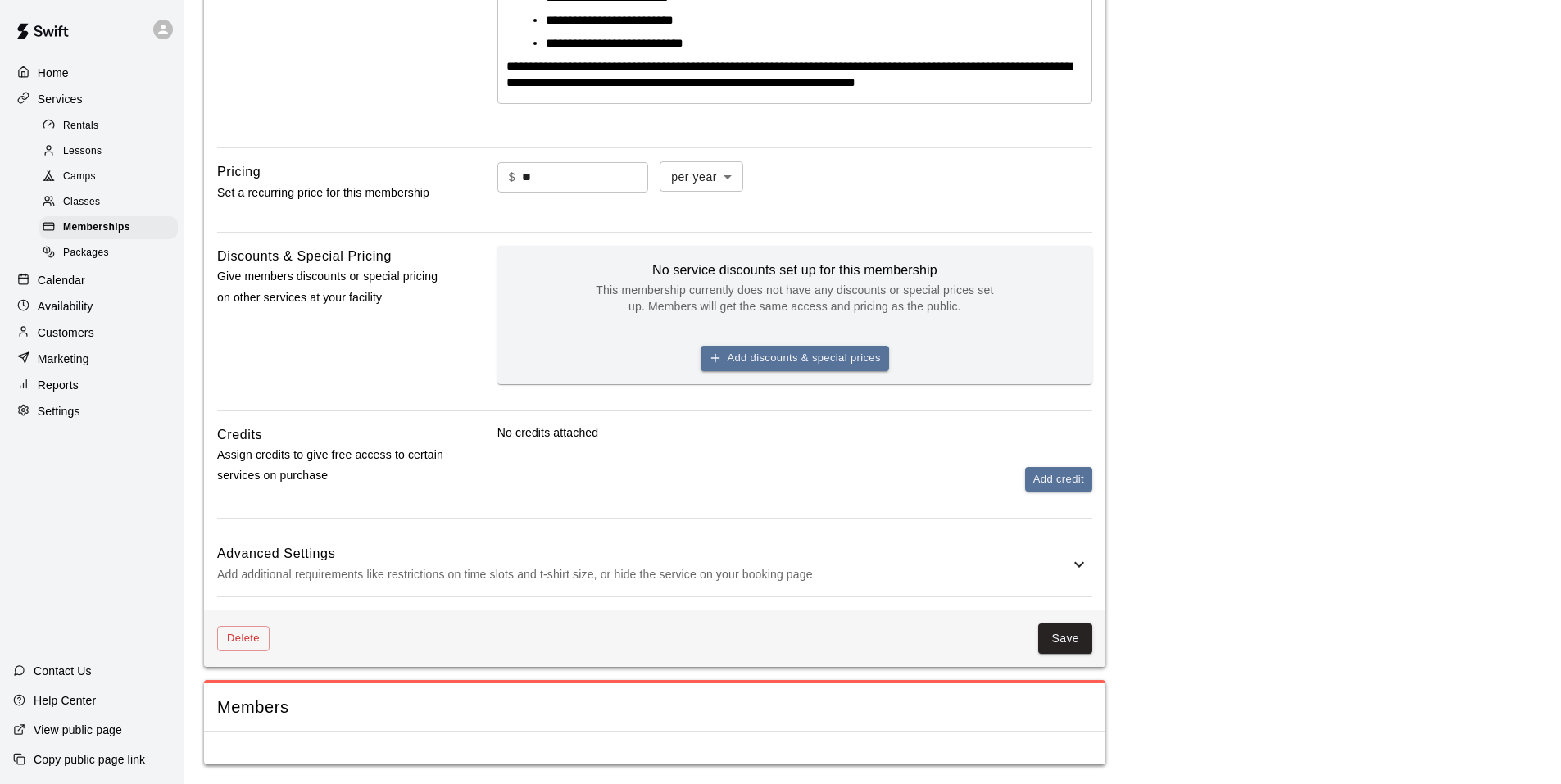
click at [812, 569] on p "Add additional requirements like restrictions on time slots and t-shirt size, o…" at bounding box center [643, 574] width 852 height 20
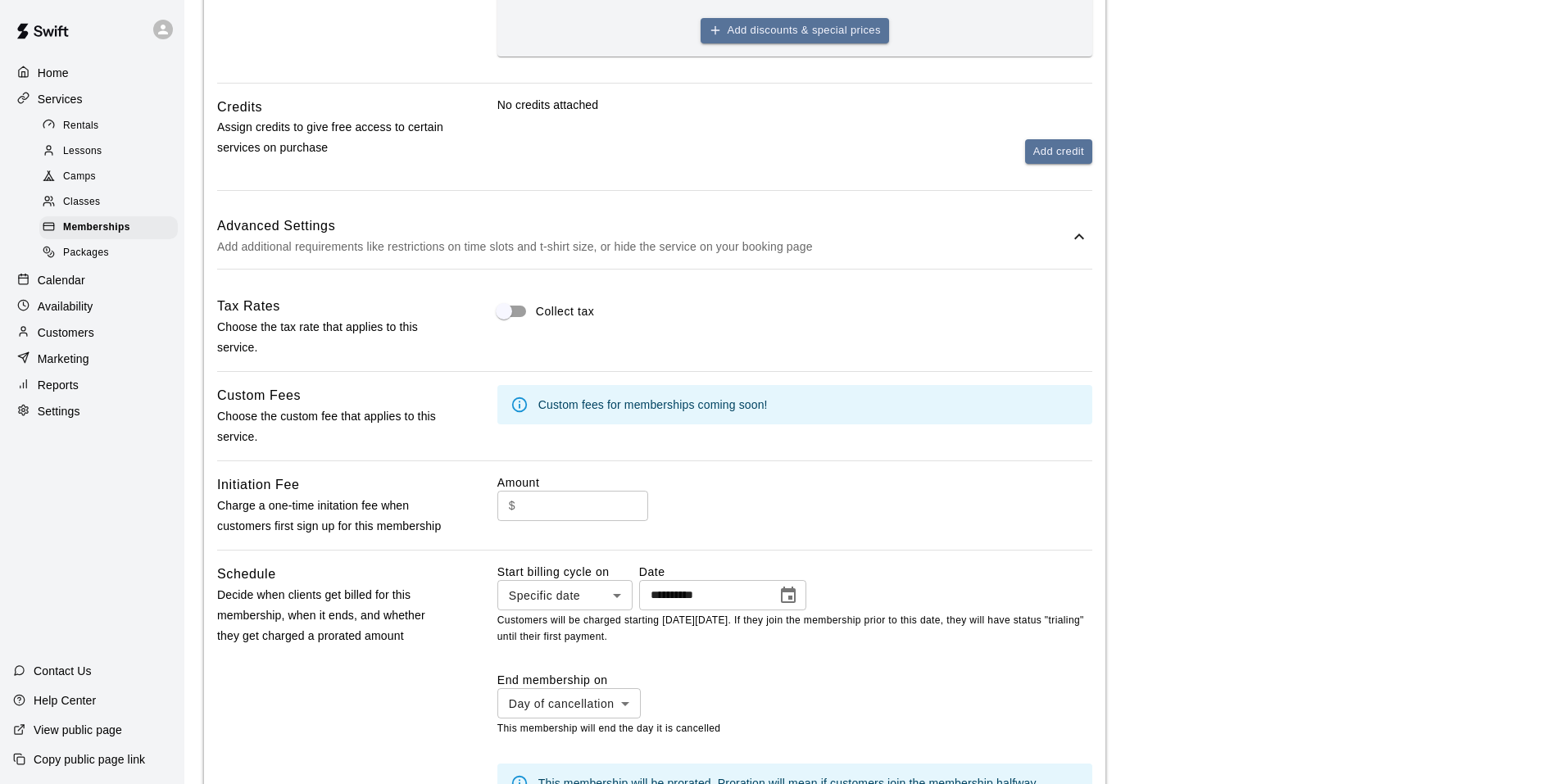
scroll to position [1259, 0]
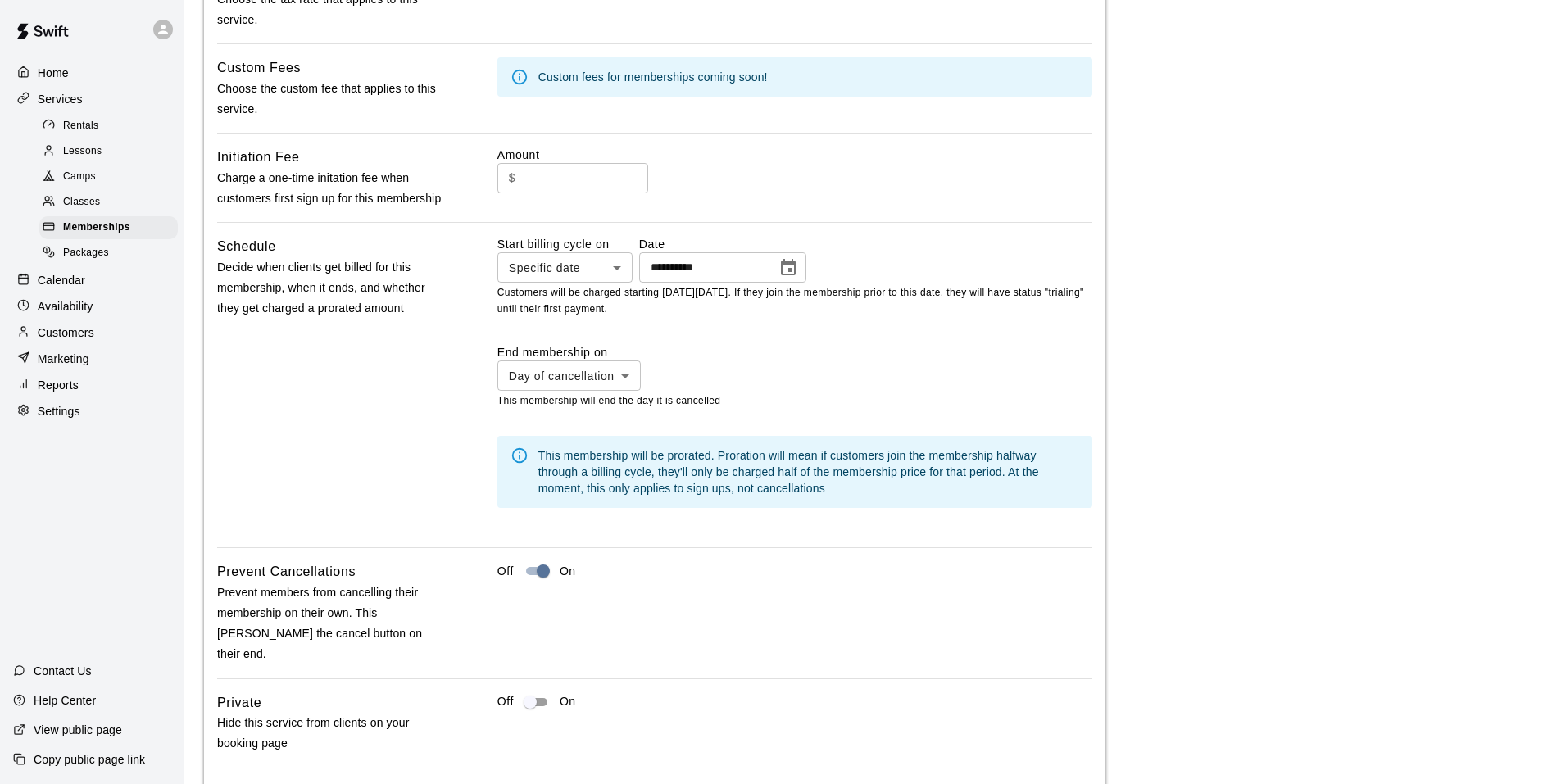
click at [798, 278] on icon "Choose date, selected date is Aug 23, 2025" at bounding box center [789, 268] width 20 height 20
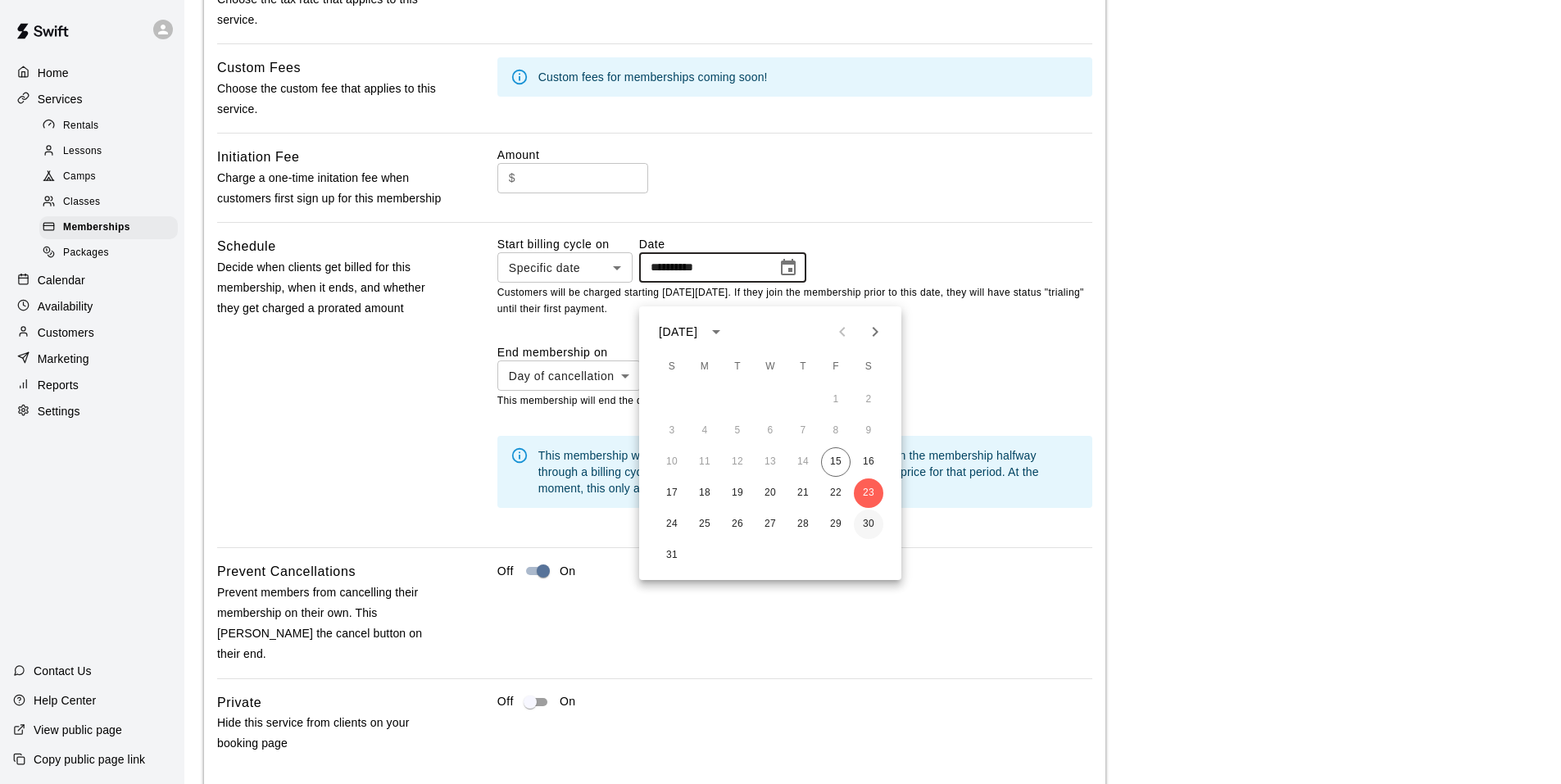
click at [863, 524] on button "30" at bounding box center [868, 524] width 29 height 29
type input "**********"
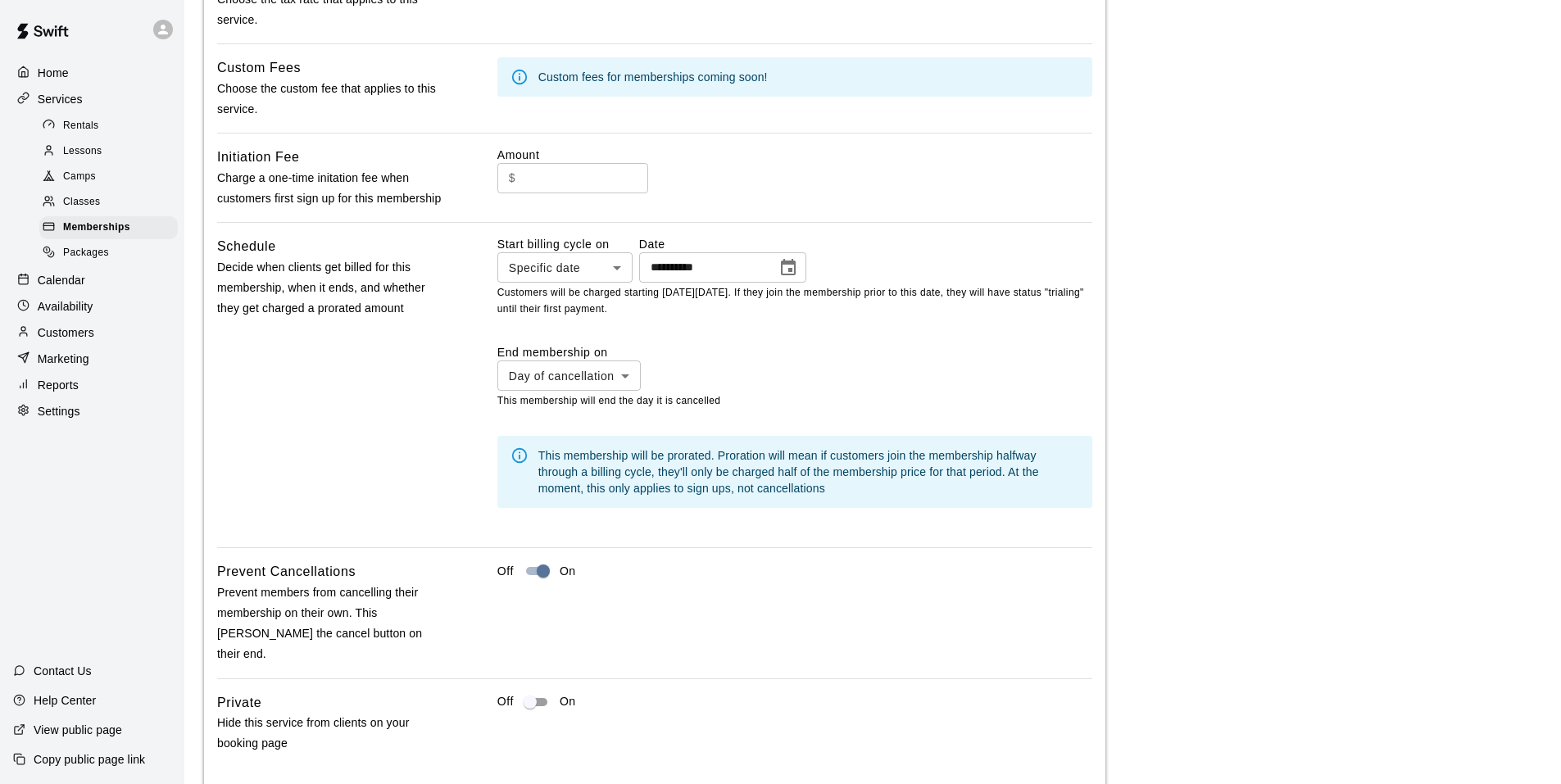
click at [873, 234] on div "**********" at bounding box center [654, 360] width 875 height 786
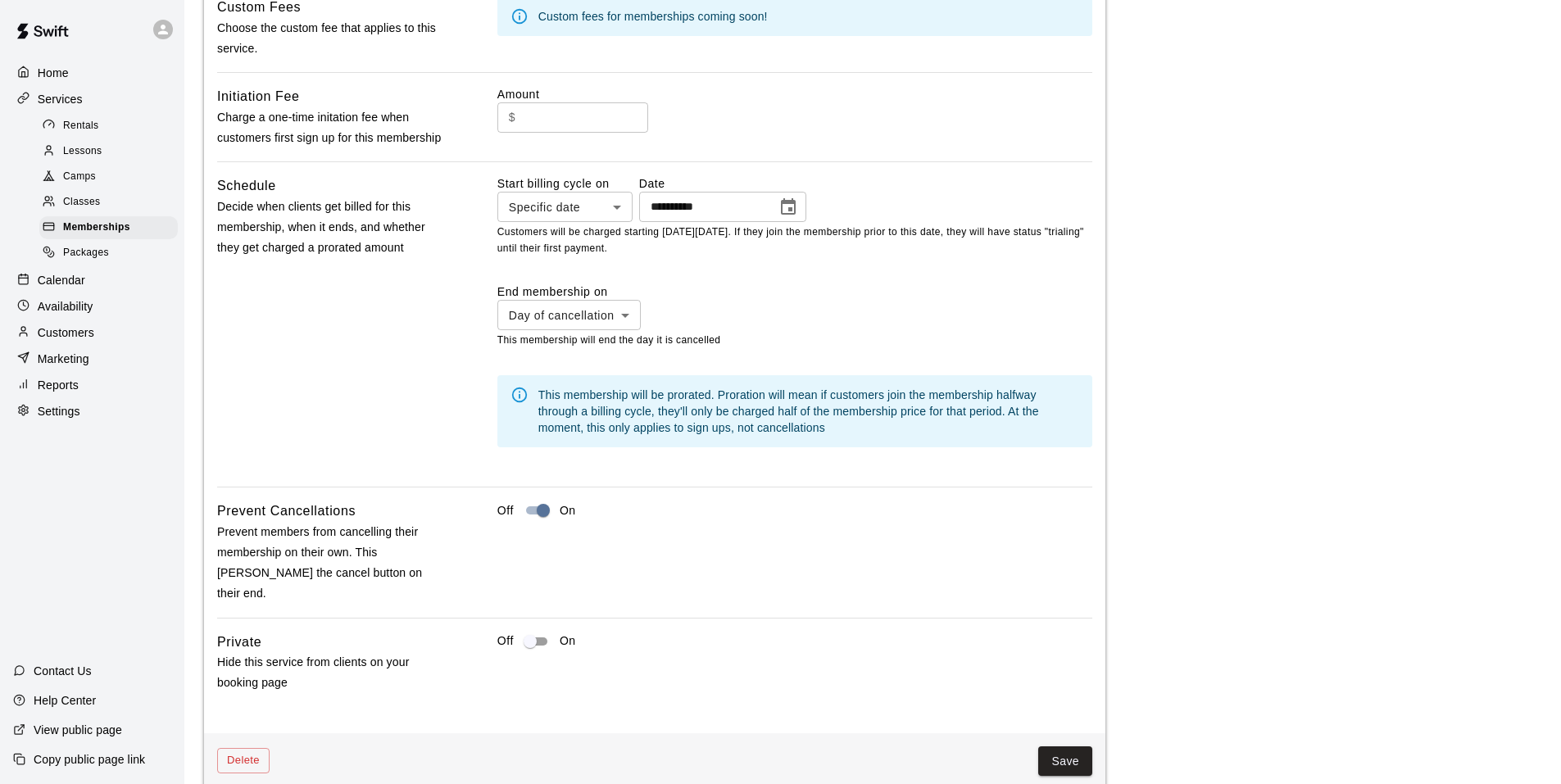
scroll to position [1445, 0]
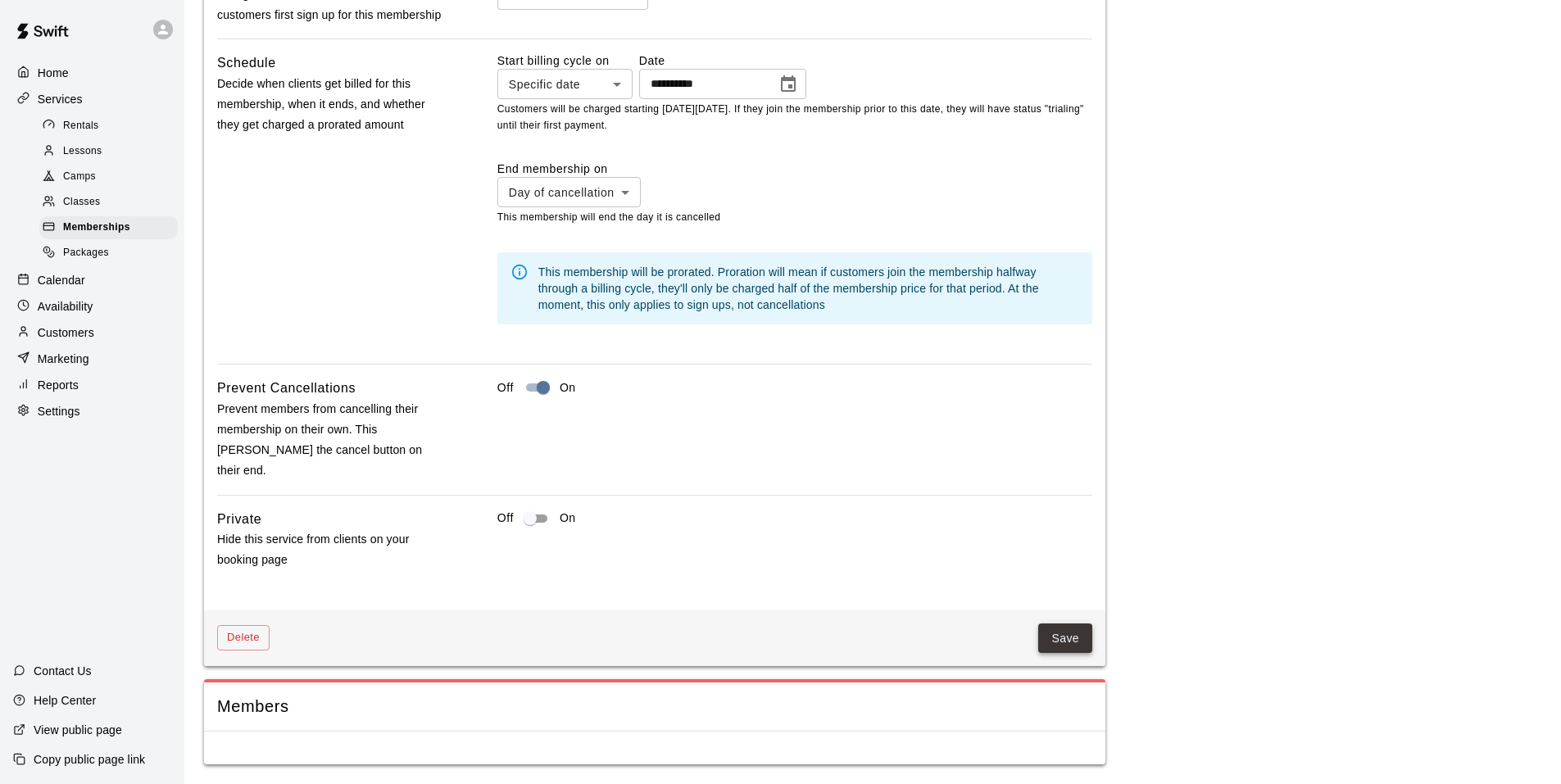
click at [1078, 639] on button "Save" at bounding box center [1064, 639] width 54 height 30
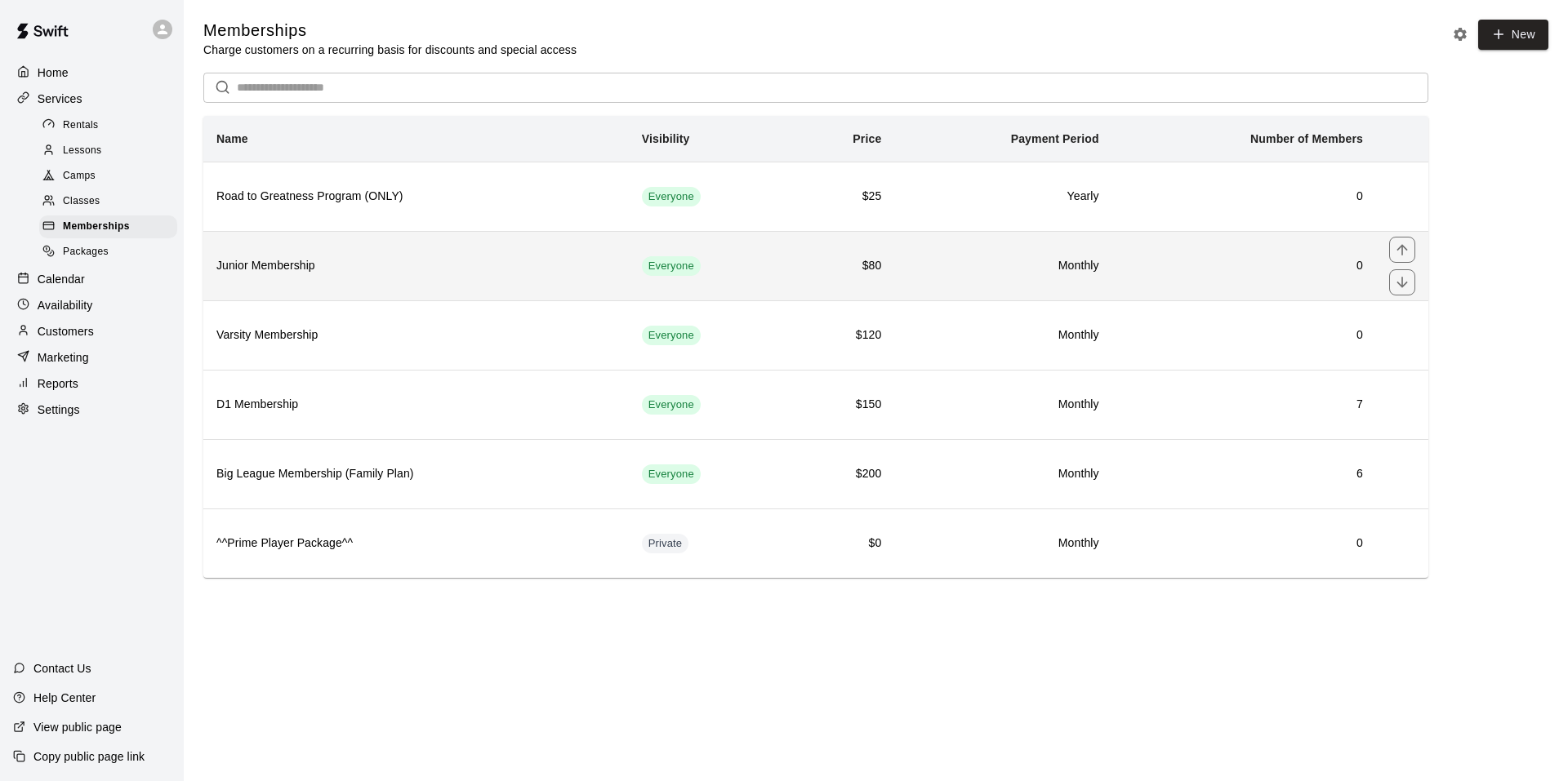
click at [528, 253] on th "Junior Membership" at bounding box center [416, 266] width 426 height 69
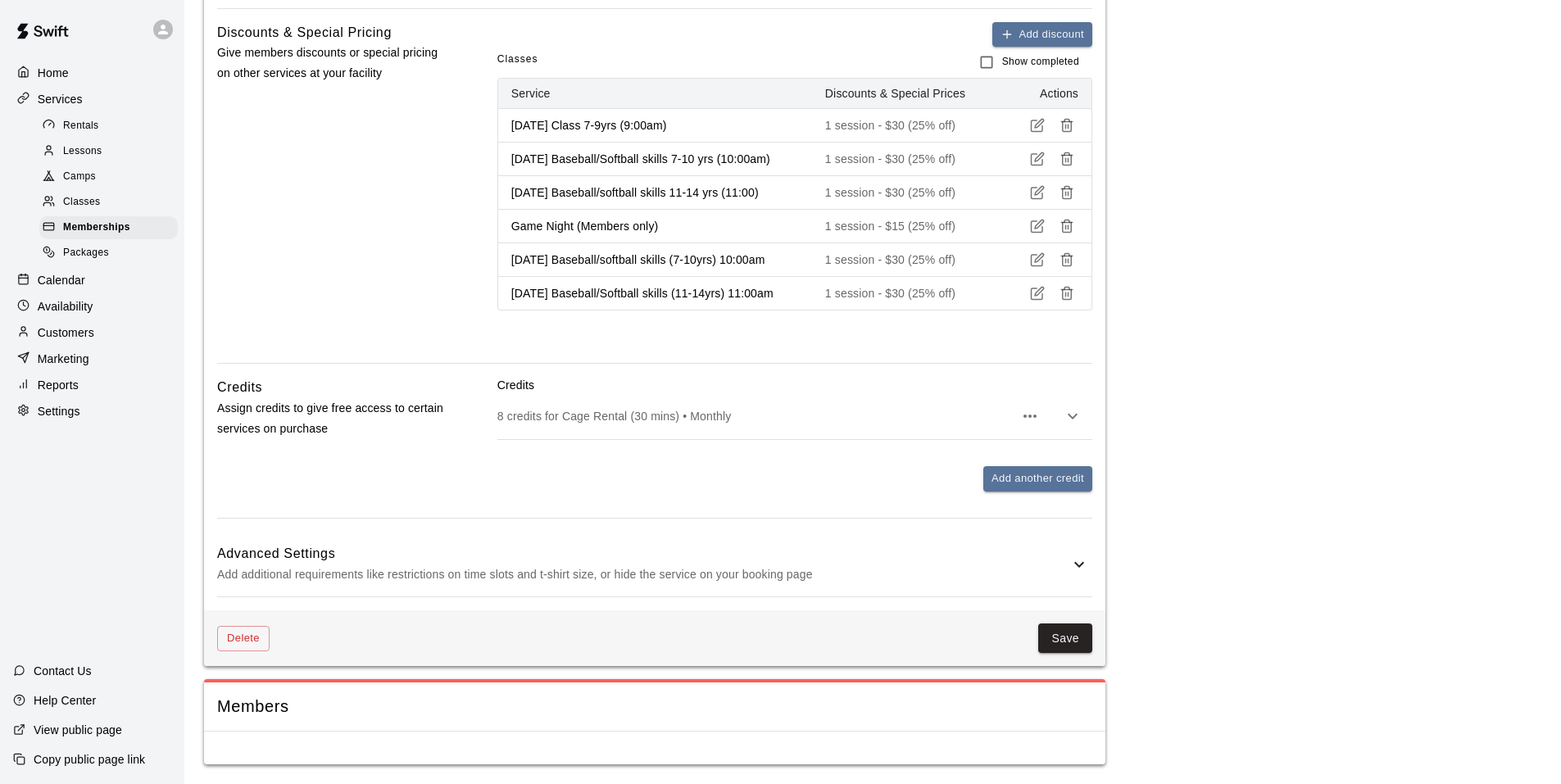
click at [913, 548] on h6 "Advanced Settings" at bounding box center [643, 554] width 852 height 21
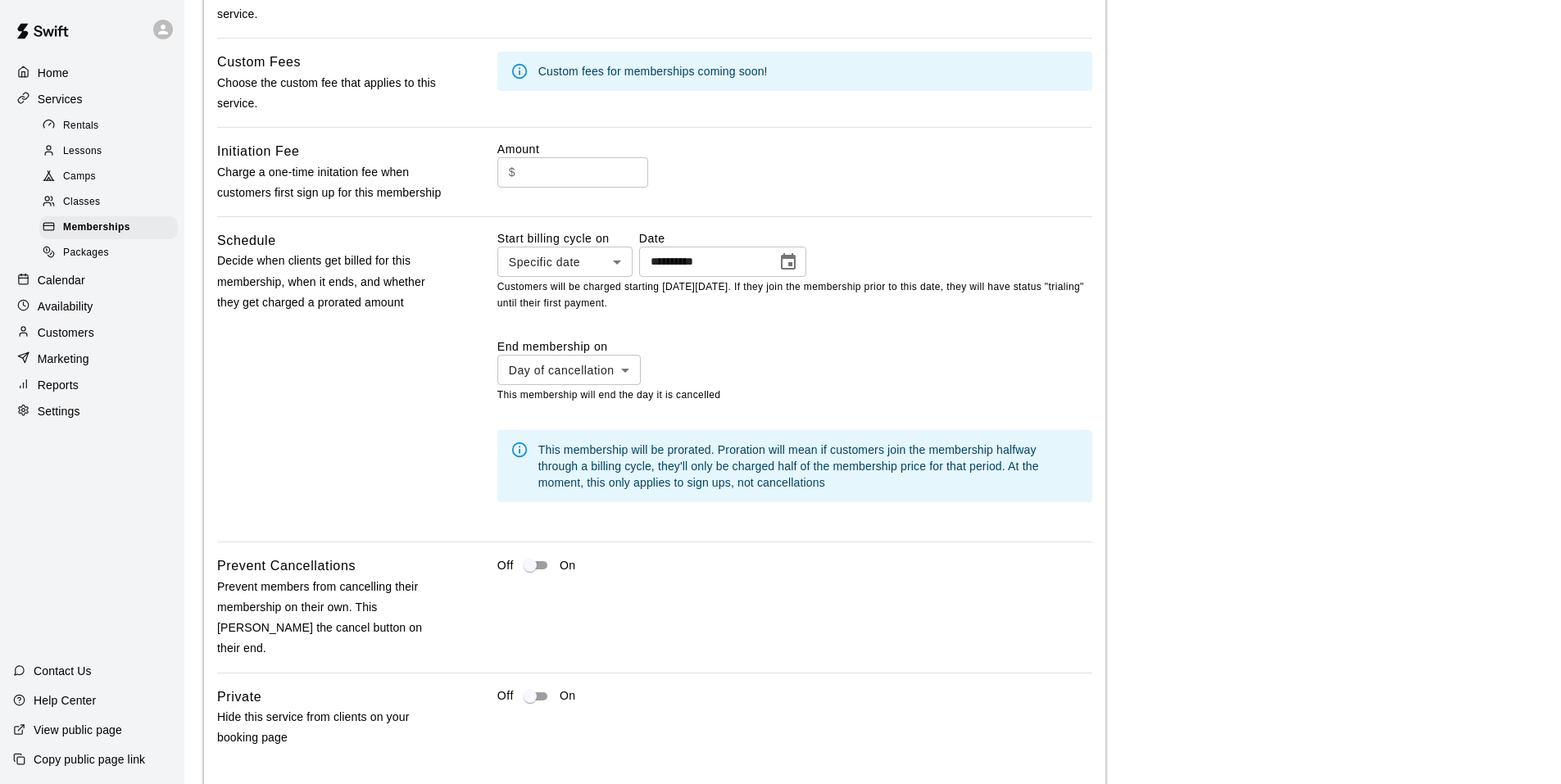
scroll to position [1461, 0]
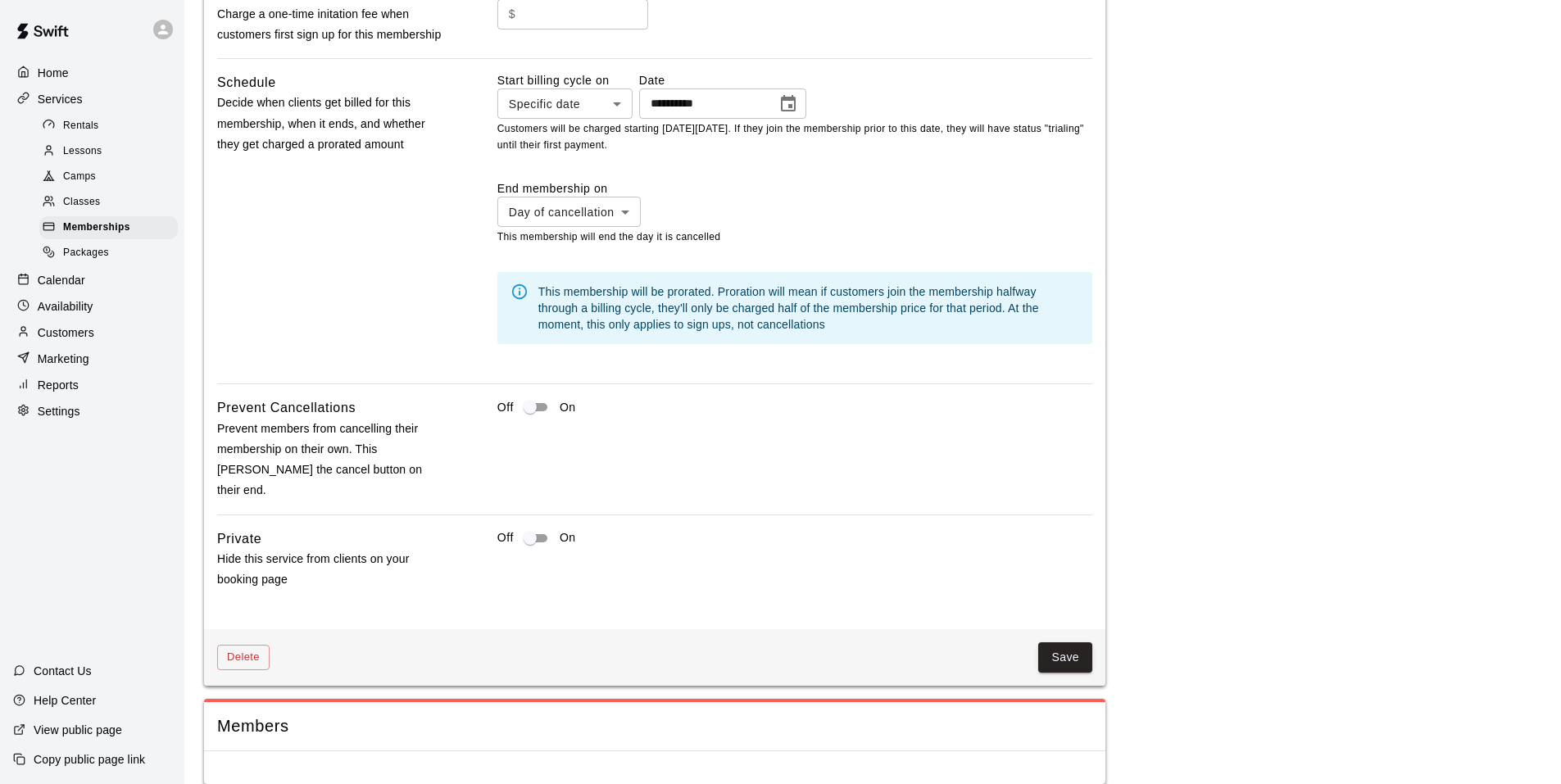
click at [796, 111] on icon "Choose date, selected date is Aug 23, 2025" at bounding box center [788, 103] width 15 height 16
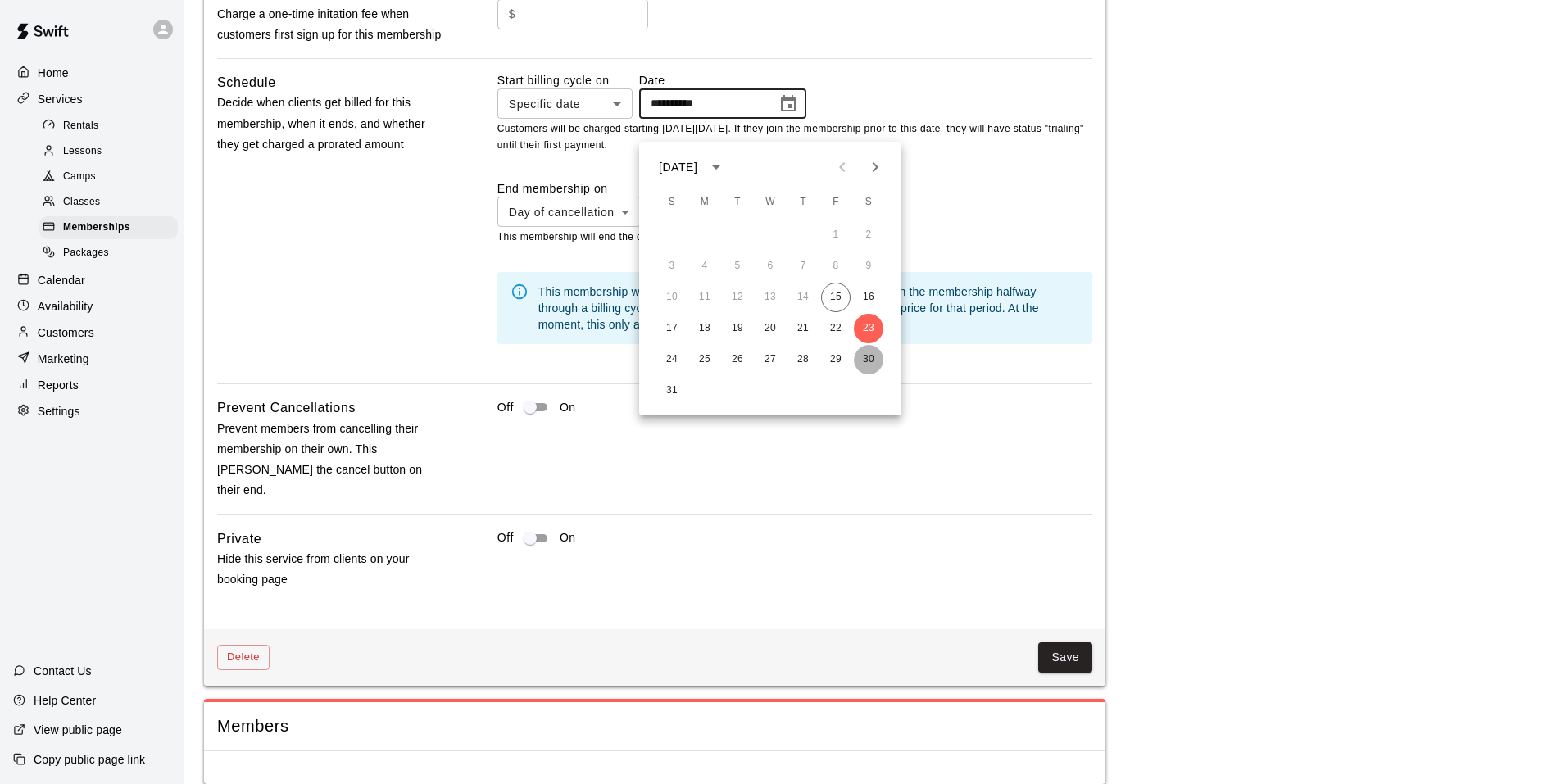
click at [873, 354] on button "30" at bounding box center [868, 360] width 29 height 29
type input "**********"
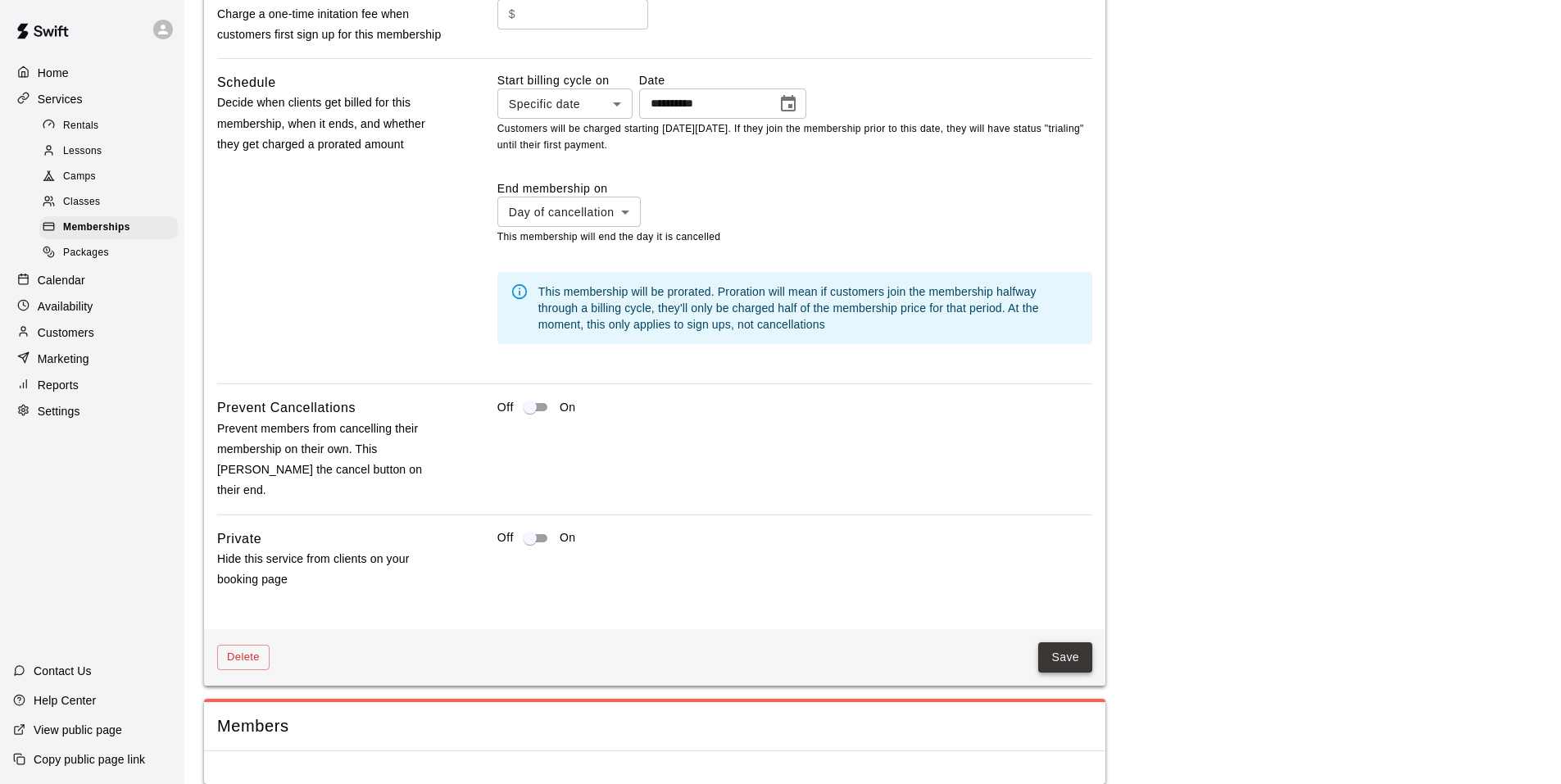
click at [1061, 649] on button "Save" at bounding box center [1064, 658] width 54 height 30
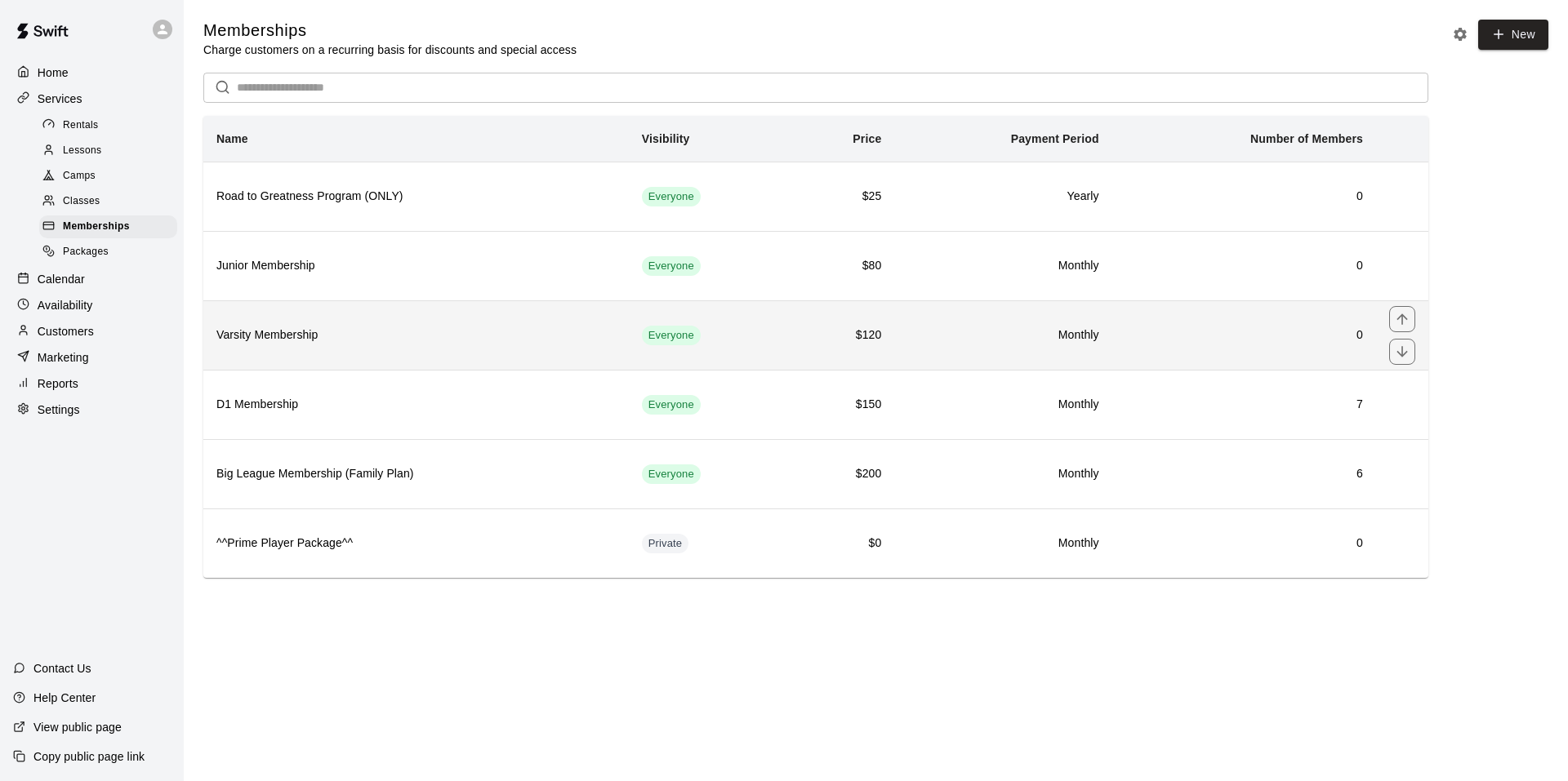
click at [511, 310] on th "Varsity Membership" at bounding box center [416, 335] width 426 height 69
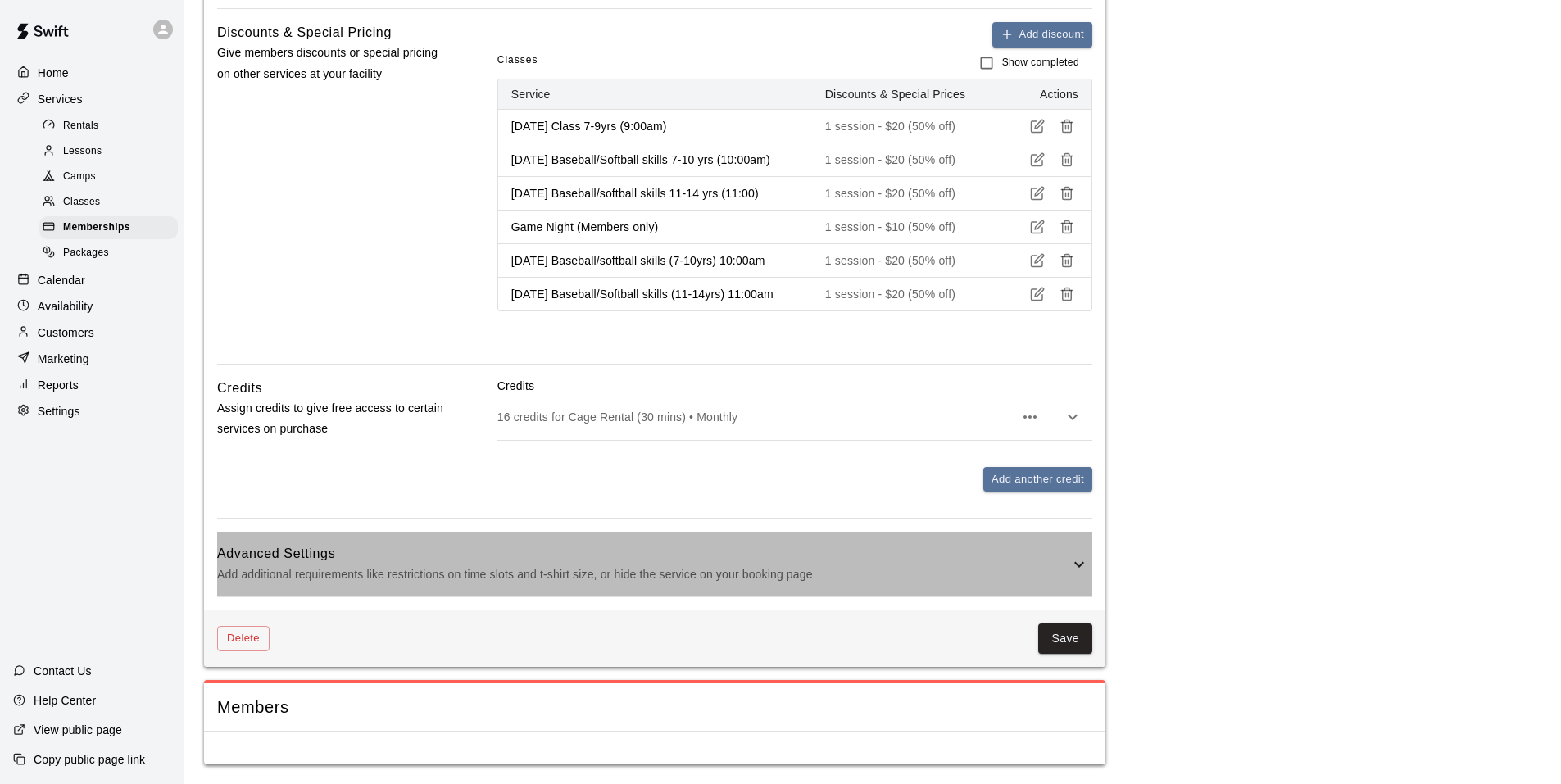
click at [962, 562] on h6 "Advanced Settings" at bounding box center [643, 554] width 852 height 21
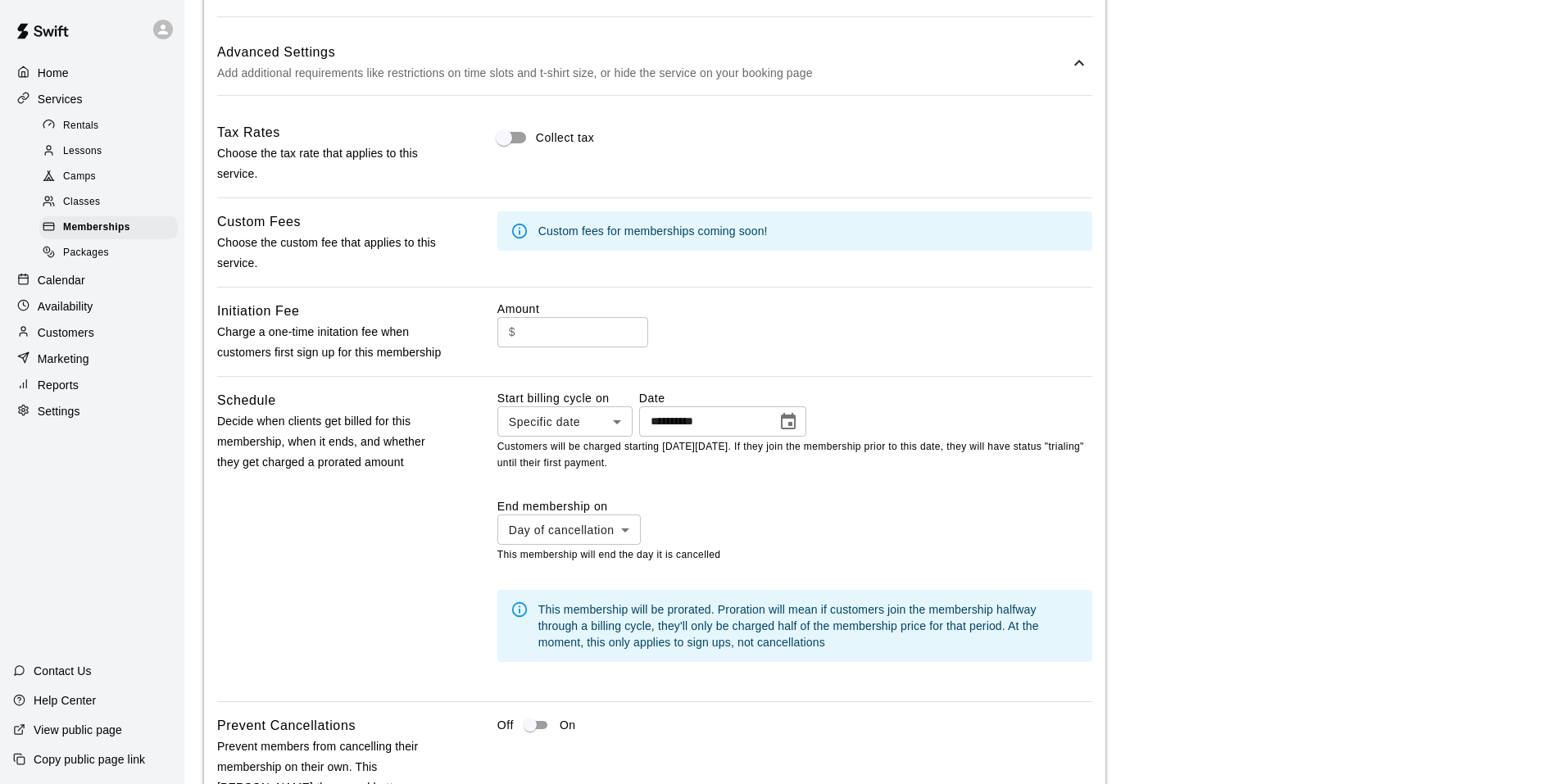
scroll to position [1348, 0]
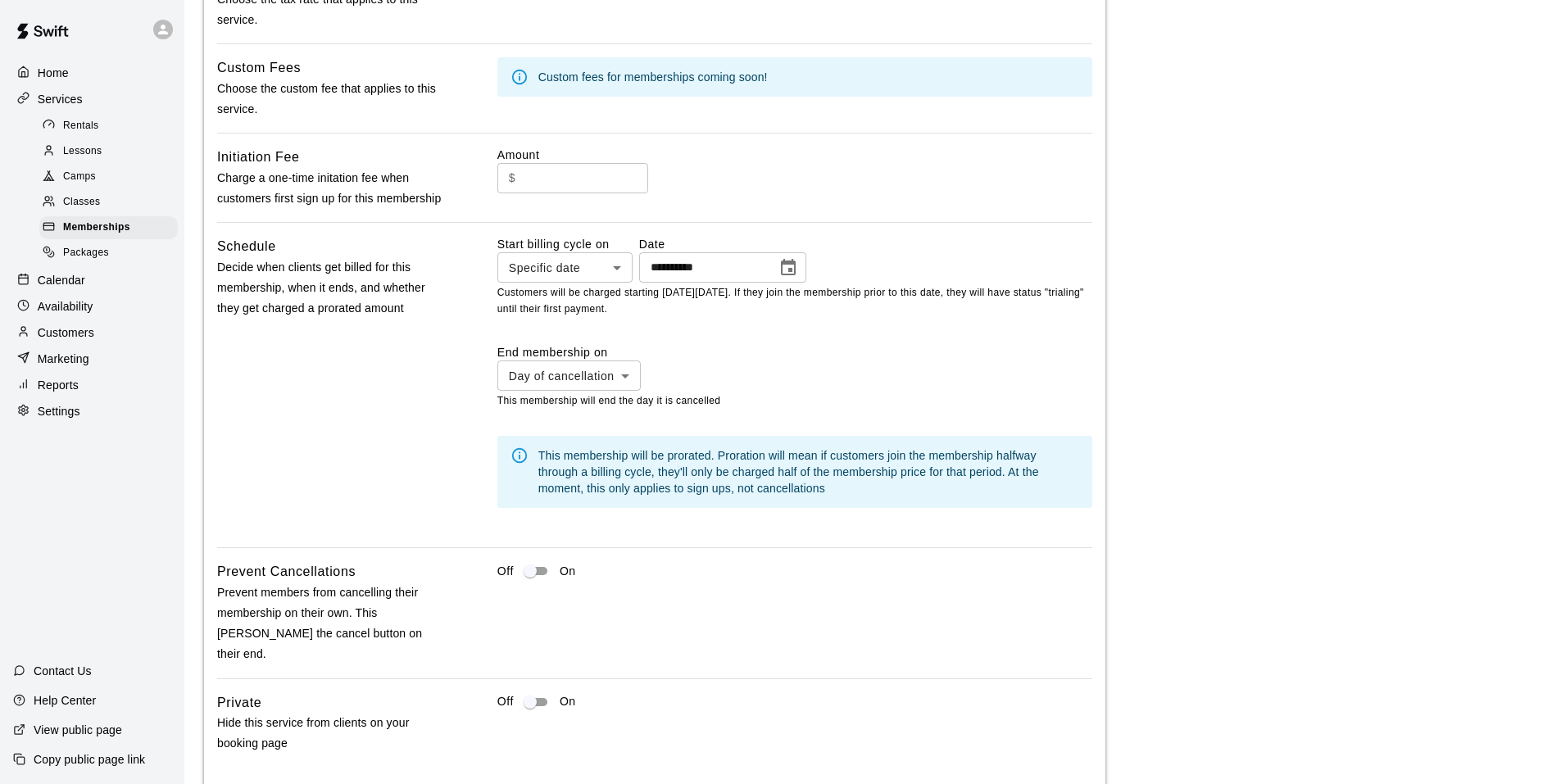
click at [798, 278] on icon "Choose date, selected date is Aug 23, 2025" at bounding box center [789, 268] width 20 height 20
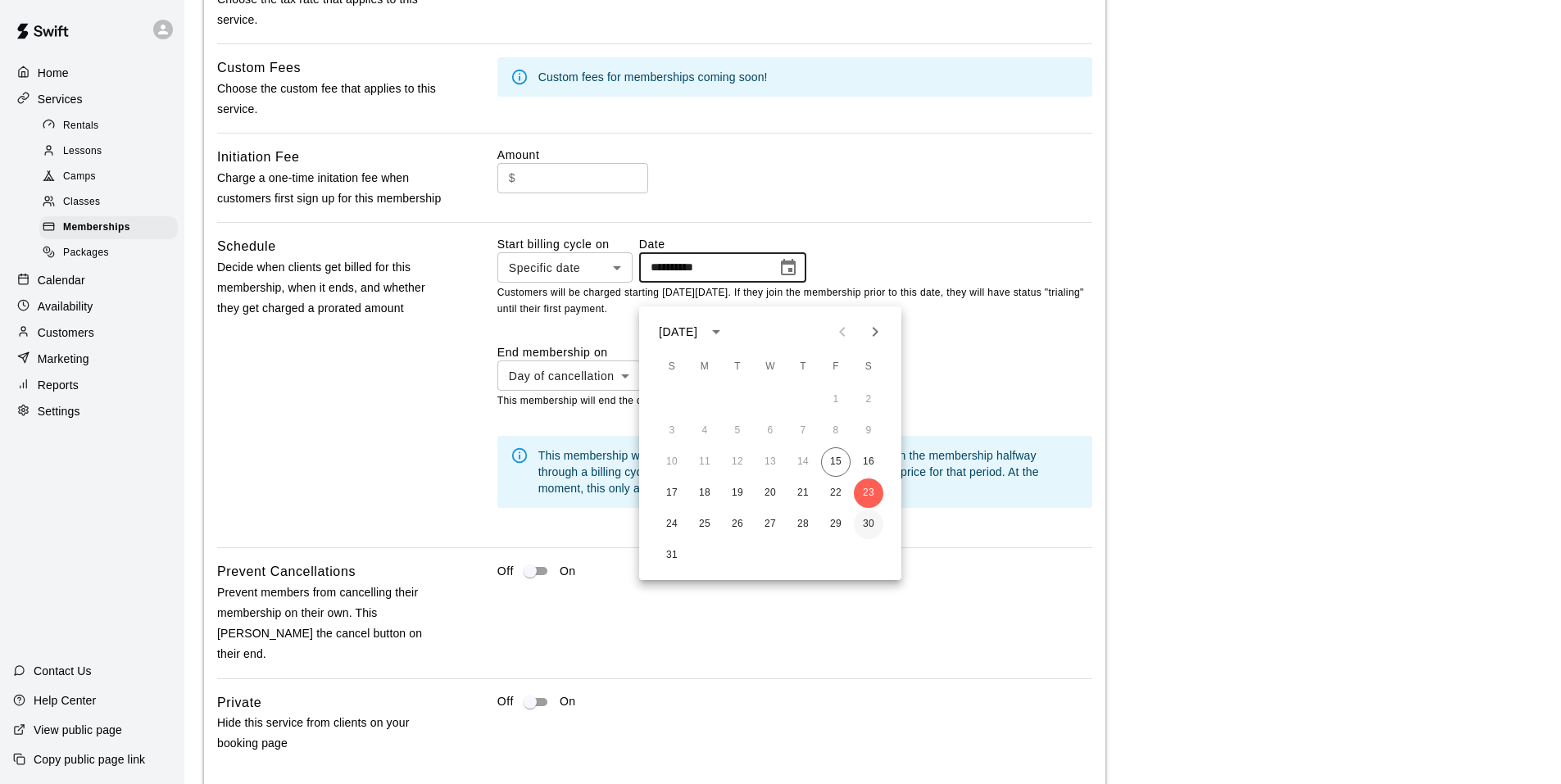
click at [873, 525] on button "30" at bounding box center [868, 524] width 29 height 29
type input "**********"
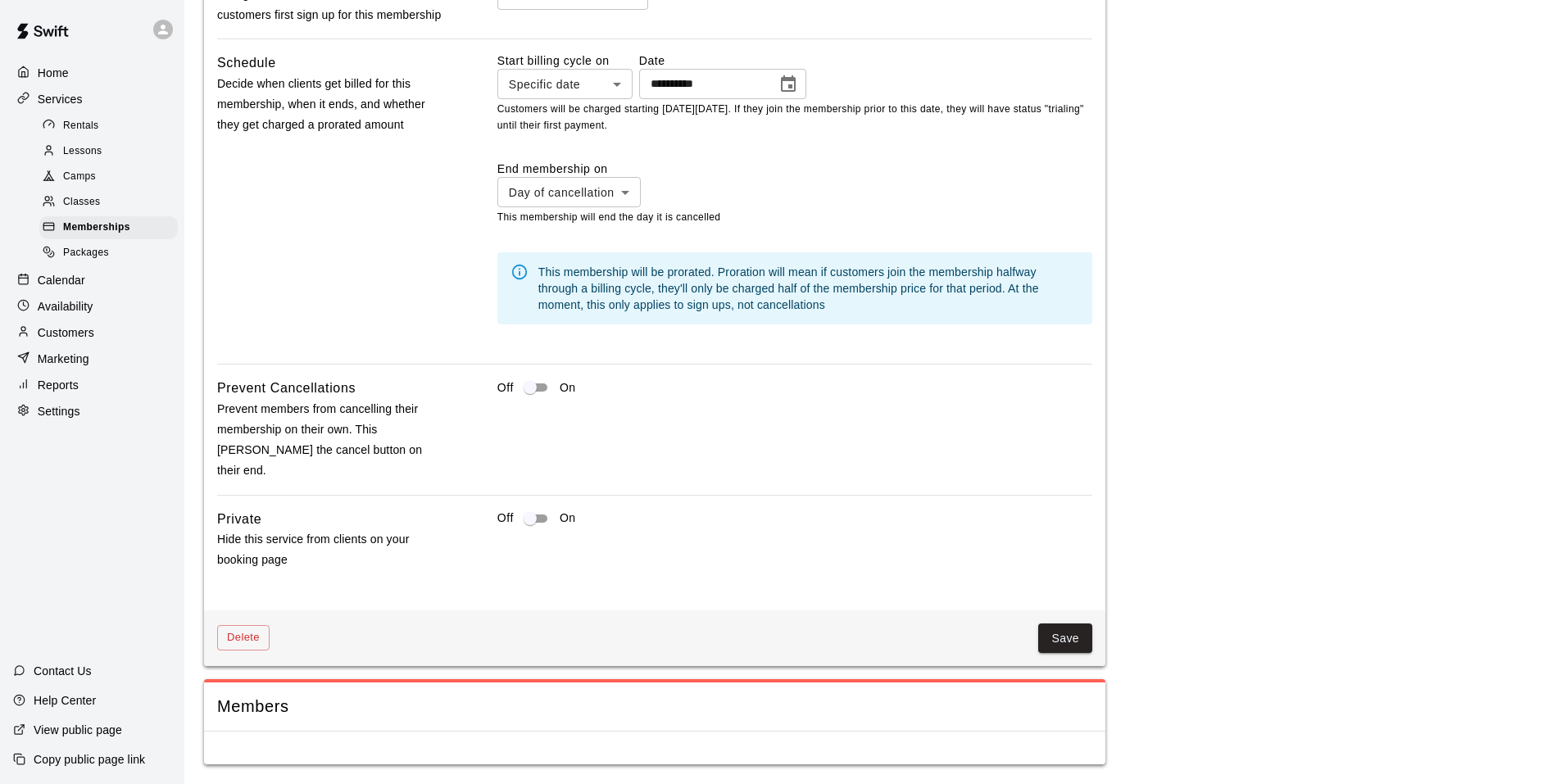
scroll to position [1534, 0]
click at [1076, 645] on button "Save" at bounding box center [1064, 639] width 54 height 30
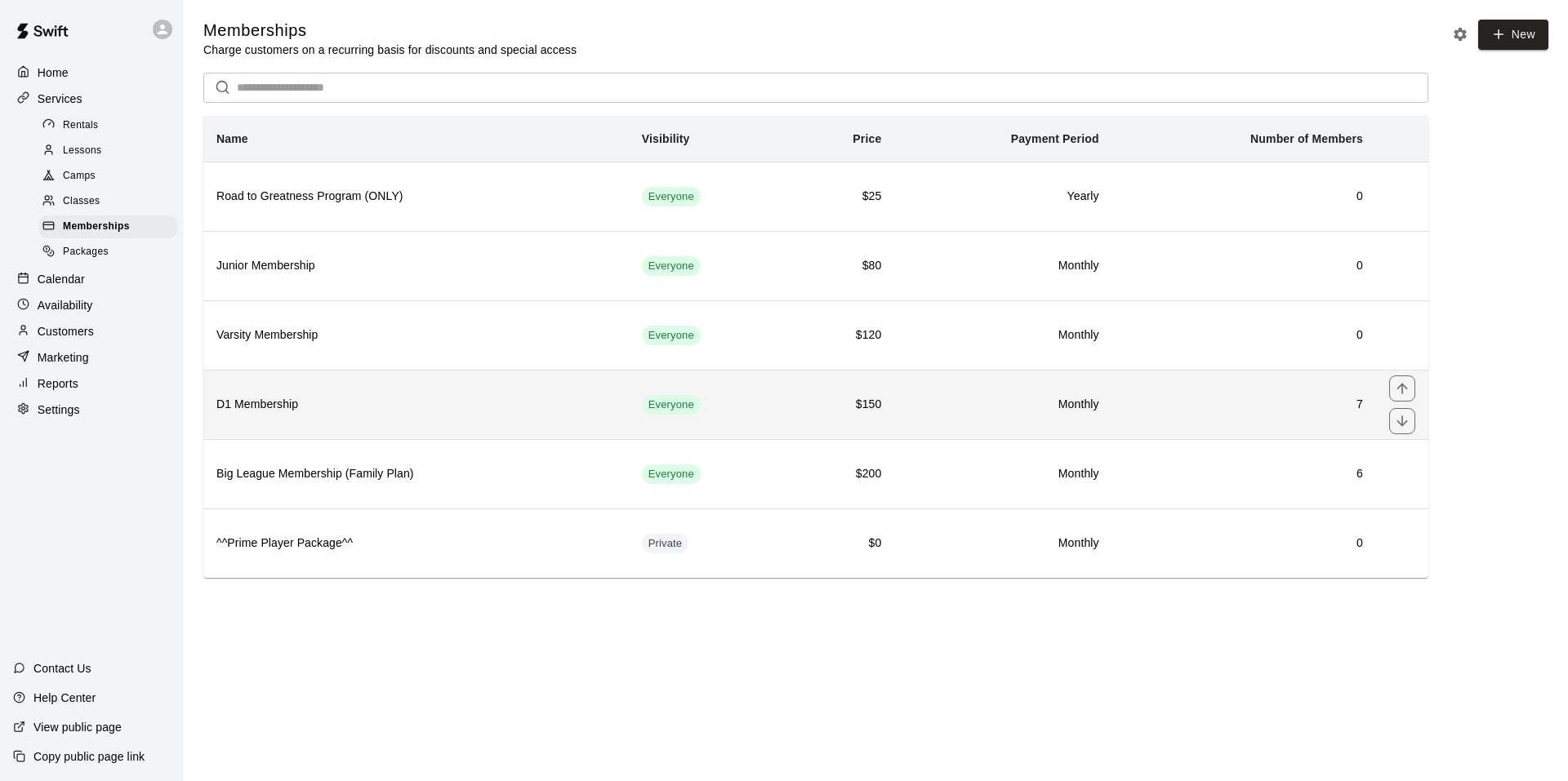
click at [454, 400] on h6 "D1 Membership" at bounding box center [416, 405] width 399 height 18
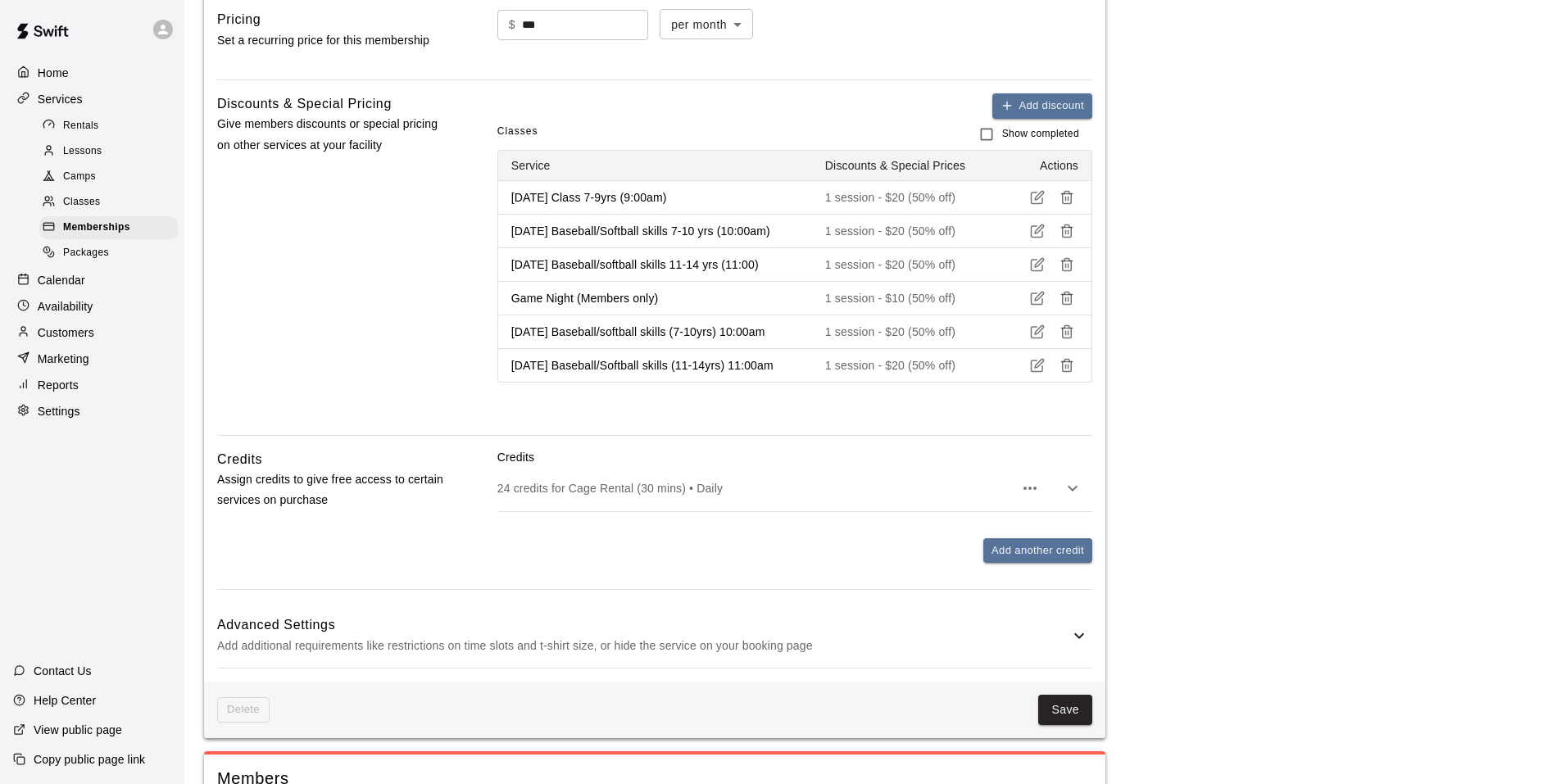
scroll to position [901, 0]
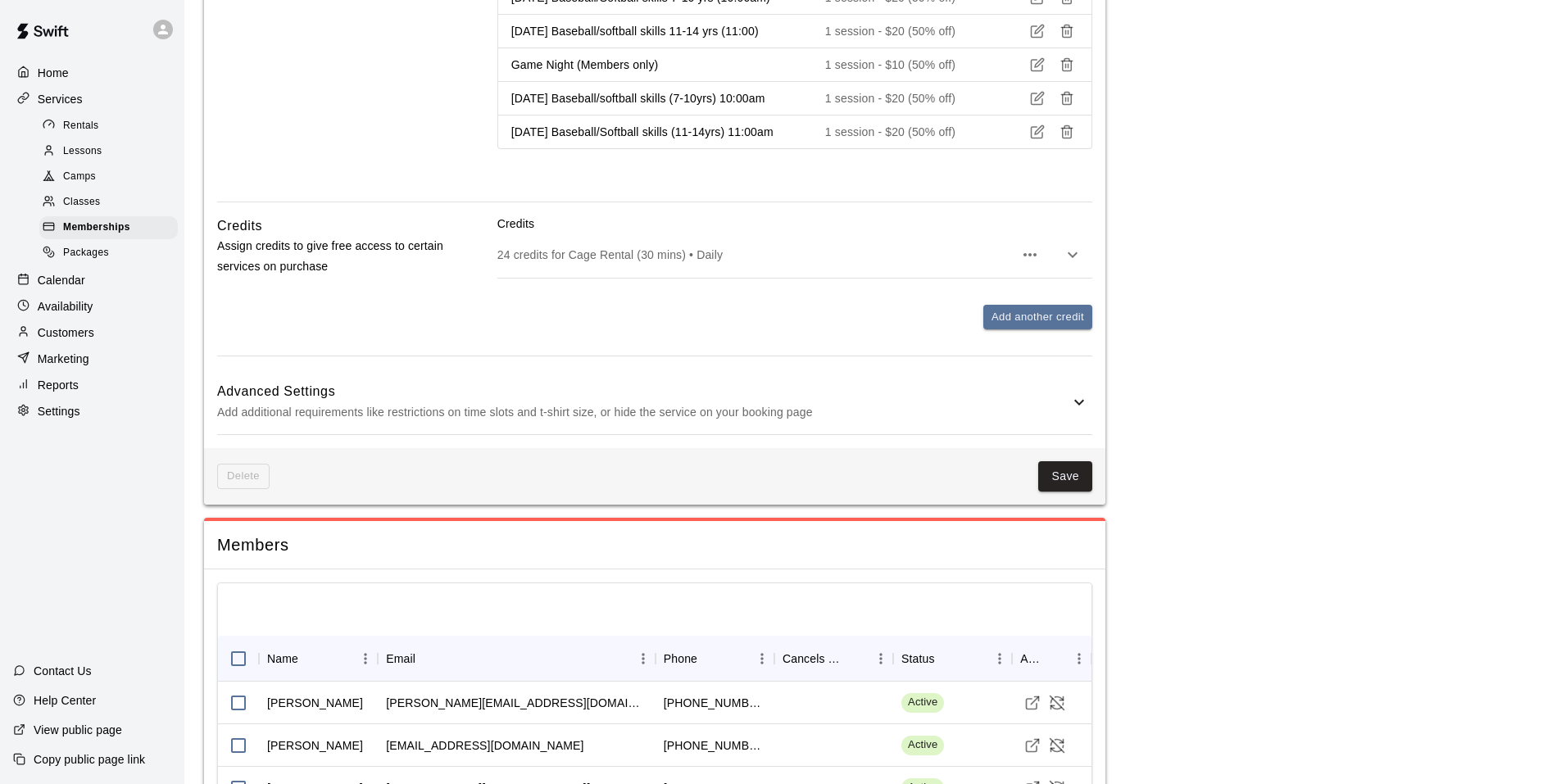
click at [807, 409] on p "Add additional requirements like restrictions on time slots and t-shirt size, o…" at bounding box center [643, 412] width 852 height 20
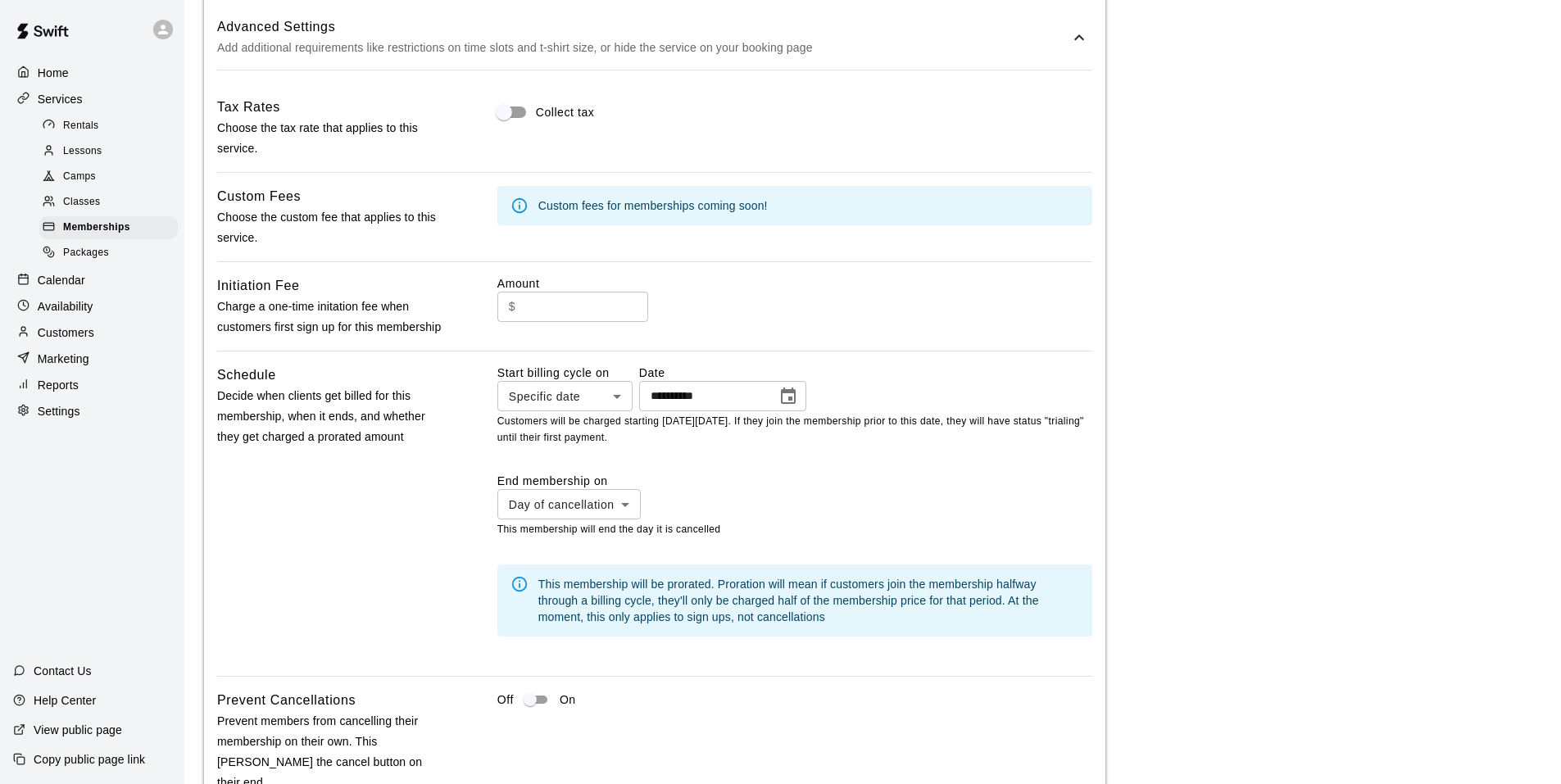
scroll to position [1393, 0]
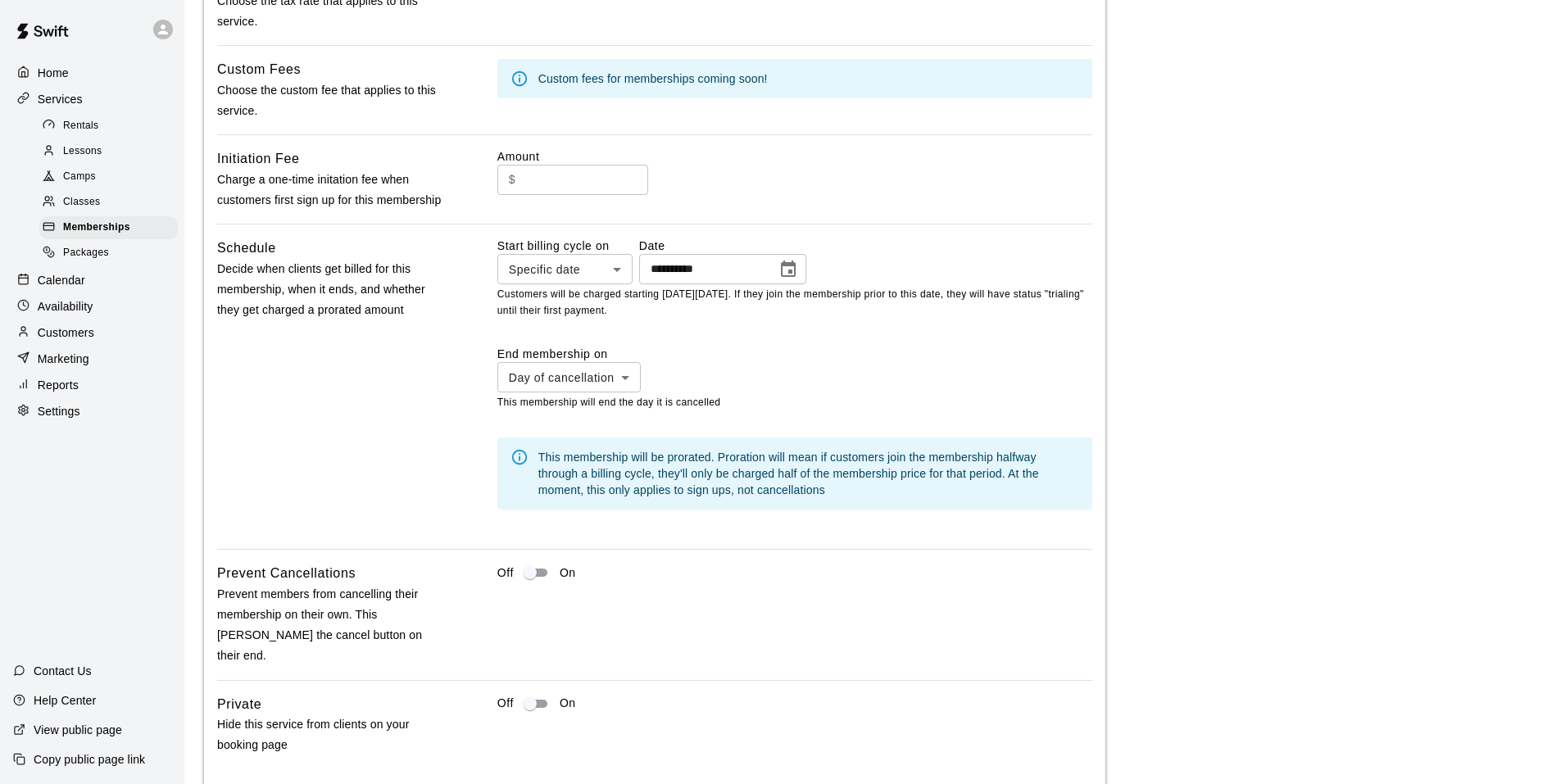
click at [58, 61] on div "Home" at bounding box center [93, 73] width 158 height 25
